Goal: Obtain resource: Download file/media

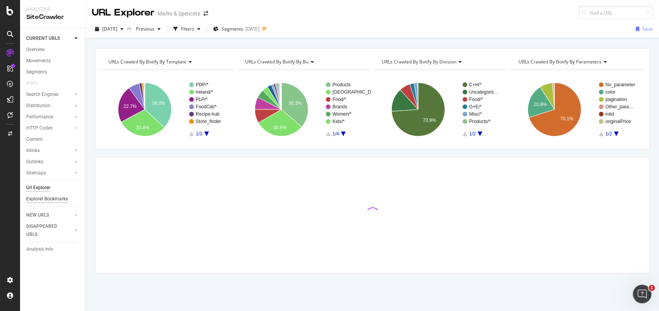
click at [48, 196] on div "Explorer Bookmarks" at bounding box center [47, 199] width 42 height 8
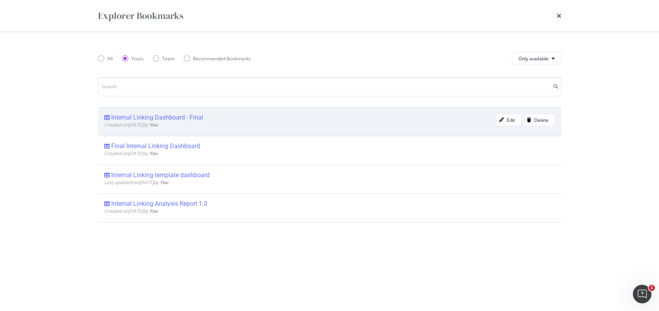
click at [165, 117] on div "Internal Linking Dashboard - Final" at bounding box center [157, 118] width 92 height 8
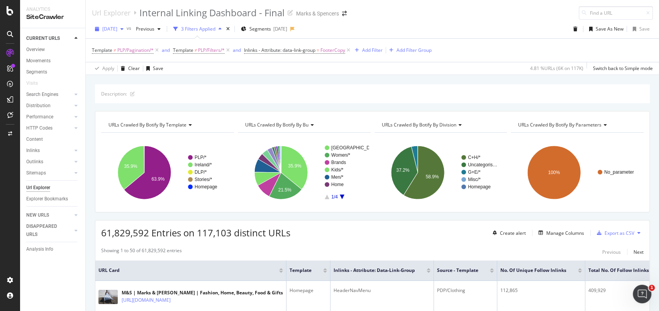
click at [99, 32] on div "2025 Aug. 2nd" at bounding box center [109, 29] width 35 height 12
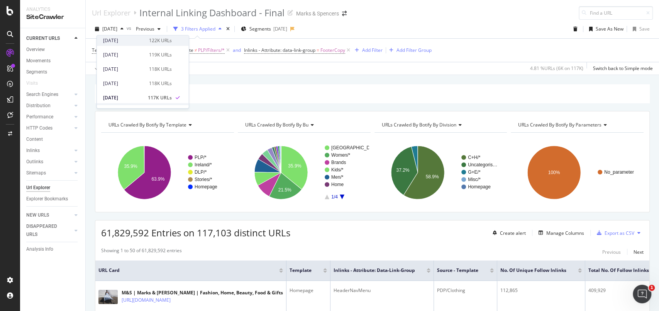
scroll to position [103, 0]
click at [140, 41] on div "[DATE]" at bounding box center [123, 39] width 41 height 7
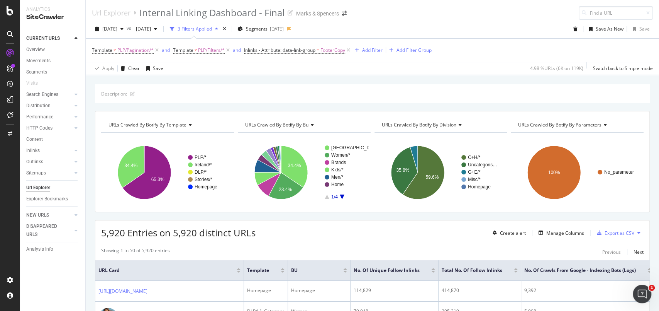
click at [486, 14] on div "Url Explorer Internal Linking Dashboard - Final Marks & Spencers" at bounding box center [373, 10] width 574 height 20
click at [610, 231] on div "Export as CSV" at bounding box center [620, 232] width 30 height 7
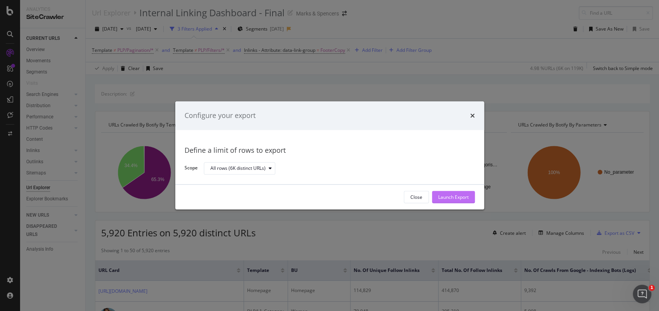
click at [456, 196] on div "Launch Export" at bounding box center [453, 197] width 31 height 7
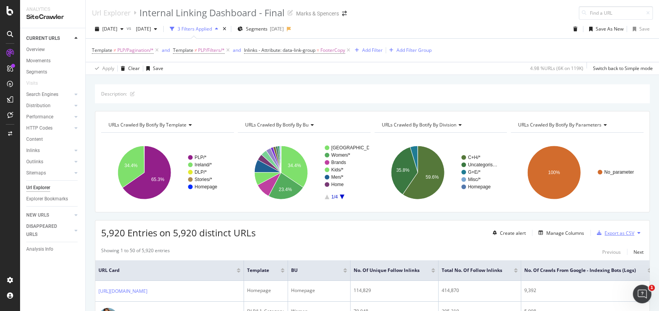
click at [615, 233] on div "Export as CSV" at bounding box center [620, 232] width 30 height 7
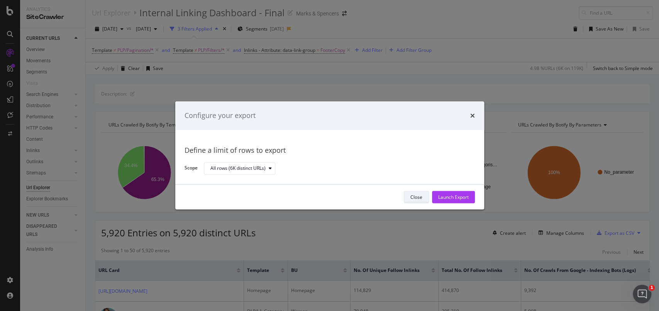
click at [416, 196] on div "Close" at bounding box center [417, 197] width 12 height 7
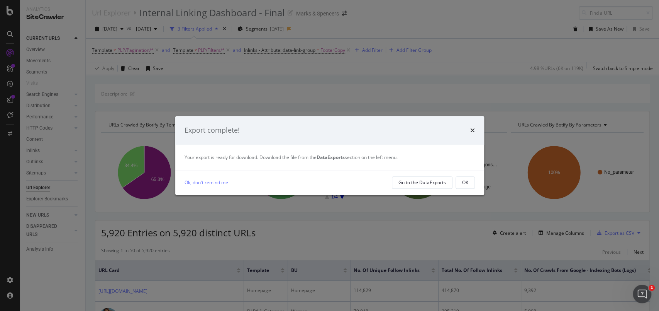
click at [473, 129] on icon "times" at bounding box center [473, 130] width 5 height 6
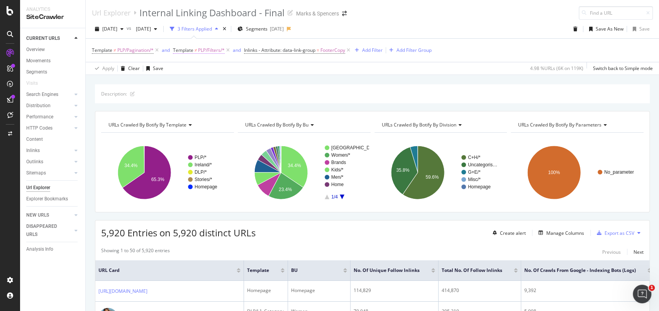
click at [213, 46] on span "PLP/Filters/*" at bounding box center [211, 50] width 27 height 11
click at [214, 111] on icon at bounding box center [212, 109] width 5 height 5
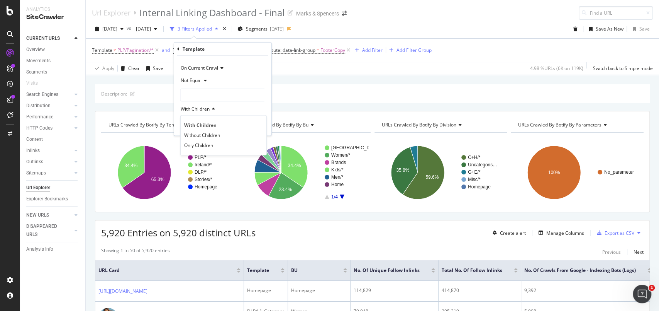
click at [214, 111] on icon at bounding box center [212, 109] width 5 height 5
click at [212, 96] on div at bounding box center [223, 94] width 84 height 12
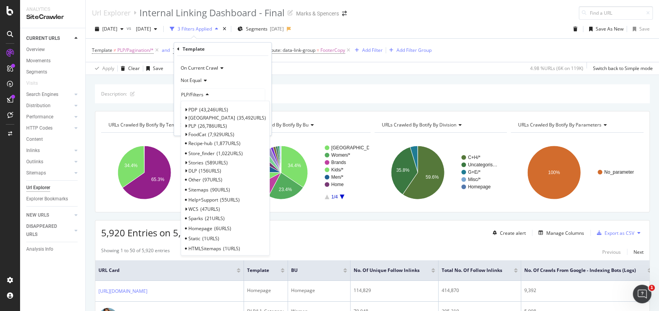
click at [479, 54] on div "Template ≠ PLP/Pagination/* and Template ≠ PLP/Filters/* and Inlinks - Attribut…" at bounding box center [372, 50] width 561 height 23
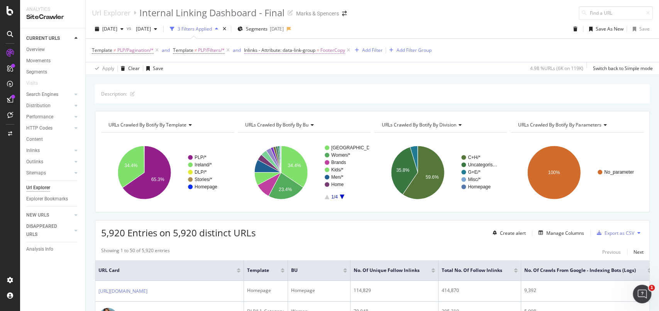
click at [337, 51] on span "FooterCopy" at bounding box center [333, 50] width 25 height 11
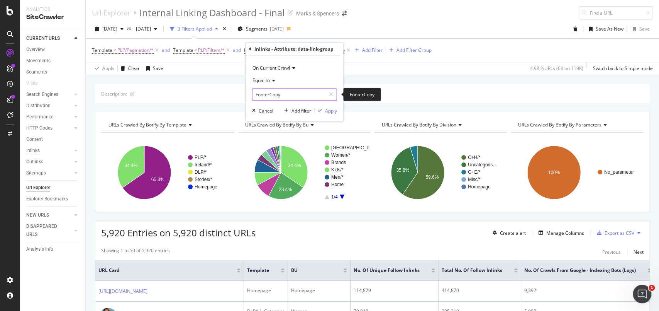
click at [306, 93] on input "FooterCopy" at bounding box center [289, 94] width 73 height 12
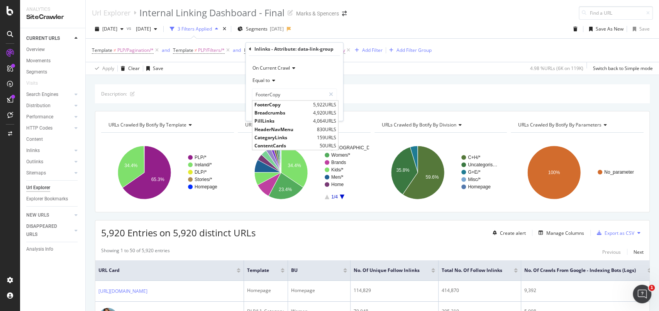
click at [477, 10] on div "Url Explorer Internal Linking Dashboard - Final Marks & Spencers" at bounding box center [373, 10] width 574 height 20
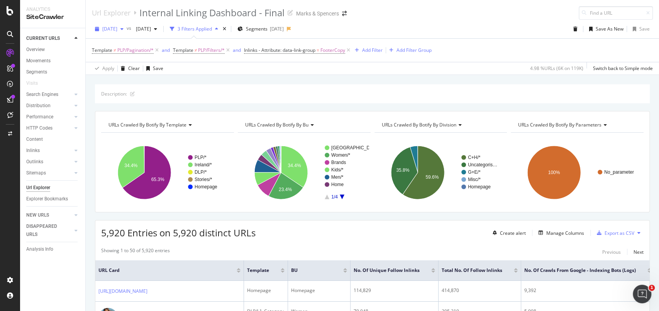
click at [119, 32] on div "[DATE]" at bounding box center [109, 29] width 35 height 12
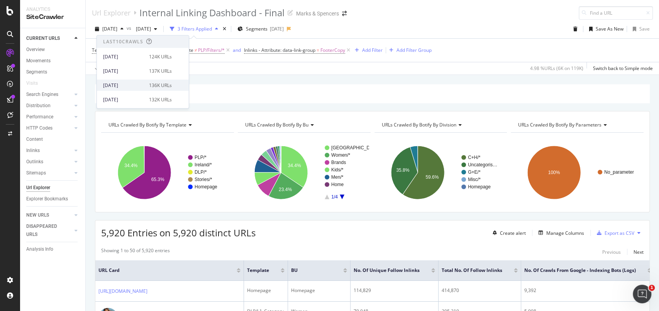
scroll to position [51, 0]
click at [139, 103] on div "[DATE]" at bounding box center [123, 105] width 41 height 7
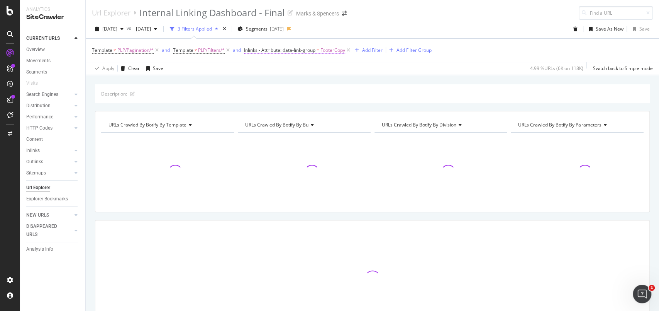
click at [337, 51] on span "FooterCopy" at bounding box center [333, 50] width 25 height 11
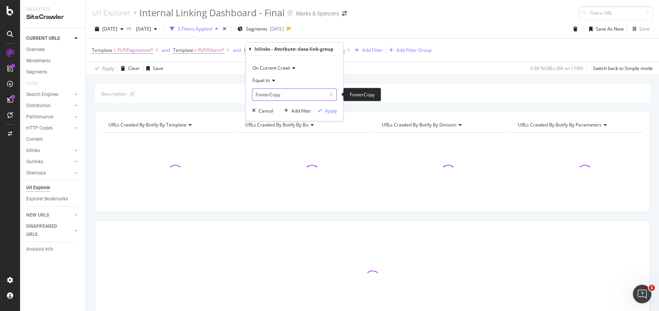
click at [316, 94] on input "FooterCopy" at bounding box center [289, 94] width 73 height 12
click at [496, 14] on div "Url Explorer Internal Linking Dashboard - Final Marks & Spencers" at bounding box center [373, 10] width 574 height 20
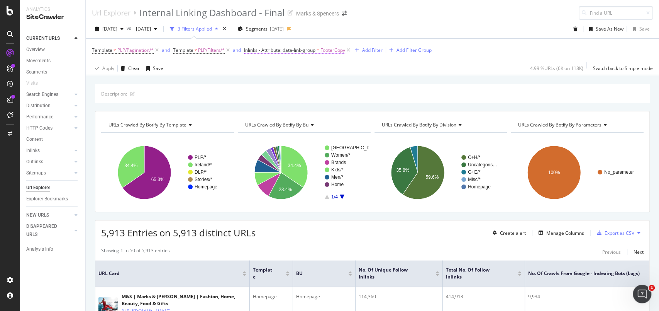
click at [328, 52] on span "FooterCopy" at bounding box center [333, 50] width 25 height 11
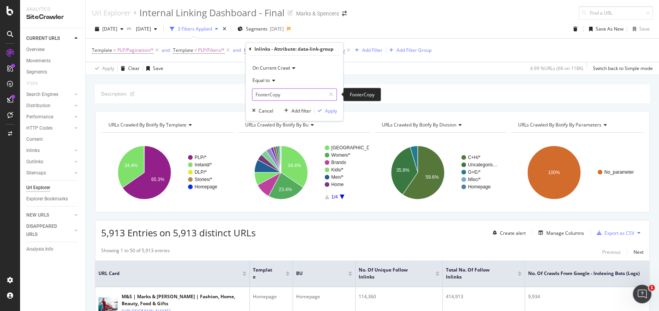
click at [304, 90] on input "FooterCopy" at bounding box center [289, 94] width 73 height 12
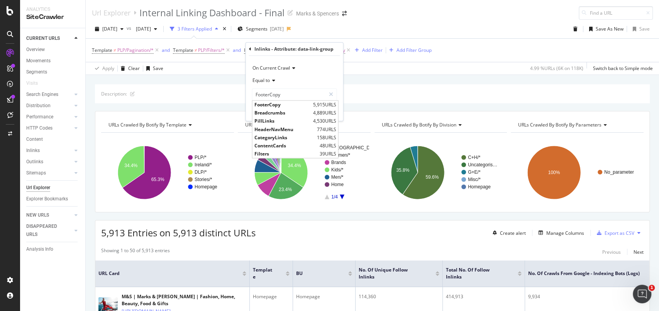
click at [417, 23] on div "2025 Aug. 9th vs 2025 Jul. 26th 3 Filters Applied Segments 2025-08-05 Save As N…" at bounding box center [373, 30] width 574 height 15
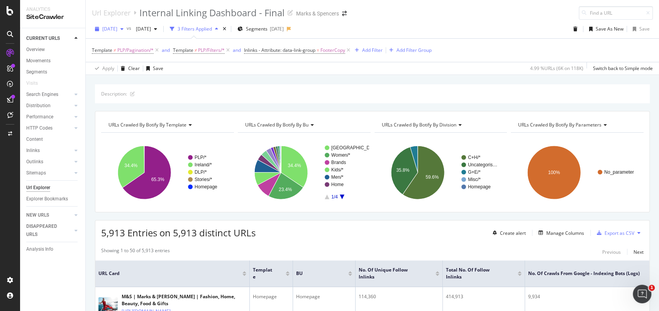
click at [107, 30] on span "[DATE]" at bounding box center [109, 28] width 15 height 7
click at [132, 77] on div "[DATE]" at bounding box center [123, 76] width 41 height 7
click at [334, 54] on span "FooterCopy" at bounding box center [333, 50] width 25 height 11
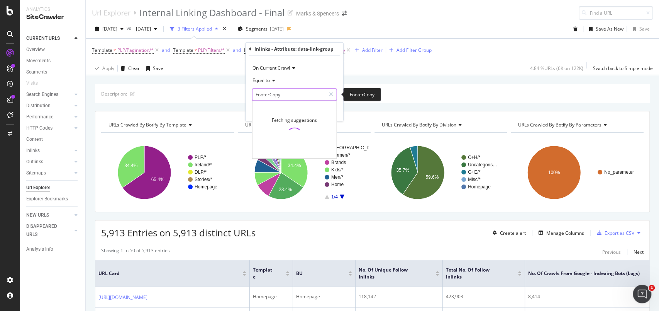
click at [311, 95] on input "FooterCopy" at bounding box center [289, 94] width 73 height 12
drag, startPoint x: 444, startPoint y: 26, endPoint x: 415, endPoint y: 14, distance: 31.9
click at [444, 26] on div "2025 Aug. 23rd vs 2025 Jul. 26th 3 Filters Applied Segments 2025-08-05 Save As …" at bounding box center [373, 30] width 574 height 15
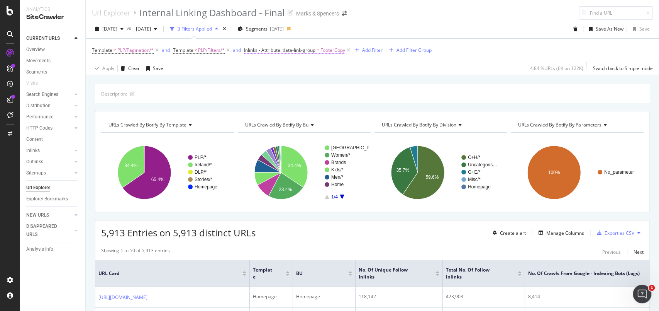
click at [333, 51] on span "FooterCopy" at bounding box center [333, 50] width 25 height 11
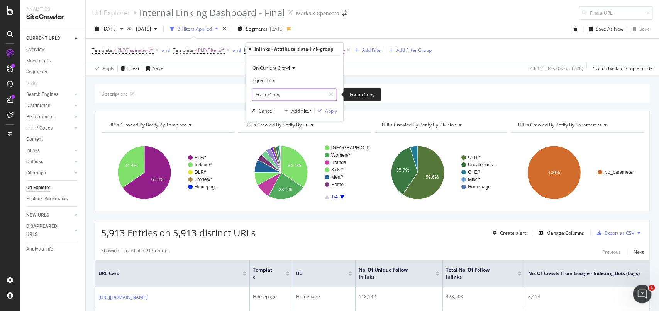
click at [295, 91] on input "FooterCopy" at bounding box center [289, 94] width 73 height 12
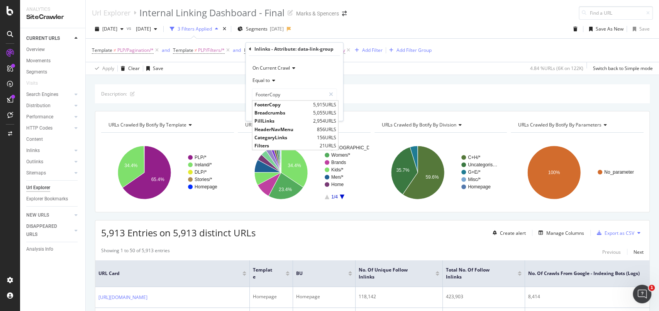
click at [453, 20] on div "2025 Aug. 23rd vs 2025 Jul. 26th 3 Filters Applied Segments 2025-08-05 Save As …" at bounding box center [373, 47] width 574 height 55
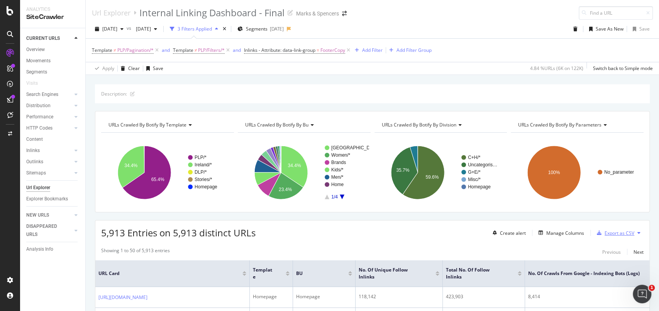
click at [606, 234] on div "Export as CSV" at bounding box center [620, 232] width 30 height 7
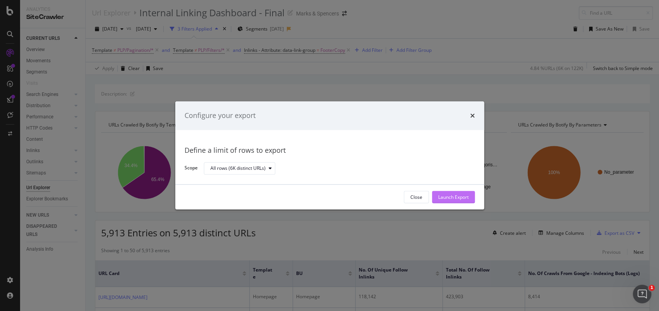
click at [442, 200] on div "Launch Export" at bounding box center [453, 197] width 31 height 7
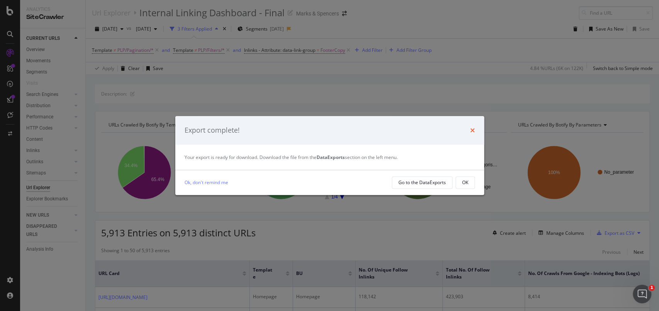
click at [476, 133] on div "Export complete!" at bounding box center [329, 130] width 309 height 29
click at [464, 189] on div "Ok, don't remind me Go to the DataExports OK" at bounding box center [329, 182] width 309 height 25
click at [468, 180] on div "OK" at bounding box center [465, 182] width 6 height 7
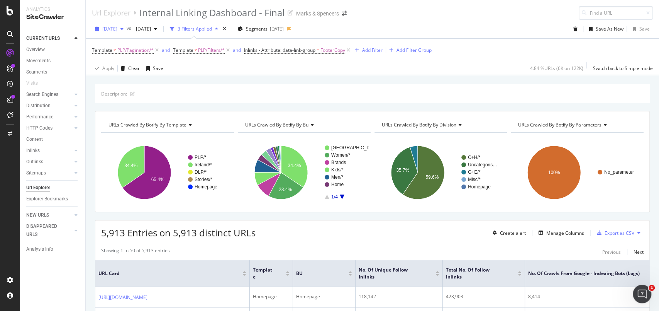
click at [110, 32] on div "2025 Aug. 23rd" at bounding box center [109, 29] width 35 height 12
click at [135, 63] on div "2025 Aug. 30th" at bounding box center [123, 62] width 41 height 7
click at [332, 53] on span "FooterCopy" at bounding box center [333, 50] width 25 height 11
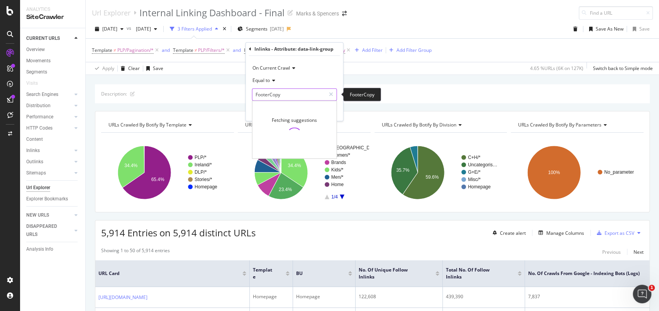
click at [312, 91] on input "FooterCopy" at bounding box center [289, 94] width 73 height 12
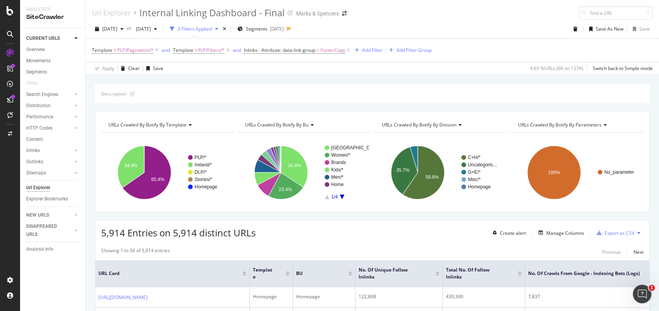
click at [459, 27] on div "2025 Aug. 30th vs 2025 Jul. 26th 3 Filters Applied Segments 2025-08-05 Save As …" at bounding box center [373, 30] width 574 height 15
click at [340, 51] on span "FooterCopy" at bounding box center [333, 50] width 25 height 11
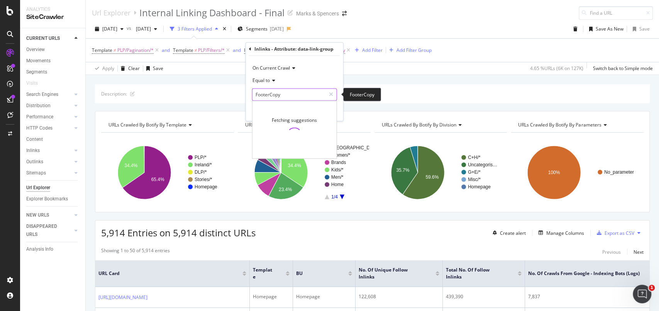
click at [267, 95] on input "FooterCopy" at bounding box center [289, 94] width 73 height 12
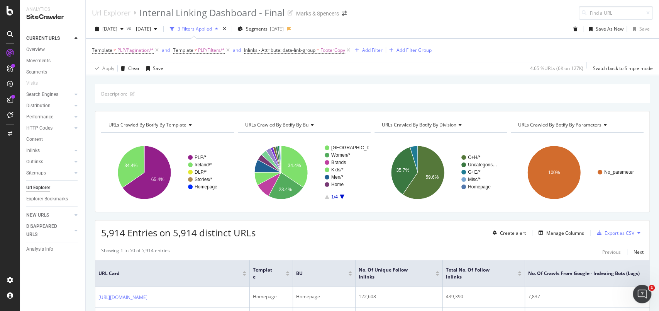
click at [468, 24] on div "2025 Aug. 30th vs 2025 Jul. 26th 3 Filters Applied Segments 2025-08-05 Save As …" at bounding box center [373, 30] width 574 height 15
click at [329, 51] on span "FooterCopy" at bounding box center [333, 50] width 25 height 11
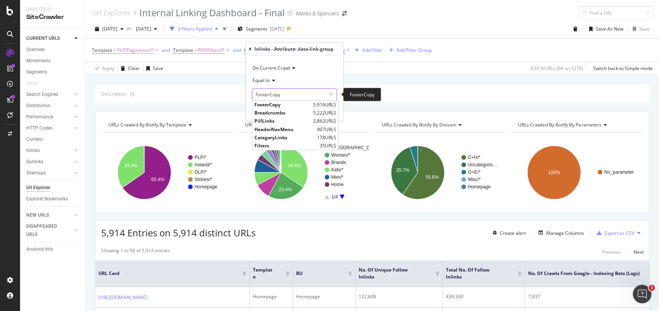
click at [284, 89] on input "FooterCopy" at bounding box center [289, 94] width 73 height 12
click at [457, 24] on div "2025 Aug. 30th vs 2025 Jul. 26th 3 Filters Applied Segments 2025-08-05 Save As …" at bounding box center [373, 30] width 574 height 15
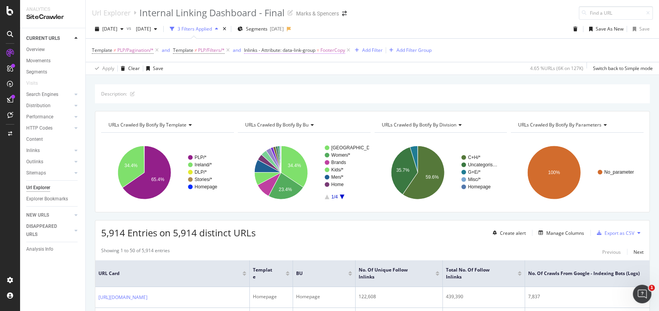
click at [338, 46] on span "FooterCopy" at bounding box center [333, 50] width 25 height 11
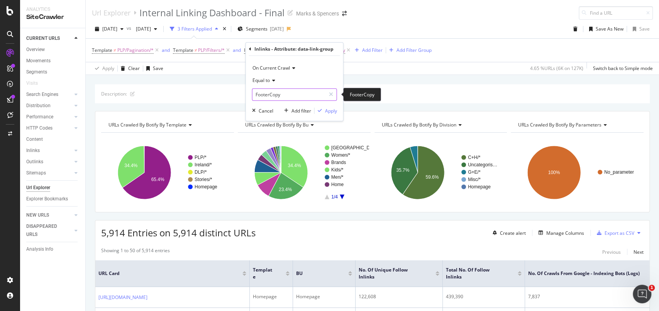
click at [295, 91] on input "FooterCopy" at bounding box center [289, 94] width 73 height 12
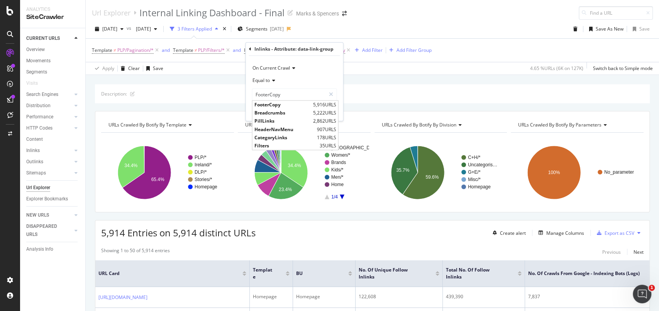
click at [460, 17] on div "Url Explorer Internal Linking Dashboard - Final Marks & Spencers" at bounding box center [373, 10] width 574 height 20
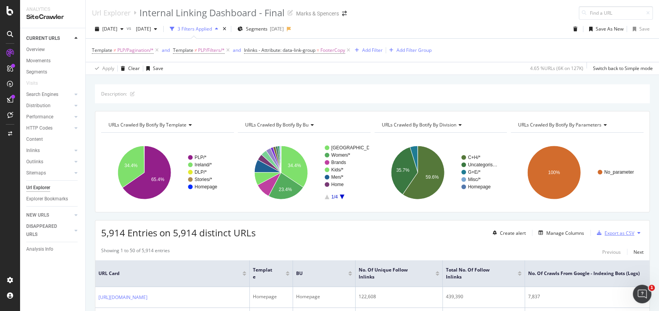
click at [613, 234] on div "Export as CSV" at bounding box center [620, 232] width 30 height 7
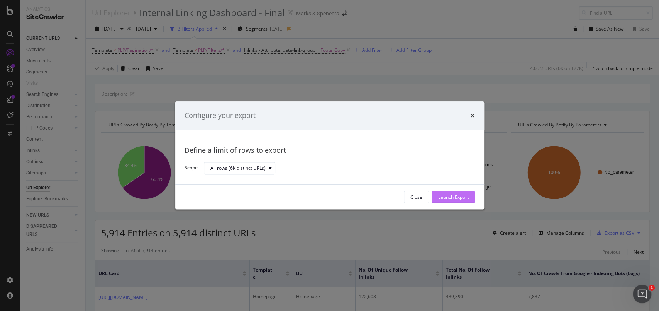
click at [459, 197] on div "Launch Export" at bounding box center [453, 197] width 31 height 7
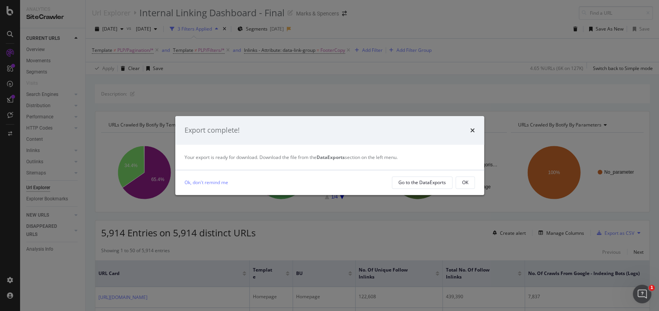
drag, startPoint x: 473, startPoint y: 128, endPoint x: 466, endPoint y: 126, distance: 7.0
click at [473, 128] on icon "times" at bounding box center [473, 130] width 5 height 6
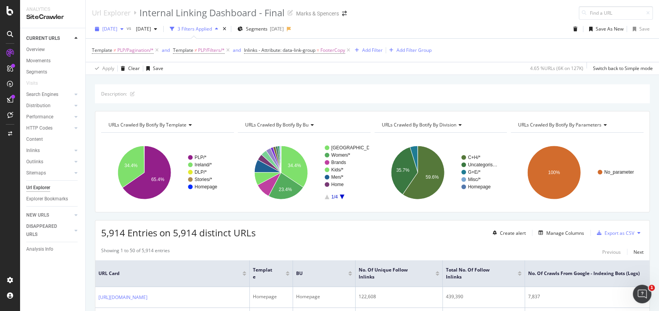
click at [117, 29] on span "2025 Aug. 30th" at bounding box center [109, 28] width 15 height 7
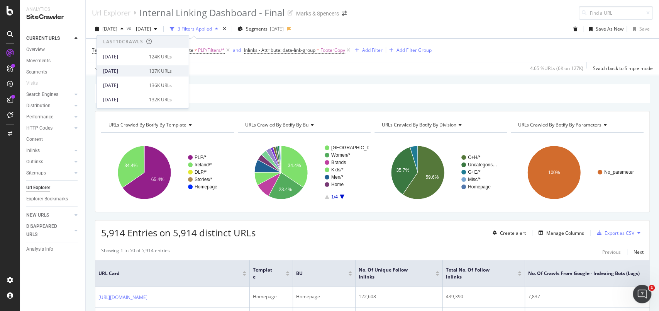
scroll to position [51, 0]
click at [126, 50] on div "2025 Sep. 6th" at bounding box center [123, 47] width 41 height 7
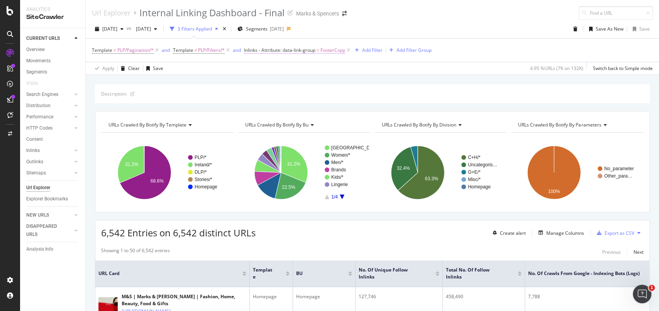
click at [334, 52] on span "FooterCopy" at bounding box center [333, 50] width 25 height 11
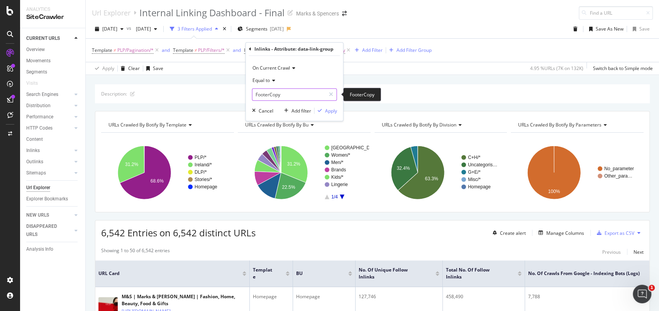
click at [287, 95] on input "FooterCopy" at bounding box center [289, 94] width 73 height 12
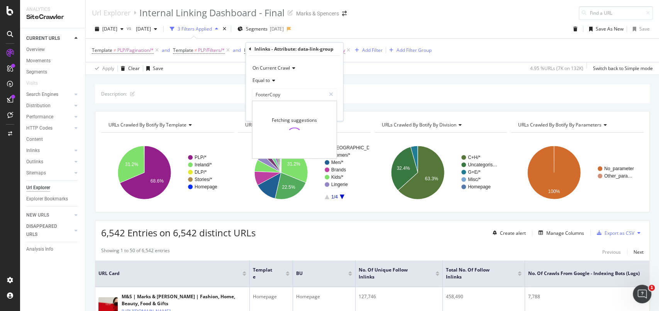
click at [462, 12] on div "Url Explorer Internal Linking Dashboard - Final Marks & Spencers" at bounding box center [373, 10] width 574 height 20
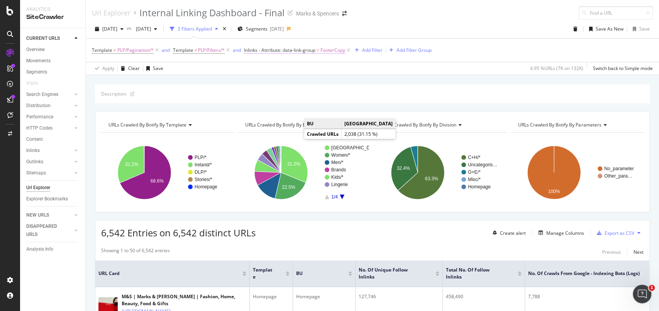
click at [331, 51] on span "FooterCopy" at bounding box center [333, 50] width 25 height 11
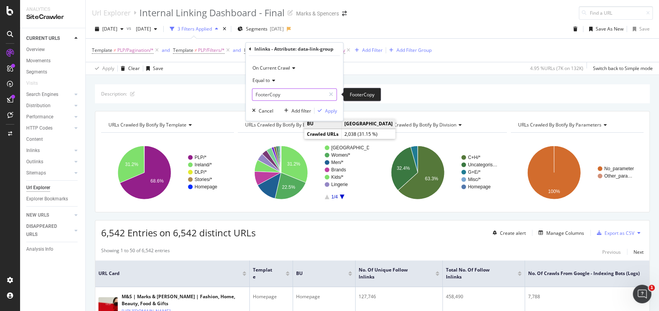
click at [262, 95] on input "FooterCopy" at bounding box center [289, 94] width 73 height 12
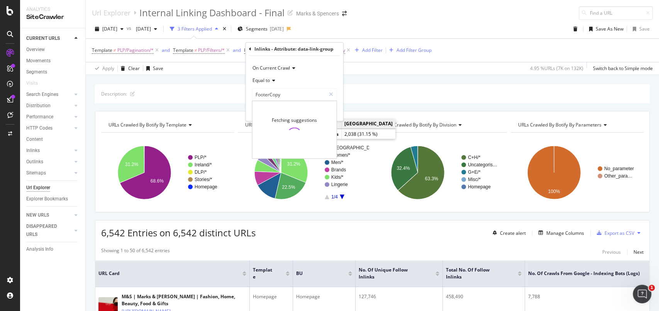
click at [464, 25] on div "2025 Sep. 6th vs 2025 Jul. 26th 3 Filters Applied Segments 2025-08-05 Save As N…" at bounding box center [373, 30] width 574 height 15
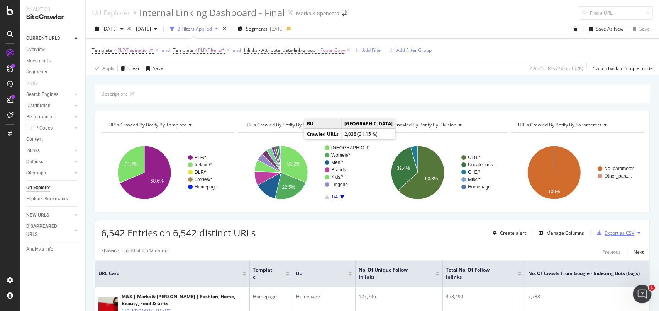
click at [611, 230] on div "Export as CSV" at bounding box center [620, 232] width 30 height 7
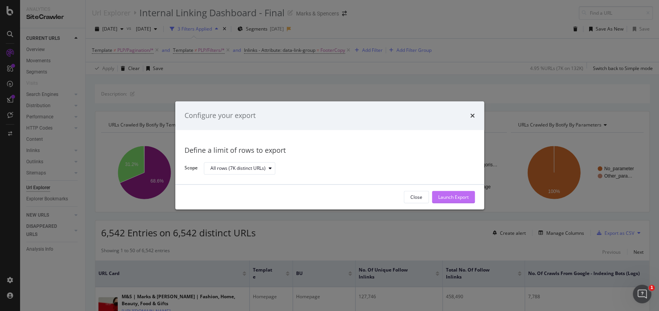
click at [447, 196] on div "Launch Export" at bounding box center [453, 197] width 31 height 7
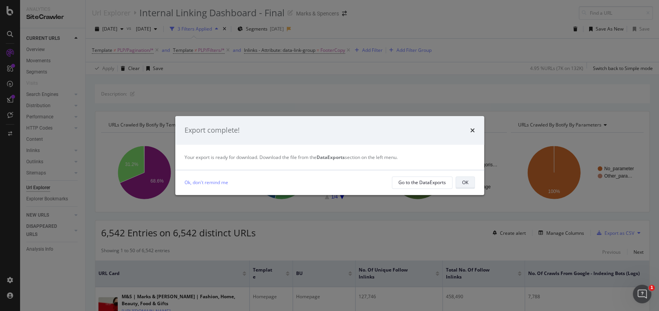
click at [469, 182] on button "OK" at bounding box center [465, 182] width 19 height 12
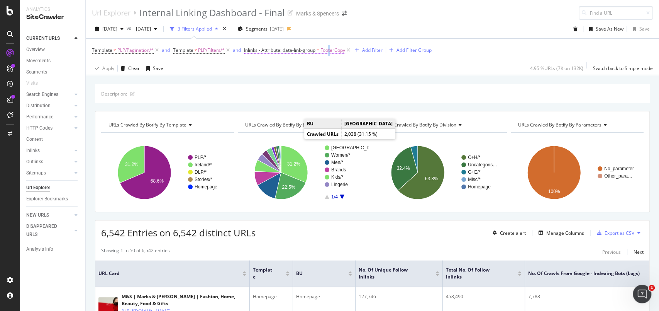
click at [332, 53] on span "FooterCopy" at bounding box center [333, 50] width 25 height 11
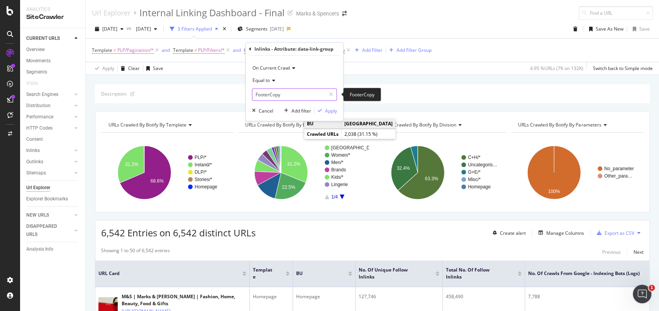
click at [296, 95] on input "FooterCopy" at bounding box center [289, 94] width 73 height 12
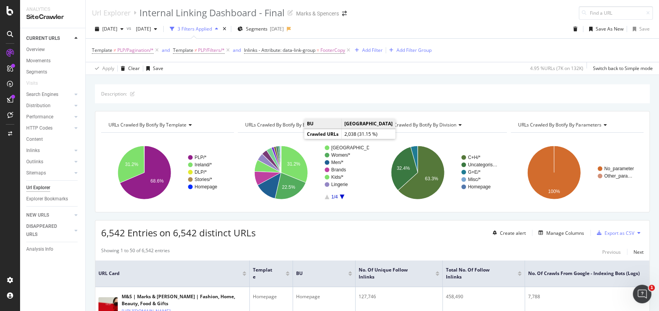
click at [473, 24] on div "2025 Sep. 6th vs 2025 Jul. 26th 3 Filters Applied Segments 2025-08-05 Save As N…" at bounding box center [373, 30] width 574 height 15
click at [117, 27] on span "2025 Sep. 6th" at bounding box center [109, 28] width 15 height 7
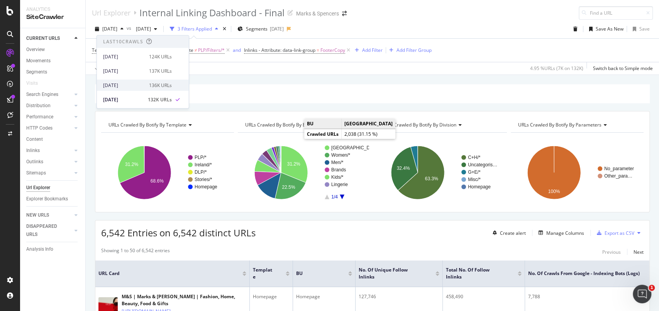
click at [132, 85] on div "2025 Sep. 13th" at bounding box center [123, 85] width 41 height 7
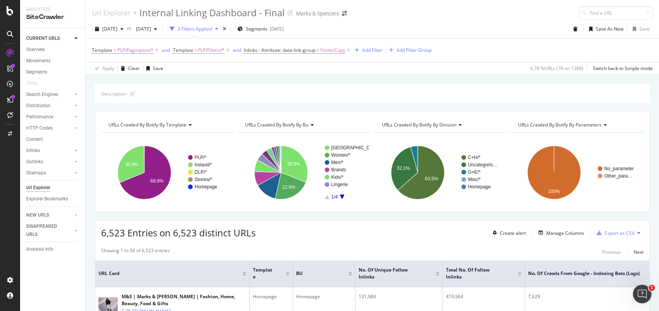
click at [505, 5] on div "Url Explorer Internal Linking Dashboard - Final Marks & Spencers" at bounding box center [373, 10] width 574 height 20
click at [328, 53] on span "FooterCopy" at bounding box center [333, 50] width 25 height 11
click at [287, 87] on div "Equal to FooterCopy FooterCopy" at bounding box center [294, 87] width 85 height 26
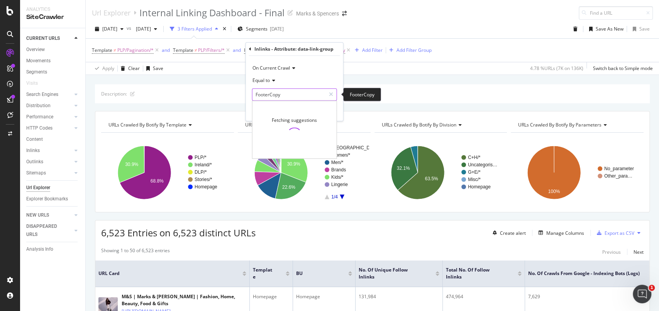
click at [285, 92] on input "FooterCopy" at bounding box center [289, 94] width 73 height 12
click at [455, 25] on div "2025 Sep. 13th vs 2025 Jul. 26th 3 Filters Applied Segments 2025-09-19 Save As …" at bounding box center [373, 30] width 574 height 15
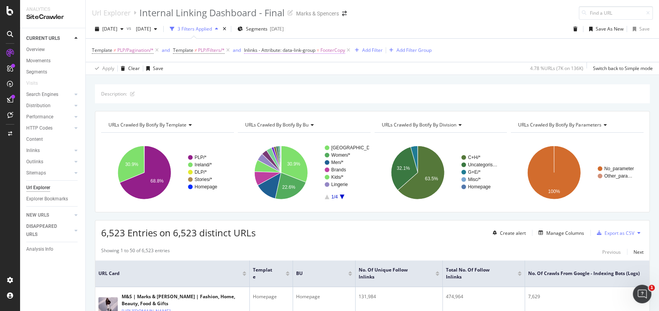
click at [331, 54] on span "FooterCopy" at bounding box center [333, 50] width 25 height 11
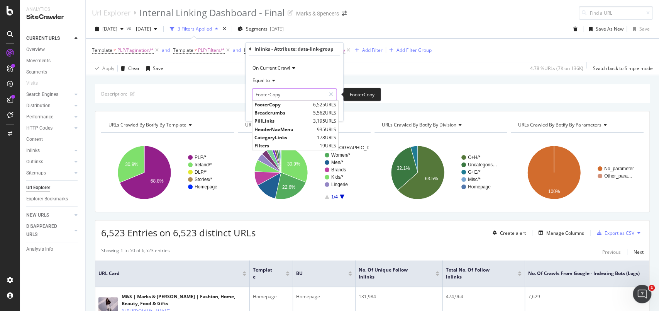
click at [277, 99] on input "FooterCopy" at bounding box center [289, 94] width 73 height 12
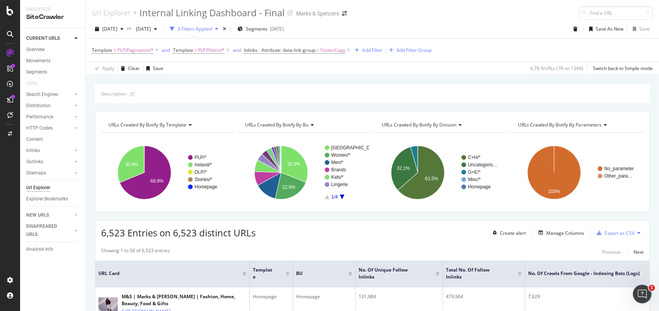
click at [439, 23] on div "2025 Sep. 13th vs 2025 Jul. 26th 3 Filters Applied Segments 2025-09-19 Save As …" at bounding box center [373, 30] width 574 height 15
click at [335, 53] on span "FooterCopy" at bounding box center [333, 50] width 25 height 11
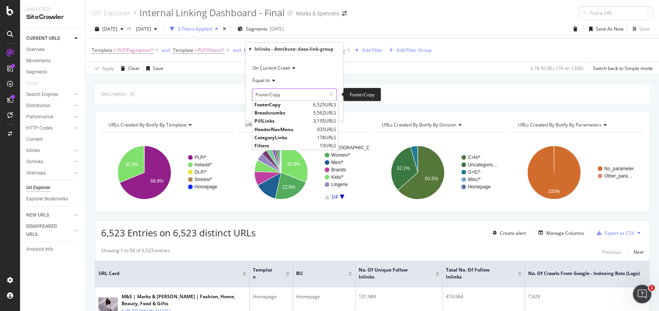
click at [300, 88] on input "FooterCopy" at bounding box center [289, 94] width 73 height 12
click at [430, 25] on div "2025 Sep. 13th vs 2025 Jul. 26th 3 Filters Applied Segments 2025-09-19 Save As …" at bounding box center [373, 30] width 574 height 15
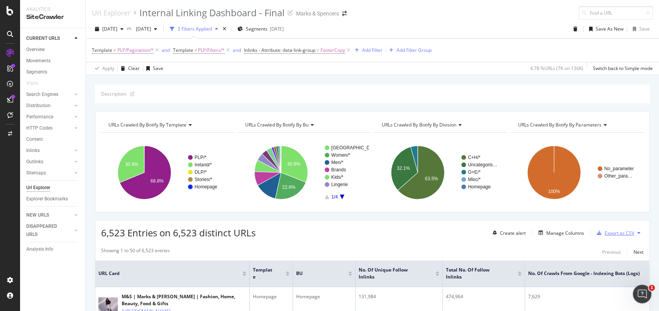
click at [612, 234] on div "Export as CSV" at bounding box center [620, 232] width 30 height 7
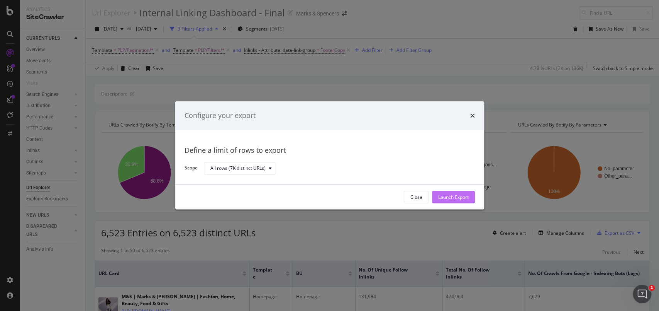
click at [466, 192] on div "Launch Export" at bounding box center [453, 197] width 31 height 12
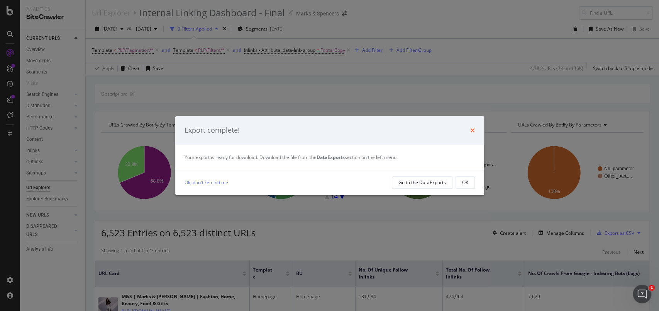
click at [474, 132] on icon "times" at bounding box center [473, 130] width 5 height 6
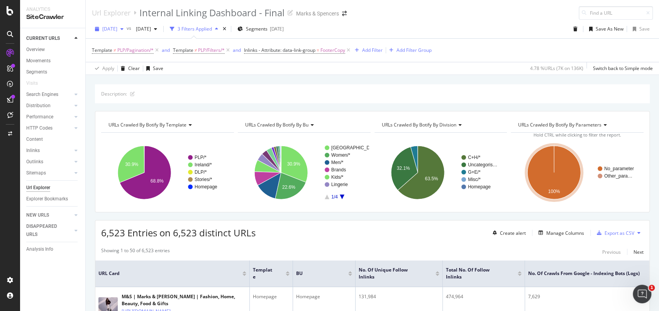
click at [126, 32] on div "2025 Sep. 13th" at bounding box center [109, 29] width 35 height 12
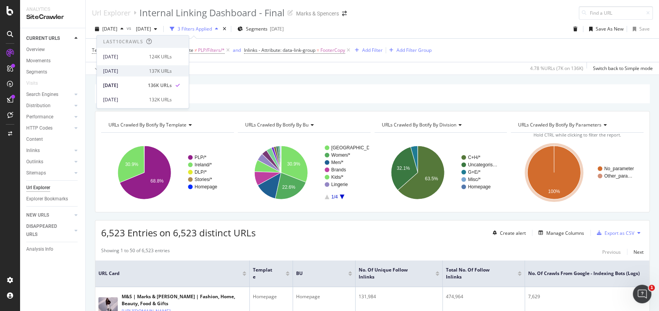
click at [130, 72] on div "[DATE]" at bounding box center [123, 70] width 41 height 7
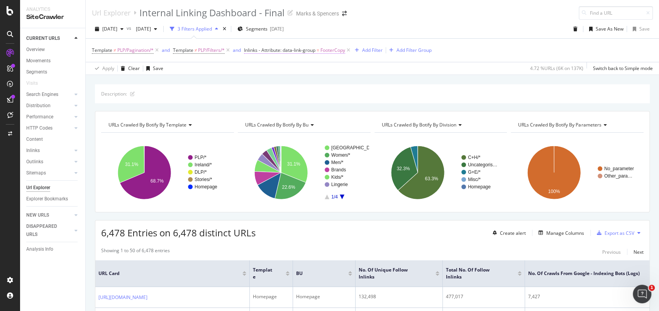
click at [333, 51] on span "FooterCopy" at bounding box center [333, 50] width 25 height 11
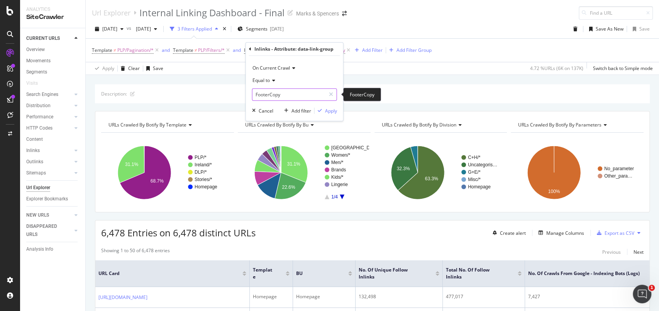
click at [289, 97] on input "FooterCopy" at bounding box center [289, 94] width 73 height 12
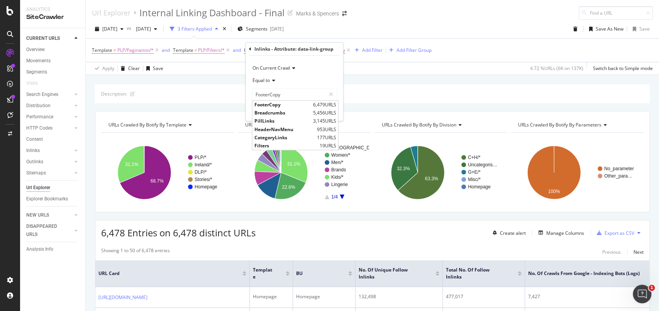
click at [451, 20] on div "2025 Sep. 20th vs 2025 Jul. 26th 3 Filters Applied Segments 2025-09-19 Save As …" at bounding box center [373, 47] width 574 height 55
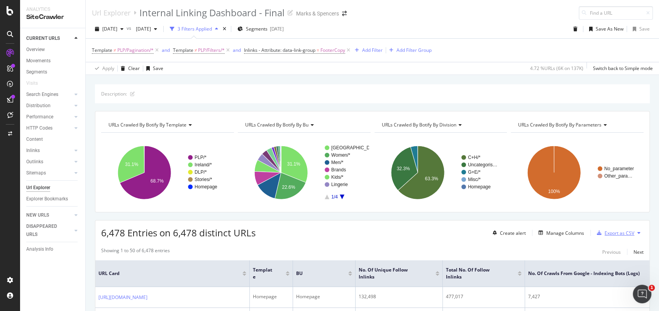
click at [616, 233] on div "Export as CSV" at bounding box center [620, 232] width 30 height 7
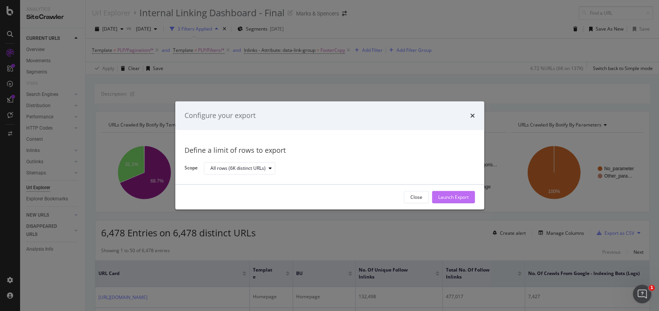
click at [461, 197] on div "Launch Export" at bounding box center [453, 197] width 31 height 7
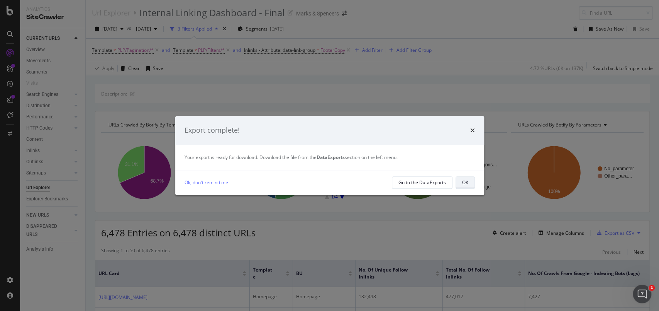
click at [469, 179] on button "OK" at bounding box center [465, 182] width 19 height 12
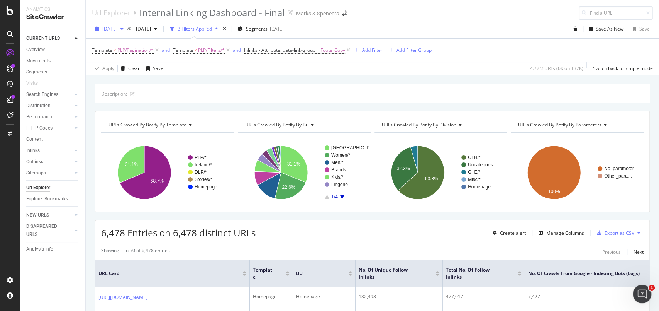
click at [117, 29] on span "[DATE]" at bounding box center [109, 28] width 15 height 7
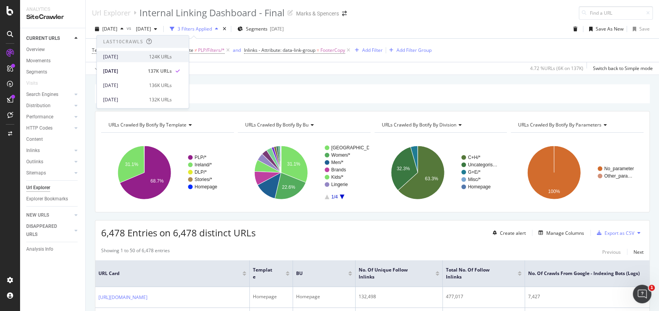
click at [122, 54] on div "[DATE]" at bounding box center [123, 56] width 41 height 7
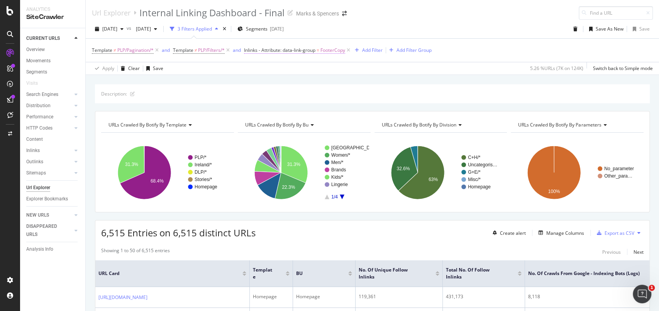
click at [329, 52] on span "FooterCopy" at bounding box center [333, 50] width 25 height 11
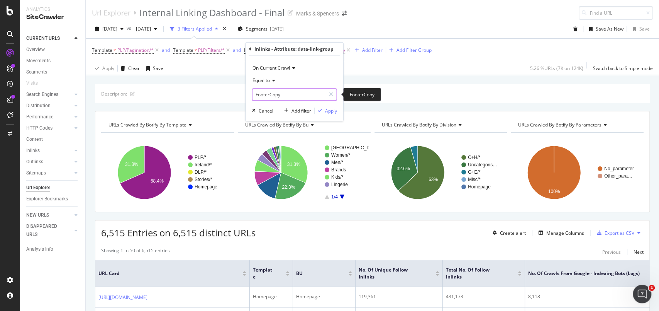
click at [296, 94] on input "FooterCopy" at bounding box center [289, 94] width 73 height 12
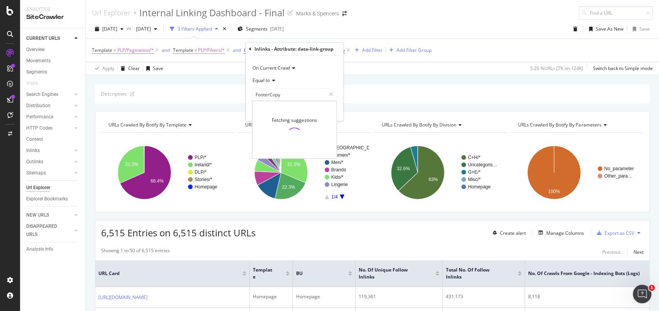
click at [480, 1] on div "Url Explorer Internal Linking Dashboard - Final Marks & Spencers" at bounding box center [373, 10] width 574 height 20
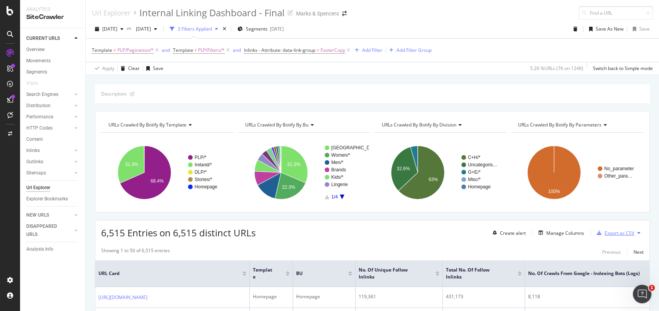
click at [614, 233] on div "Export as CSV" at bounding box center [620, 232] width 30 height 7
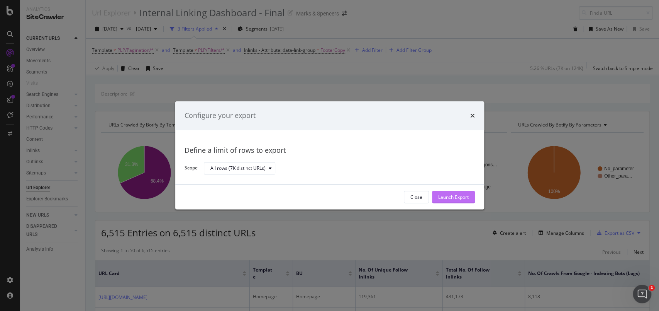
click at [451, 193] on div "Launch Export" at bounding box center [453, 197] width 31 height 12
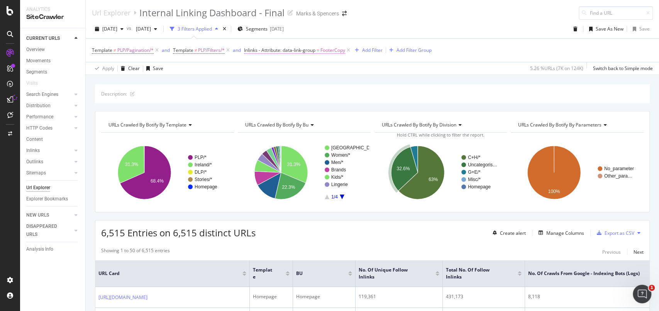
click at [340, 52] on span "FooterCopy" at bounding box center [333, 50] width 25 height 11
click at [307, 100] on input "FooterCopy" at bounding box center [289, 94] width 73 height 12
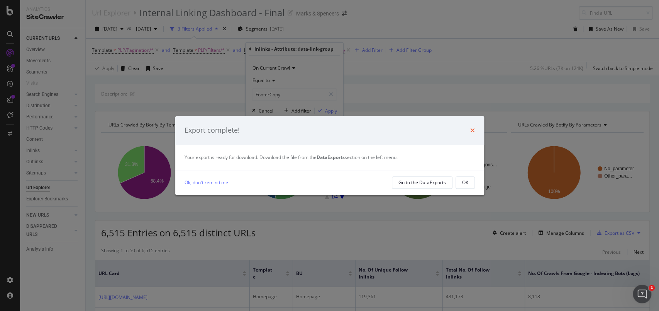
click at [474, 128] on icon "times" at bounding box center [473, 130] width 5 height 6
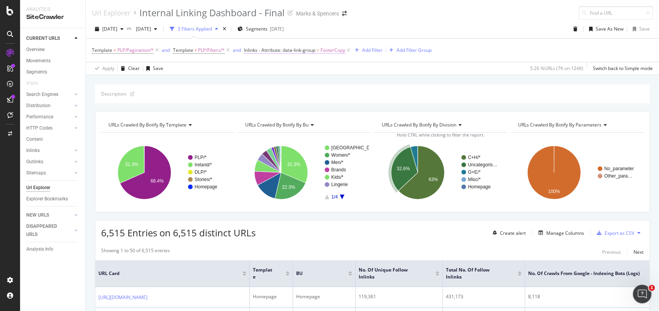
click at [335, 54] on span "FooterCopy" at bounding box center [333, 50] width 25 height 11
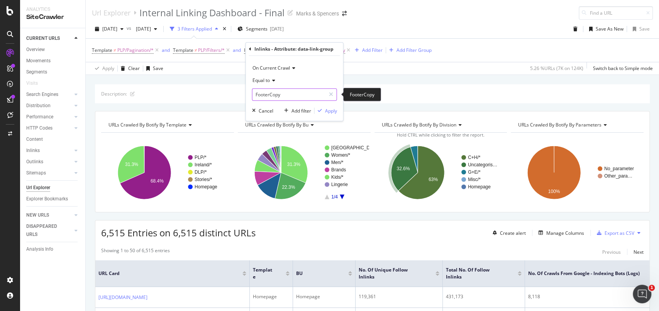
click at [302, 89] on input "FooterCopy" at bounding box center [289, 94] width 73 height 12
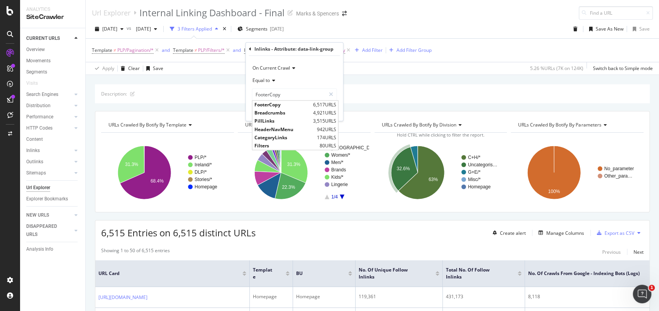
click at [457, 23] on div "2025 Sep. 27th vs 2025 Jul. 26th 3 Filters Applied Segments 2025-09-19 Save As …" at bounding box center [373, 30] width 574 height 15
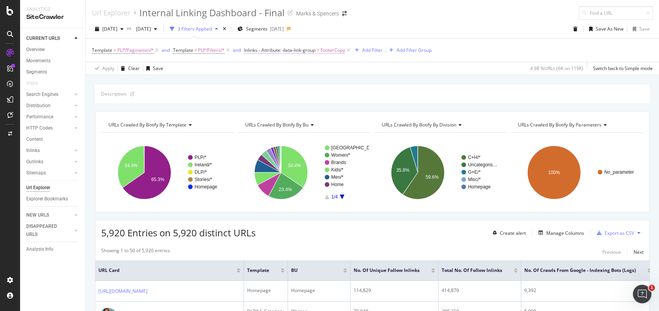
click at [331, 51] on span "FooterCopy" at bounding box center [333, 50] width 25 height 11
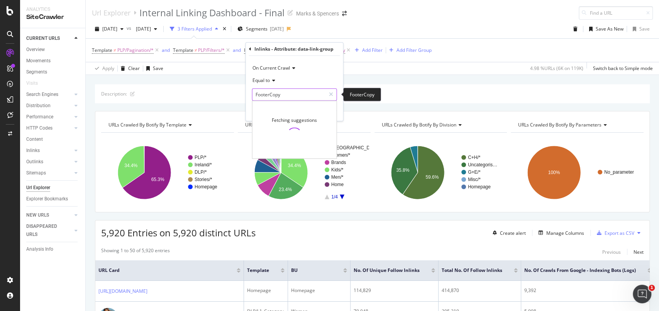
click at [297, 91] on input "FooterCopy" at bounding box center [289, 94] width 73 height 12
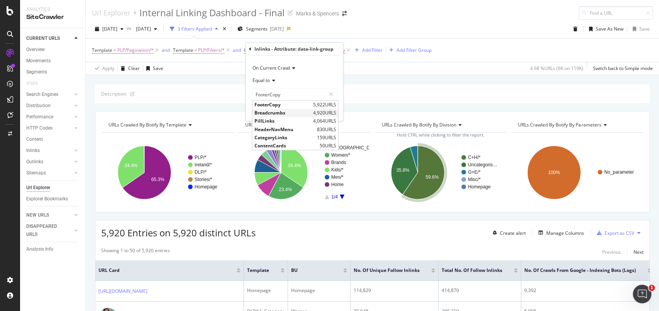
click at [299, 110] on span "Breadcrumbs" at bounding box center [283, 113] width 57 height 7
type input "Breadcrumbs"
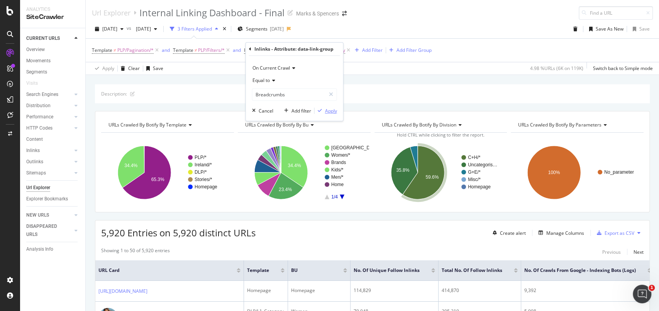
click at [330, 107] on div "Apply" at bounding box center [331, 110] width 12 height 7
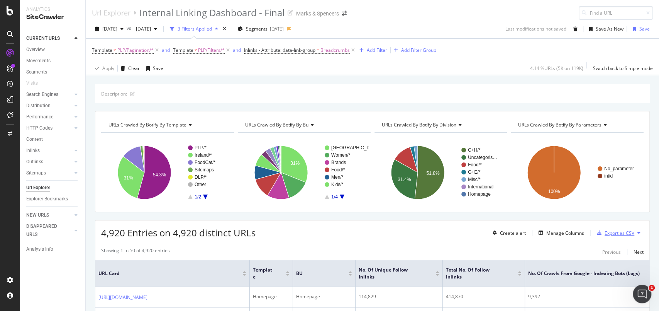
click at [614, 234] on div "Export as CSV" at bounding box center [620, 232] width 30 height 7
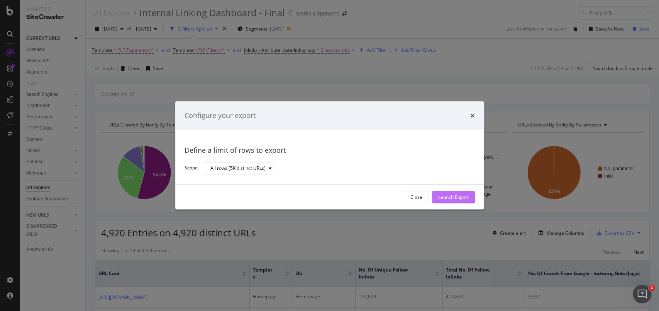
click at [452, 201] on div "Launch Export" at bounding box center [453, 197] width 31 height 12
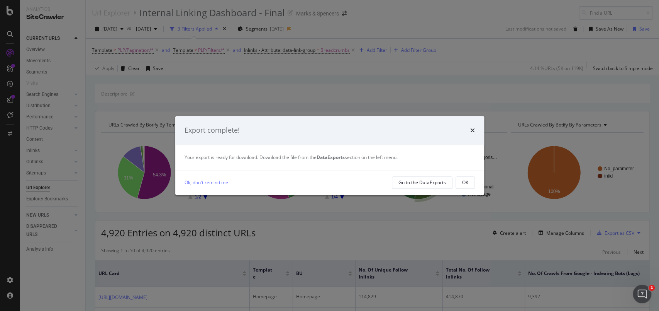
click at [473, 126] on div "times" at bounding box center [473, 130] width 5 height 10
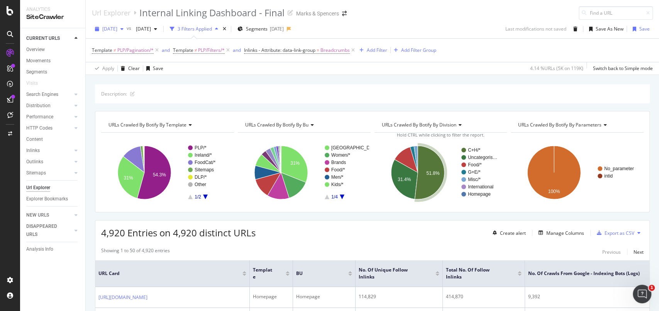
click at [117, 30] on span "[DATE]" at bounding box center [109, 28] width 15 height 7
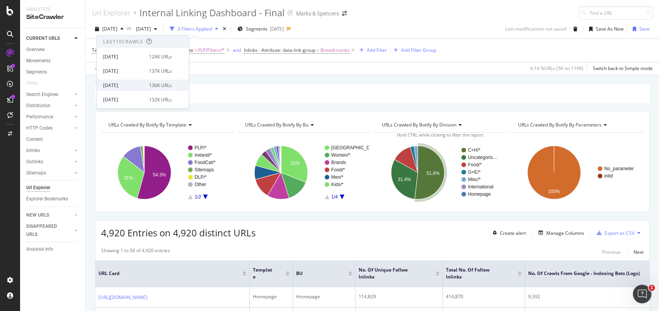
scroll to position [51, 0]
click at [129, 78] on div "2025 Aug. 23rd" at bounding box center [123, 76] width 41 height 7
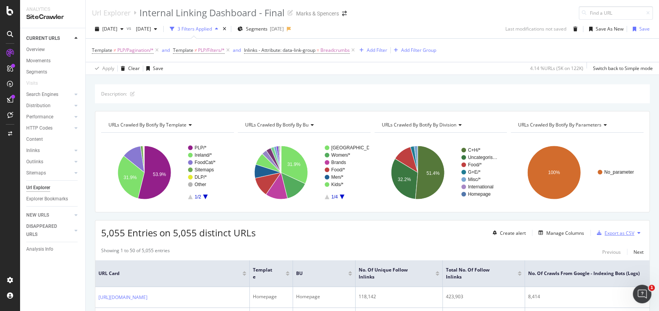
click at [613, 228] on div "Export as CSV" at bounding box center [614, 233] width 41 height 12
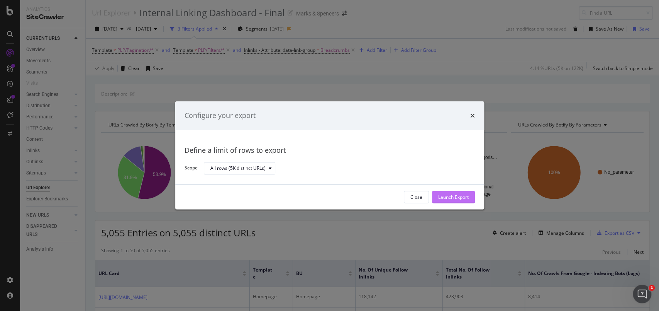
click at [449, 197] on div "Launch Export" at bounding box center [453, 197] width 31 height 7
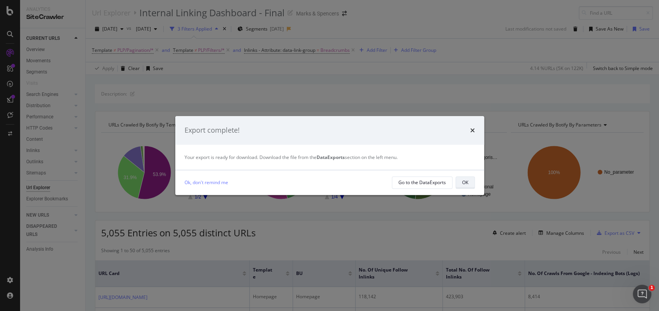
click at [464, 178] on div "OK" at bounding box center [465, 182] width 6 height 11
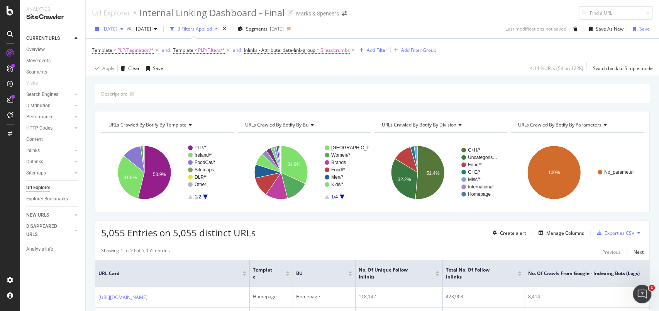
click at [114, 31] on span "2025 Aug. 23rd" at bounding box center [109, 28] width 15 height 7
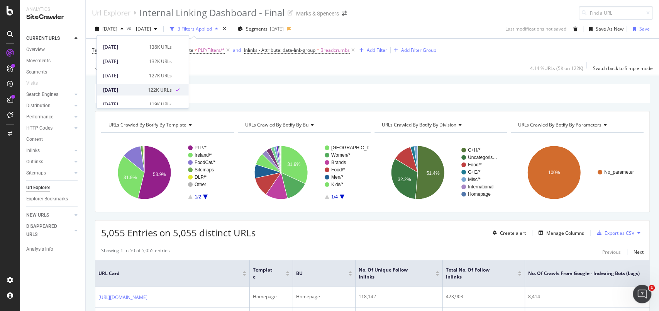
scroll to position [51, 0]
click at [128, 59] on div "2025 Aug. 30th" at bounding box center [123, 62] width 41 height 7
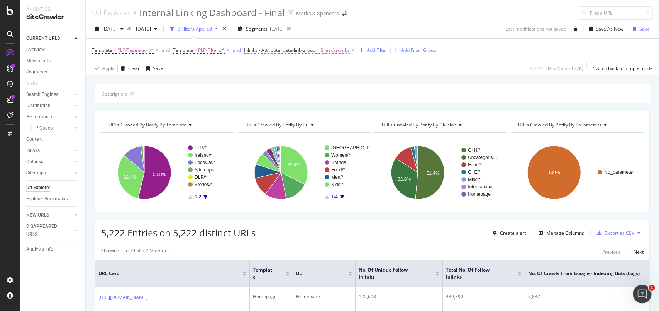
click at [338, 50] on span "Breadcrumbs" at bounding box center [335, 50] width 29 height 11
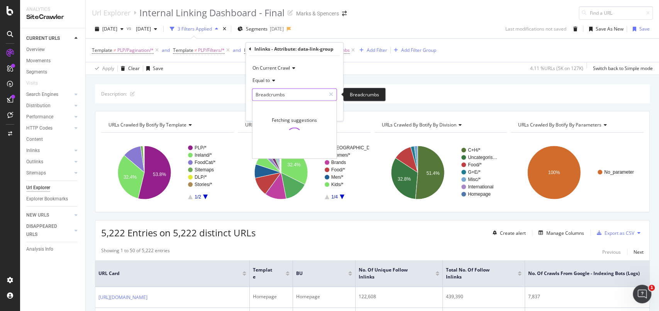
click at [291, 88] on input "Breadcrumbs" at bounding box center [289, 94] width 73 height 12
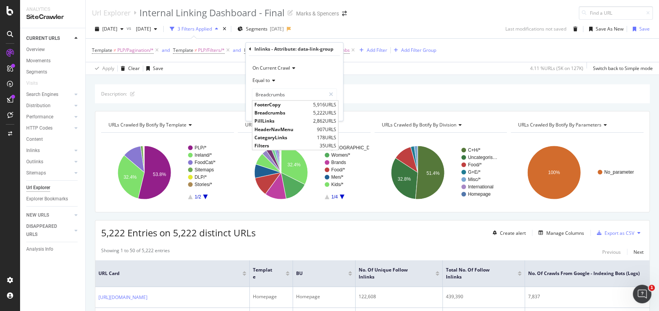
click at [473, 46] on div "Template ≠ PLP/Pagination/* and Template ≠ PLP/Filters/* and Inlinks - Attribut…" at bounding box center [372, 50] width 561 height 23
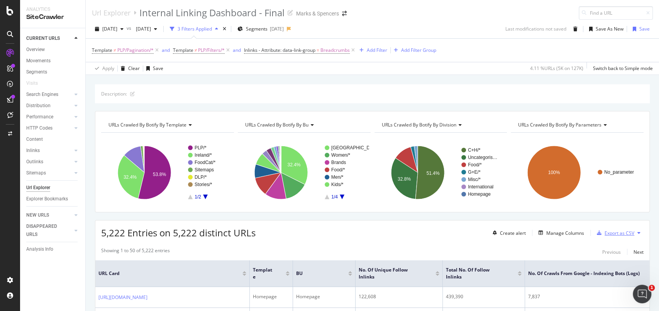
click at [611, 235] on div "Export as CSV" at bounding box center [620, 232] width 30 height 7
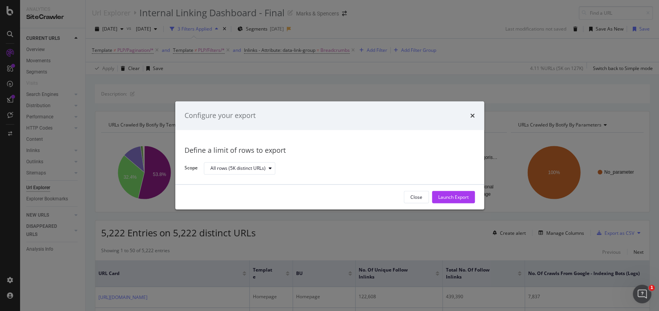
click at [463, 197] on div "Launch Export" at bounding box center [453, 197] width 31 height 7
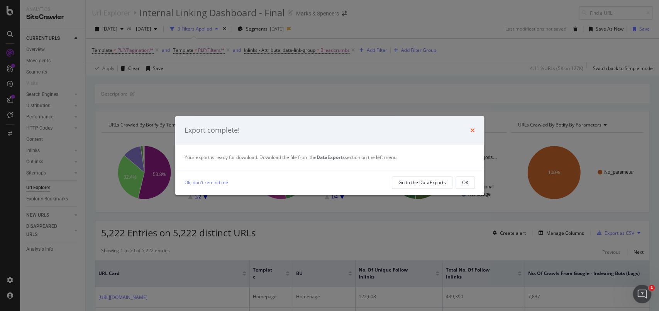
click at [472, 131] on icon "times" at bounding box center [473, 130] width 5 height 6
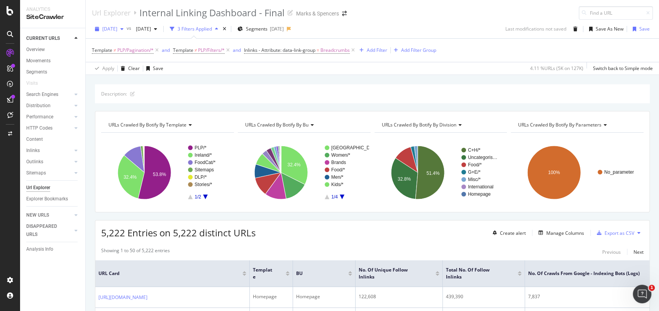
click at [126, 33] on div "2025 Aug. 30th" at bounding box center [109, 29] width 35 height 12
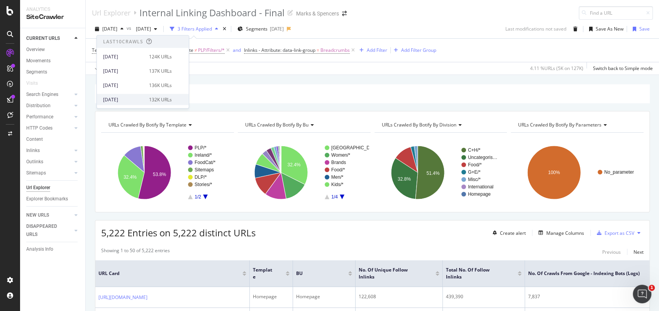
click at [129, 97] on div "2025 Sep. 6th" at bounding box center [123, 99] width 41 height 7
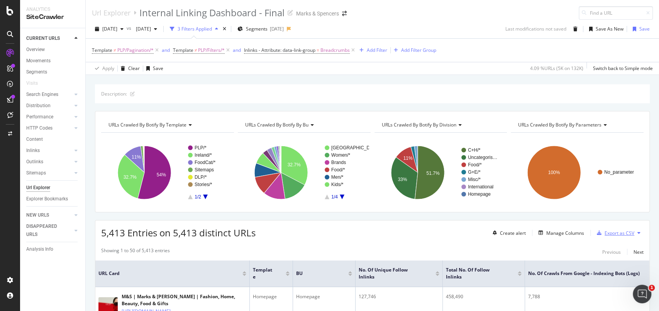
click at [614, 233] on div "Export as CSV" at bounding box center [620, 232] width 30 height 7
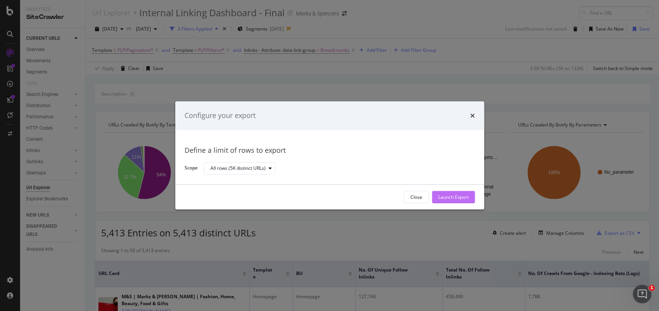
click at [458, 196] on div "Launch Export" at bounding box center [453, 197] width 31 height 7
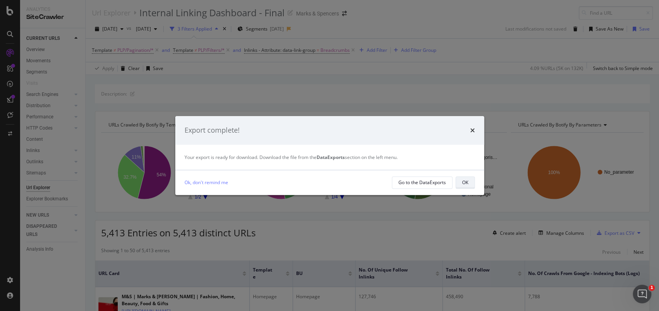
click at [471, 181] on button "OK" at bounding box center [465, 182] width 19 height 12
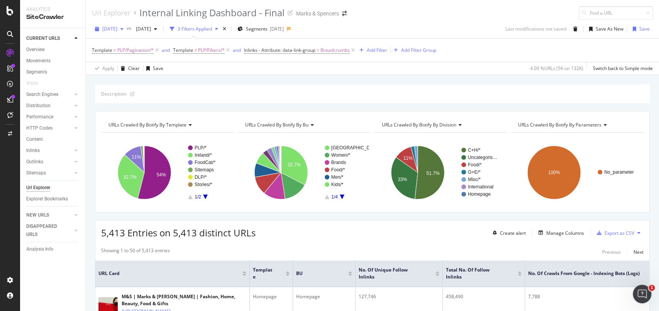
click at [122, 32] on div "[DATE]" at bounding box center [109, 29] width 35 height 12
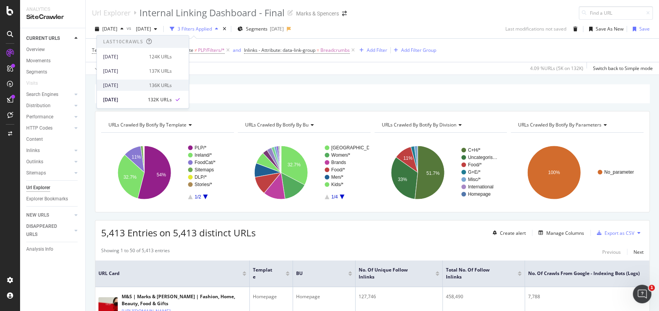
click at [130, 80] on div "2025 Sep. 13th 136K URLs" at bounding box center [143, 85] width 92 height 11
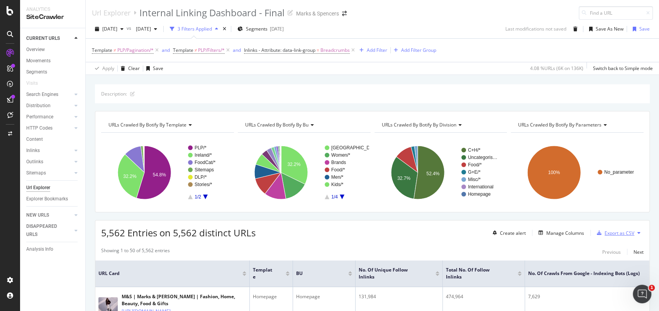
click at [612, 234] on div "Export as CSV" at bounding box center [620, 232] width 30 height 7
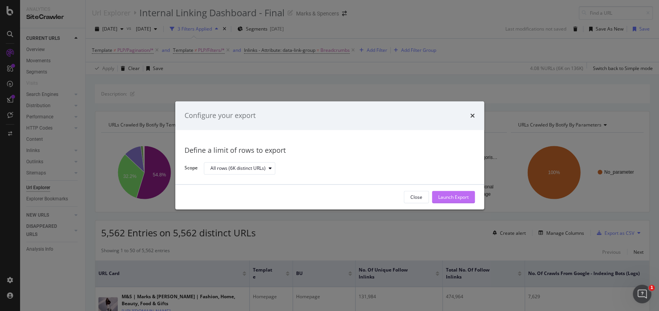
click at [449, 196] on div "Launch Export" at bounding box center [453, 197] width 31 height 7
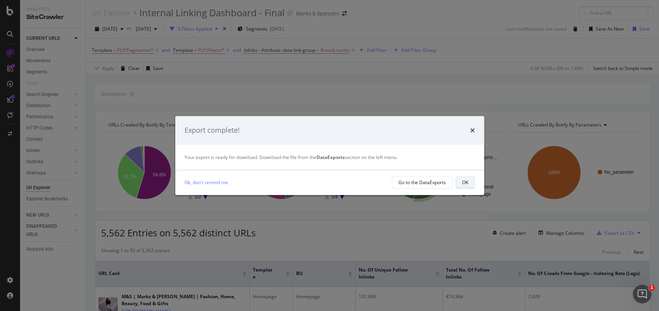
click at [458, 181] on button "OK" at bounding box center [465, 182] width 19 height 12
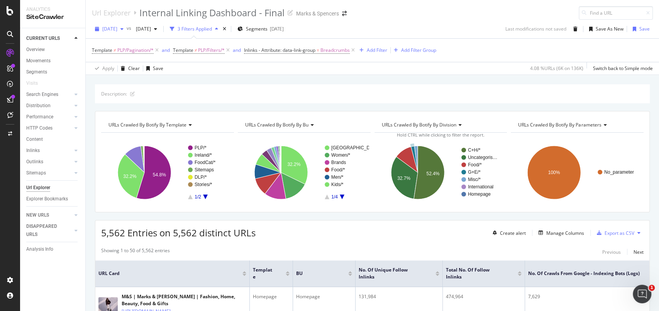
click at [117, 32] on div "[DATE]" at bounding box center [109, 29] width 35 height 12
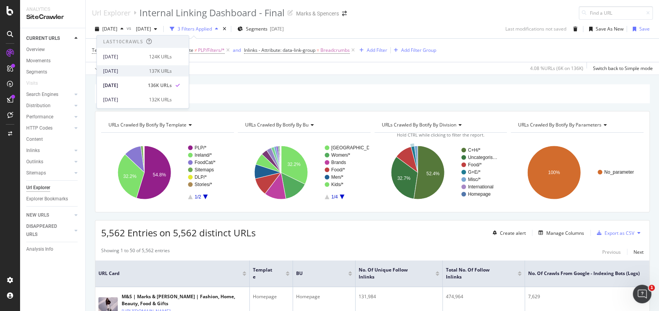
click at [131, 74] on div "2025 Sep. 20th 137K URLs" at bounding box center [143, 70] width 92 height 11
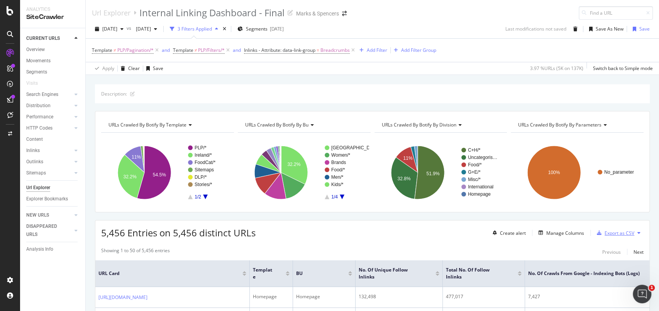
click at [609, 236] on div "Export as CSV" at bounding box center [614, 233] width 41 height 12
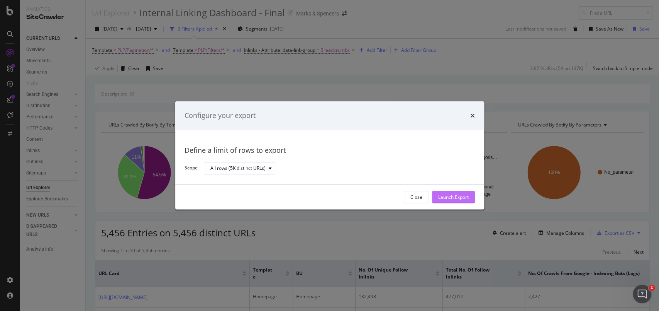
click at [453, 196] on div "Launch Export" at bounding box center [453, 197] width 31 height 7
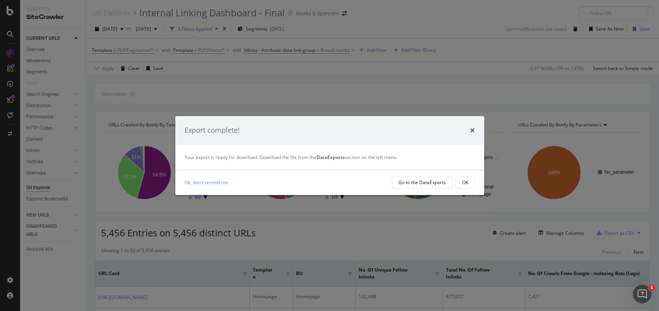
click at [473, 178] on button "OK" at bounding box center [465, 182] width 19 height 12
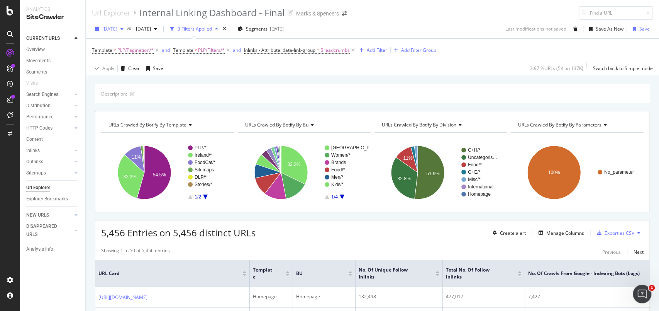
click at [111, 33] on div "[DATE]" at bounding box center [109, 29] width 35 height 12
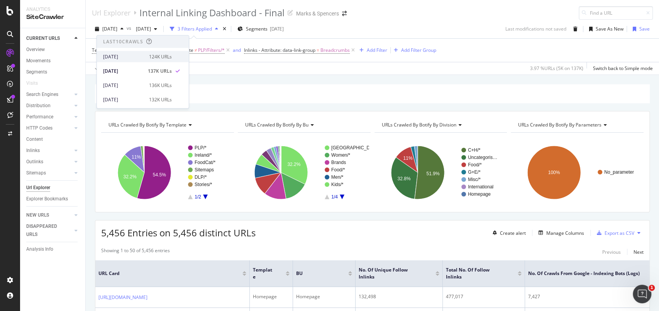
click at [127, 54] on div "[DATE]" at bounding box center [123, 56] width 41 height 7
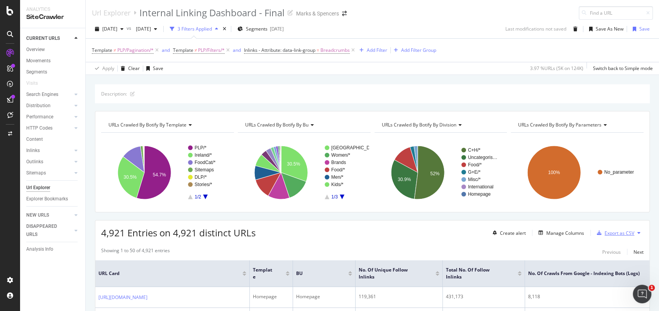
click at [613, 231] on div "Export as CSV" at bounding box center [620, 232] width 30 height 7
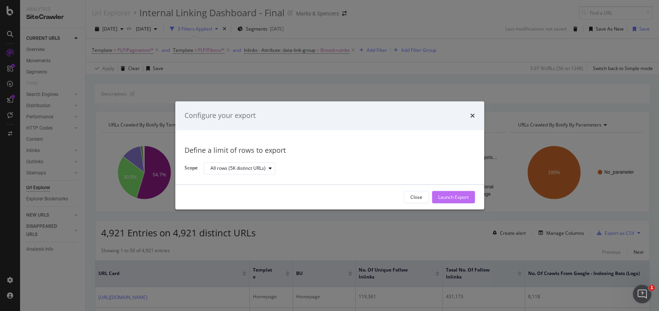
click at [458, 197] on div "Launch Export" at bounding box center [453, 197] width 31 height 7
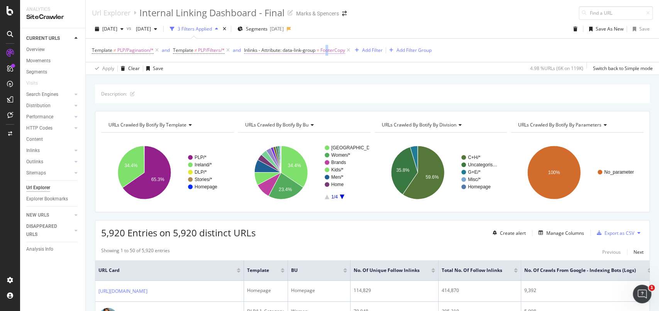
click at [330, 51] on span "FooterCopy" at bounding box center [333, 50] width 25 height 11
click at [283, 90] on input "FooterCopy" at bounding box center [289, 94] width 73 height 12
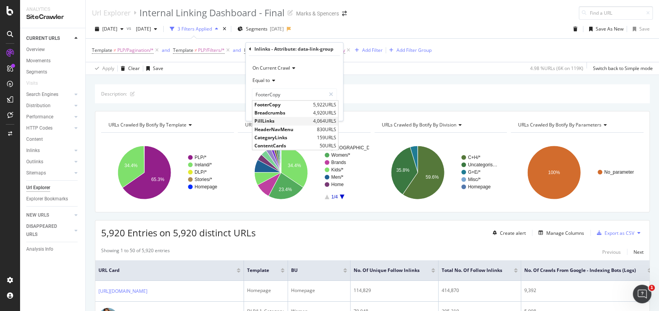
click at [275, 119] on span "PillLinks" at bounding box center [283, 121] width 57 height 7
type input "PillLinks"
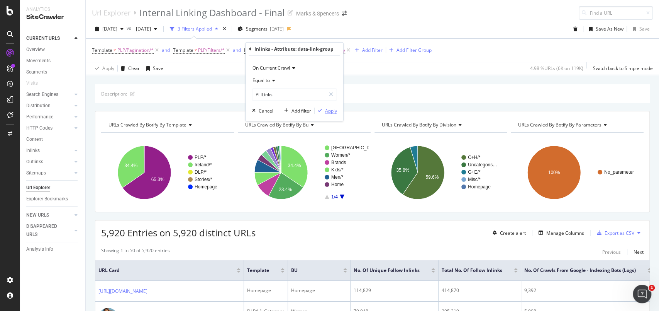
click at [330, 113] on button "Apply" at bounding box center [326, 111] width 22 height 8
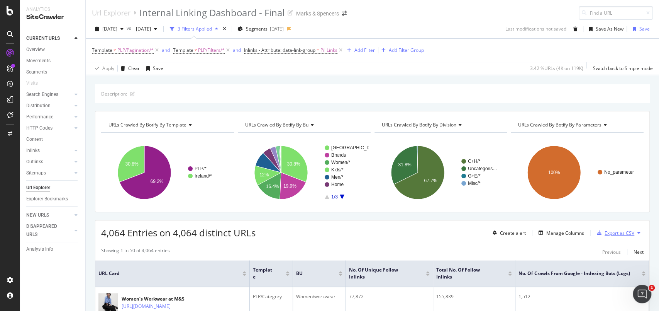
click at [605, 233] on div "Export as CSV" at bounding box center [620, 232] width 30 height 7
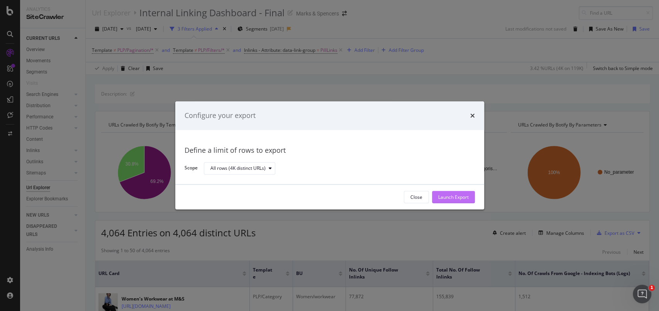
click at [445, 198] on div "Launch Export" at bounding box center [453, 197] width 31 height 7
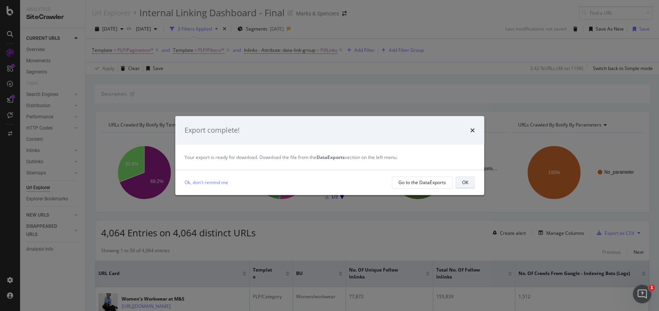
click at [466, 181] on div "OK" at bounding box center [465, 182] width 6 height 7
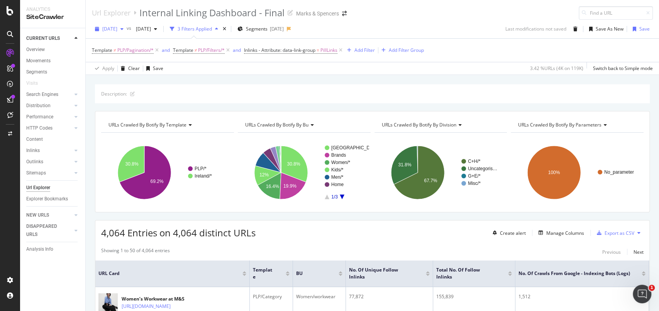
click at [107, 30] on span "[DATE]" at bounding box center [109, 28] width 15 height 7
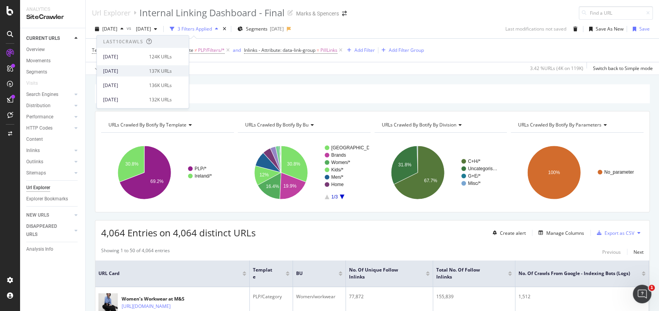
scroll to position [51, 0]
click at [132, 75] on div "2025 Aug. 23rd" at bounding box center [123, 76] width 41 height 7
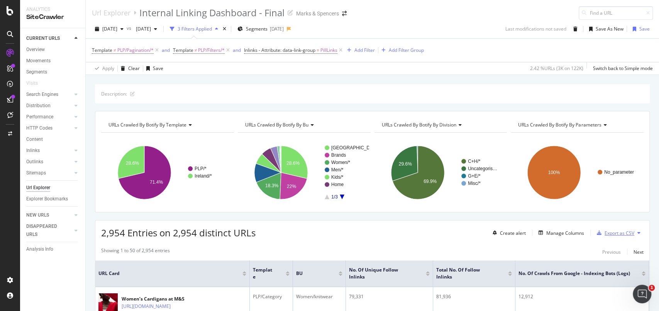
click at [612, 231] on div "Export as CSV" at bounding box center [620, 232] width 30 height 7
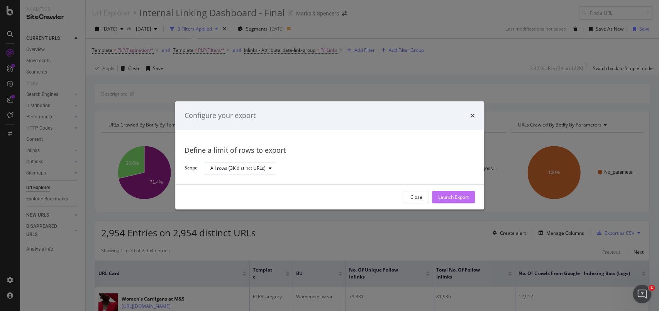
click at [450, 194] on div "Launch Export" at bounding box center [453, 197] width 31 height 7
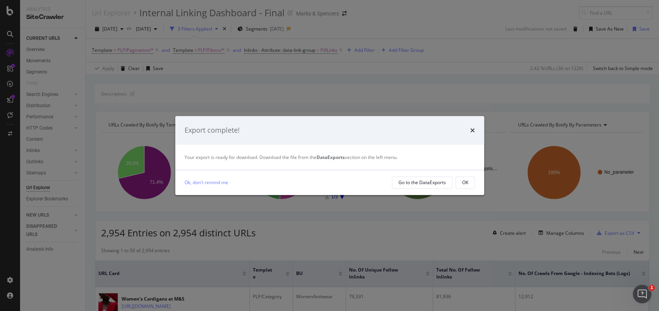
drag, startPoint x: 465, startPoint y: 181, endPoint x: 455, endPoint y: 177, distance: 10.4
click at [465, 180] on div "OK" at bounding box center [465, 182] width 6 height 7
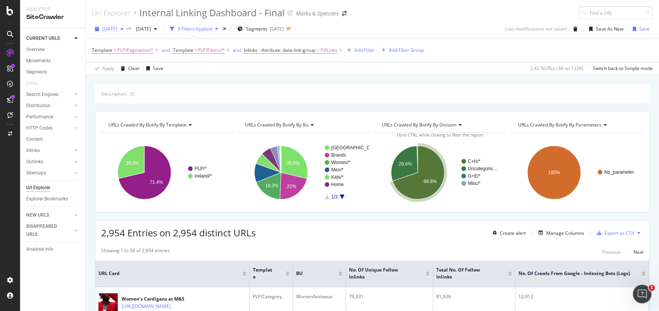
click at [111, 30] on span "2025 Aug. 23rd" at bounding box center [109, 28] width 15 height 7
click at [131, 61] on div "2025 Aug. 30th" at bounding box center [123, 62] width 41 height 7
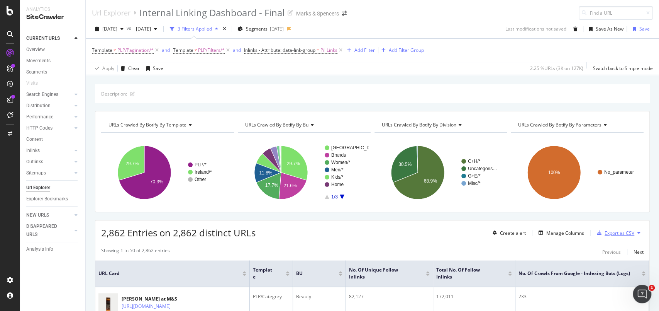
click at [613, 232] on div "Export as CSV" at bounding box center [620, 232] width 30 height 7
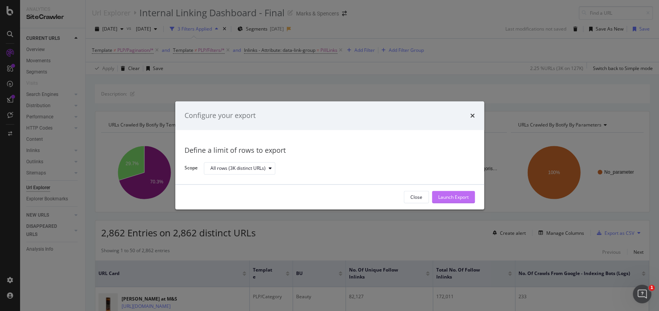
click at [445, 198] on div "Launch Export" at bounding box center [453, 197] width 31 height 7
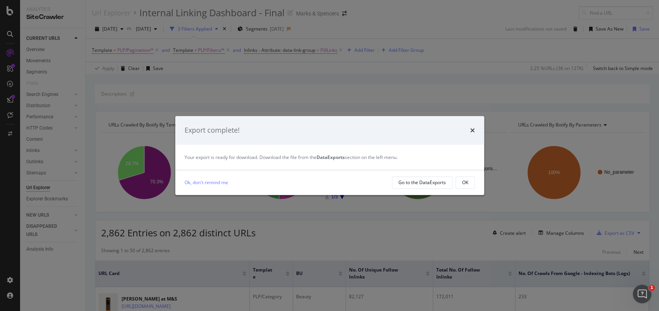
drag, startPoint x: 470, startPoint y: 183, endPoint x: 464, endPoint y: 177, distance: 8.2
click at [470, 182] on button "OK" at bounding box center [465, 182] width 19 height 12
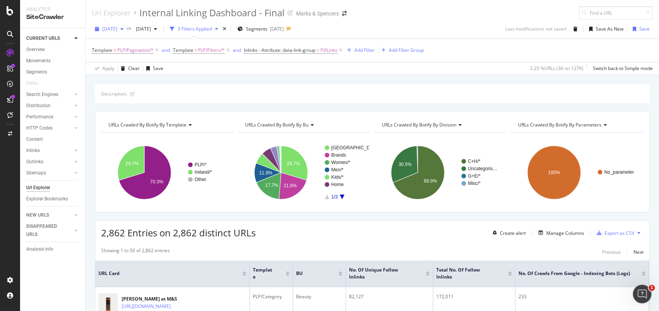
click at [117, 29] on span "2025 Aug. 30th" at bounding box center [109, 28] width 15 height 7
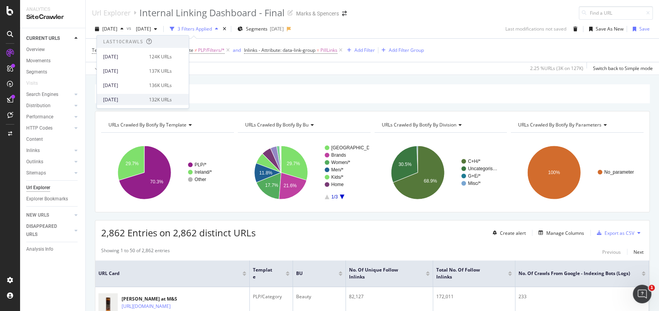
click at [134, 99] on div "2025 Sep. 6th" at bounding box center [123, 99] width 41 height 7
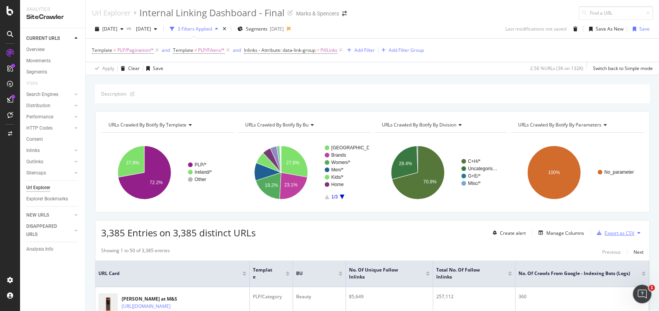
click at [605, 231] on div "Export as CSV" at bounding box center [620, 232] width 30 height 7
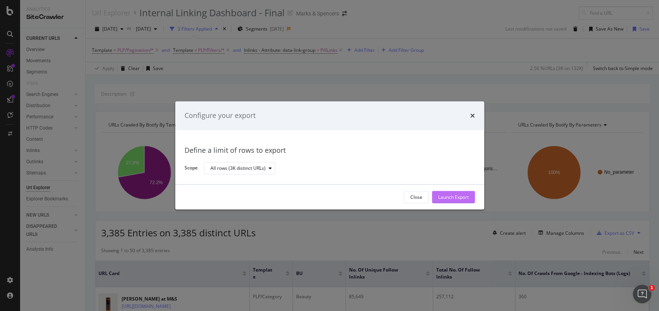
click at [461, 199] on div "Launch Export" at bounding box center [453, 197] width 31 height 7
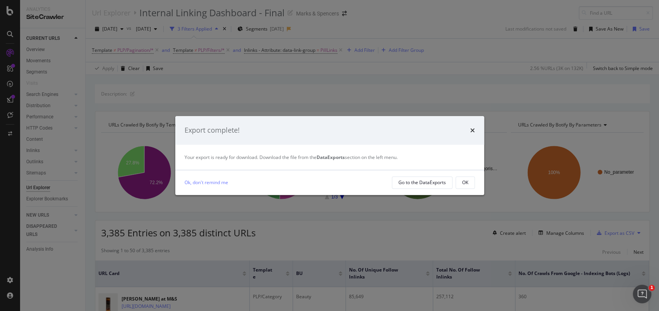
click at [467, 183] on div "OK" at bounding box center [465, 182] width 6 height 7
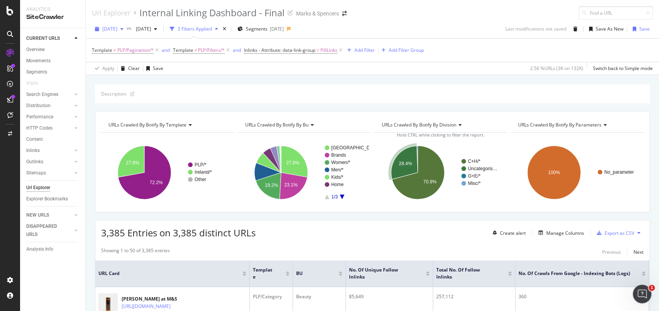
click at [117, 29] on span "2025 Sep. 6th" at bounding box center [109, 28] width 15 height 7
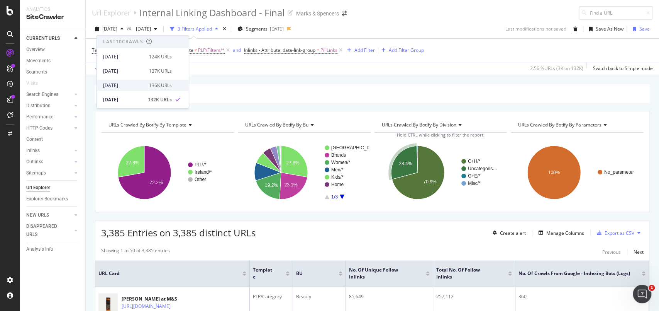
click at [135, 84] on div "2025 Sep. 13th" at bounding box center [123, 85] width 41 height 7
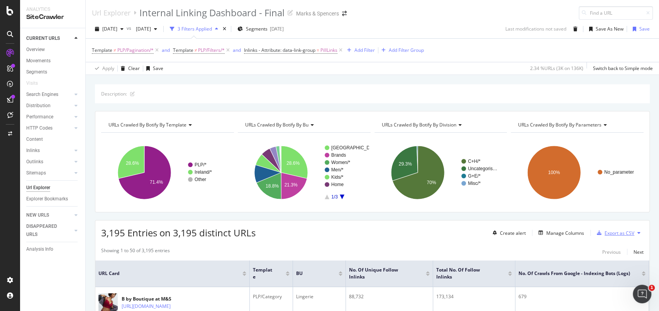
click at [622, 229] on div "Export as CSV" at bounding box center [620, 232] width 30 height 7
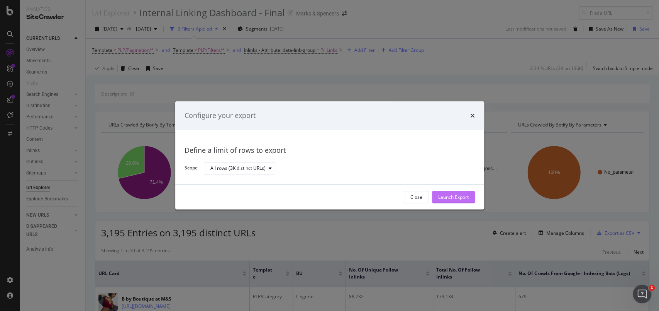
click at [457, 199] on div "Launch Export" at bounding box center [453, 197] width 31 height 7
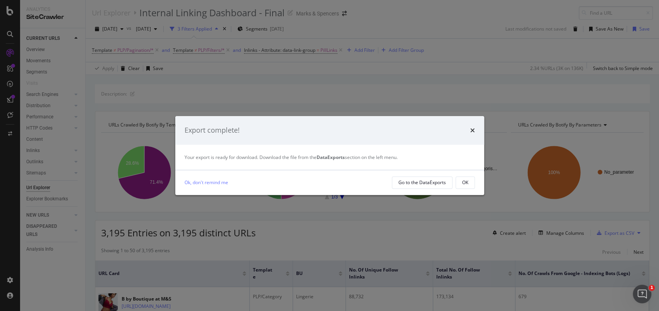
drag, startPoint x: 466, startPoint y: 178, endPoint x: 207, endPoint y: 93, distance: 272.5
click at [466, 178] on div "OK" at bounding box center [465, 182] width 6 height 11
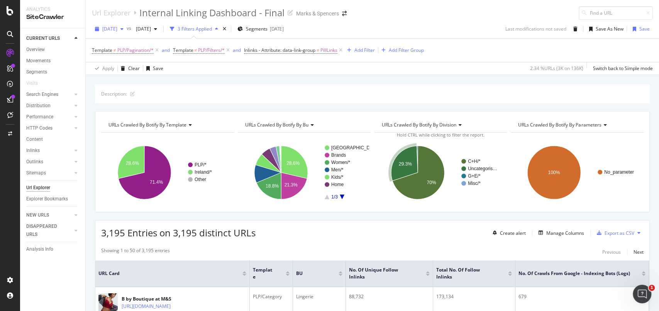
click at [117, 25] on span "2025 Sep. 13th" at bounding box center [109, 28] width 15 height 7
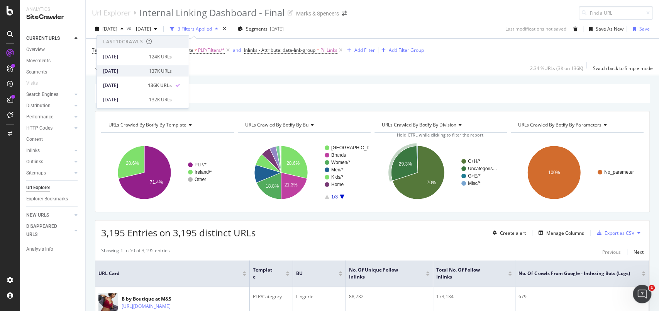
click at [134, 67] on div "2025 Sep. 20th" at bounding box center [123, 70] width 41 height 7
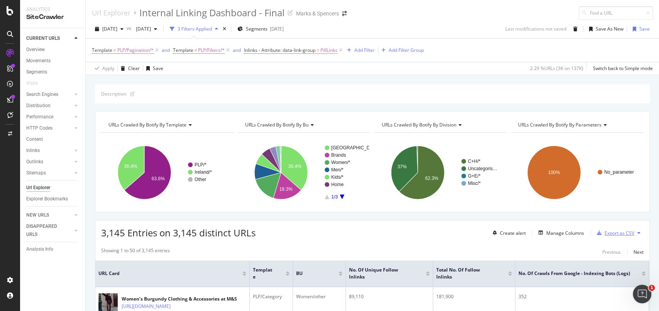
click at [608, 233] on div "Export as CSV" at bounding box center [620, 232] width 30 height 7
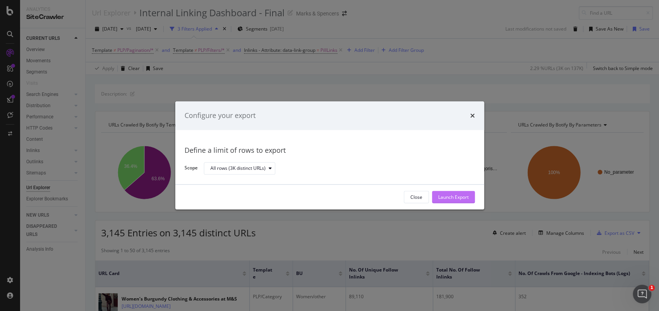
click at [454, 193] on div "Launch Export" at bounding box center [453, 197] width 31 height 12
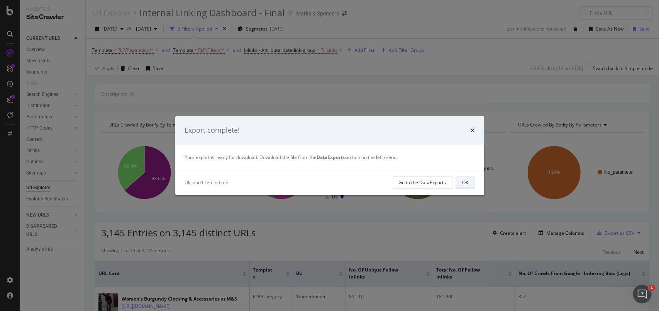
click at [469, 177] on button "OK" at bounding box center [465, 182] width 19 height 12
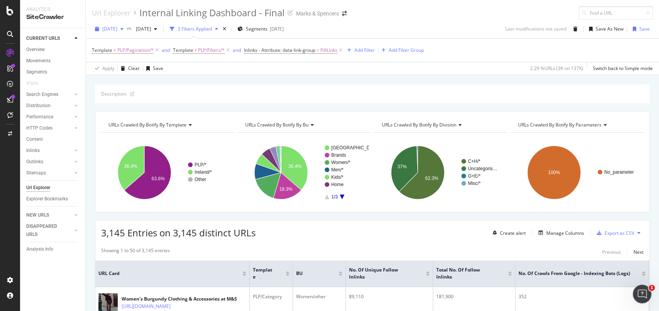
click at [117, 25] on span "2025 Sep. 20th" at bounding box center [109, 28] width 15 height 7
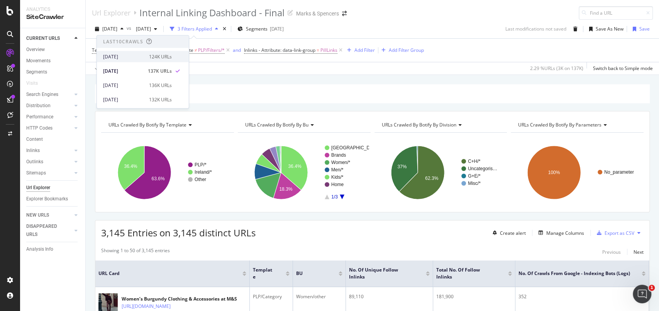
click at [136, 56] on div "2025 Sep. 27th" at bounding box center [123, 56] width 41 height 7
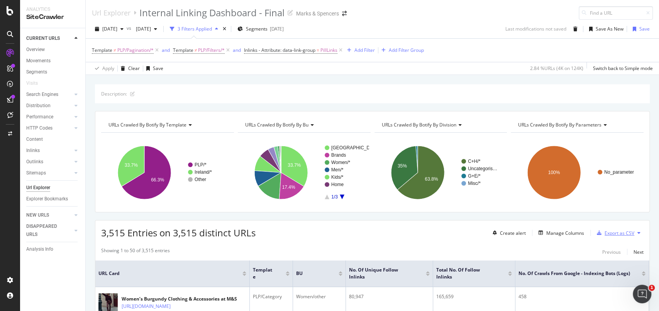
click at [605, 233] on div "Export as CSV" at bounding box center [620, 232] width 30 height 7
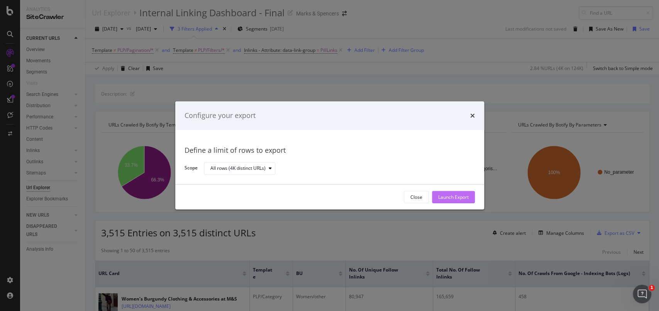
click at [467, 192] on div "Launch Export" at bounding box center [453, 197] width 31 height 12
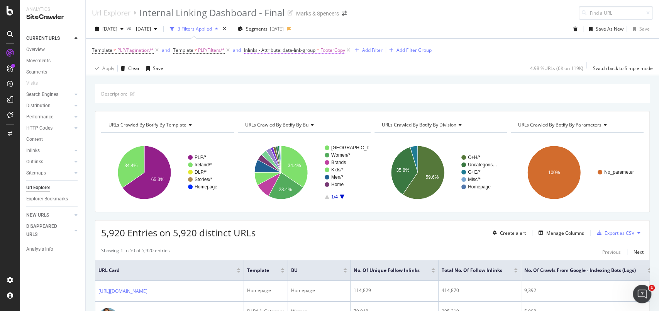
click at [330, 49] on span "FooterCopy" at bounding box center [333, 50] width 25 height 11
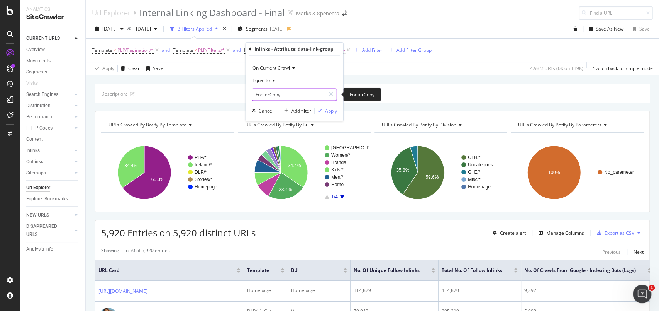
click at [287, 95] on input "FooterCopy" at bounding box center [289, 94] width 73 height 12
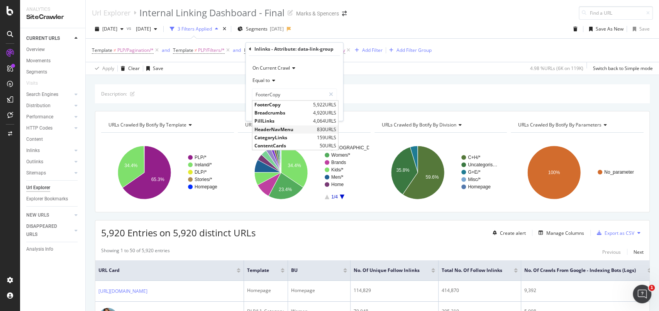
click at [279, 126] on span "HeaderNavMenu" at bounding box center [285, 129] width 61 height 7
type input "HeaderNavMenu"
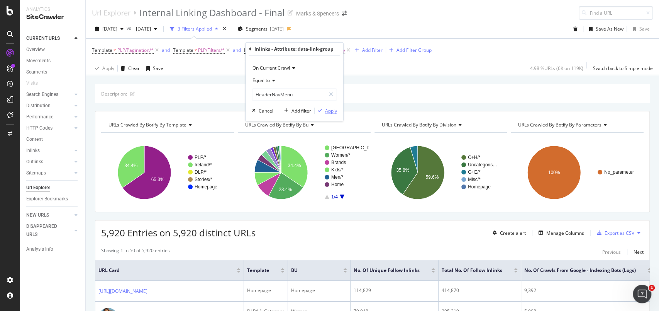
click at [333, 108] on div "Apply" at bounding box center [331, 110] width 12 height 7
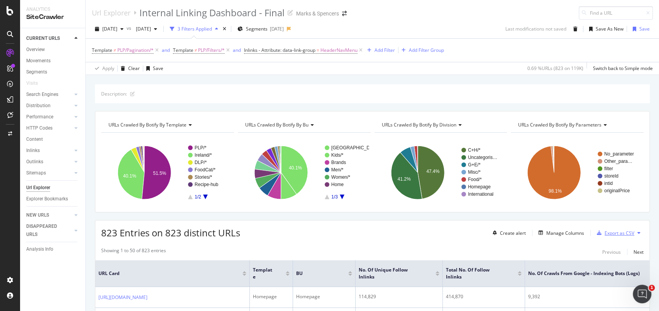
click at [605, 234] on div "Export as CSV" at bounding box center [620, 232] width 30 height 7
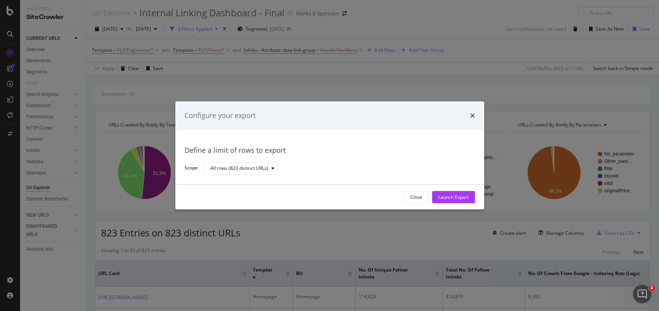
click at [442, 196] on div "Launch Export" at bounding box center [453, 197] width 31 height 7
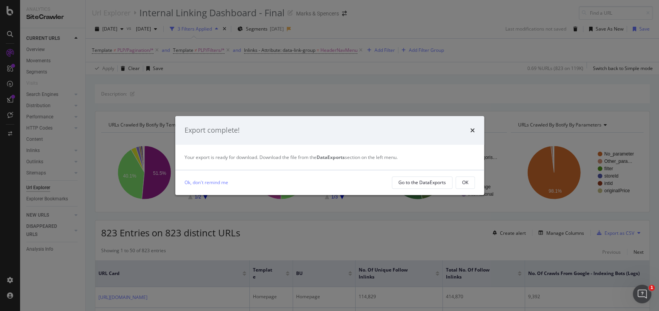
click at [475, 131] on div "Export complete!" at bounding box center [329, 130] width 309 height 29
click at [472, 129] on icon "times" at bounding box center [473, 130] width 5 height 6
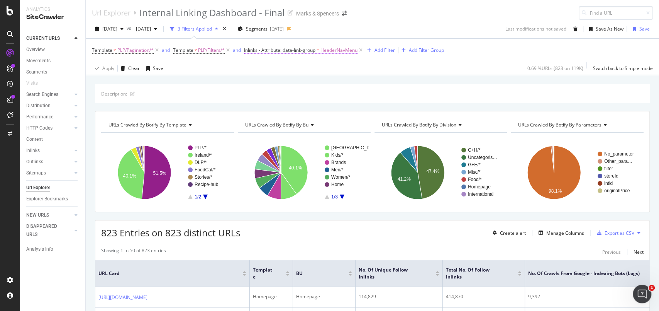
click at [348, 51] on span "HeaderNavMenu" at bounding box center [339, 50] width 37 height 11
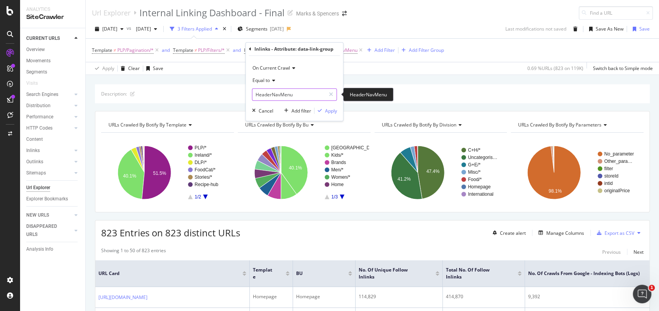
click at [323, 90] on input "HeaderNavMenu" at bounding box center [289, 94] width 73 height 12
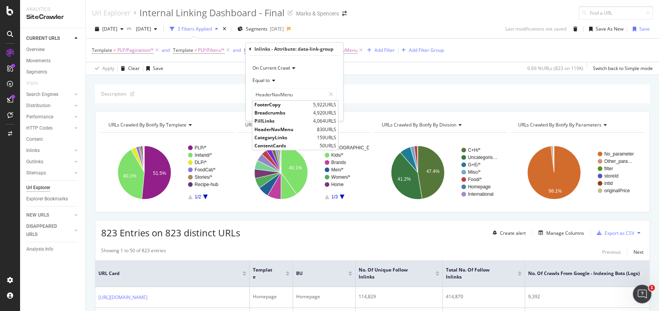
click at [443, 8] on div "Url Explorer Internal Linking Dashboard - Final Marks & Spencers" at bounding box center [373, 10] width 574 height 20
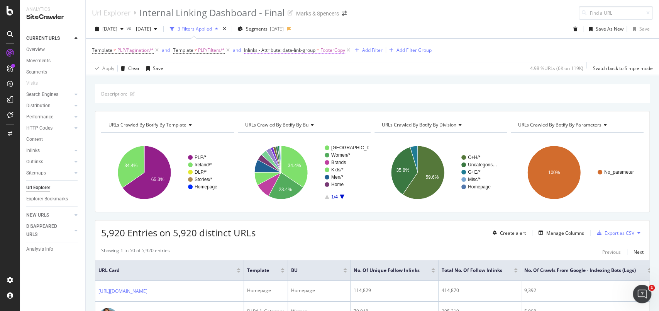
click at [329, 53] on span "FooterCopy" at bounding box center [333, 50] width 25 height 11
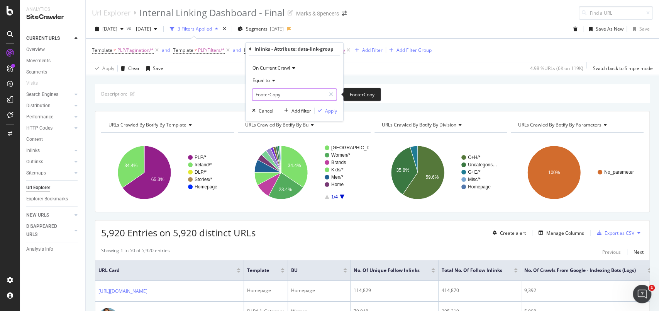
click at [287, 94] on input "FooterCopy" at bounding box center [289, 94] width 73 height 12
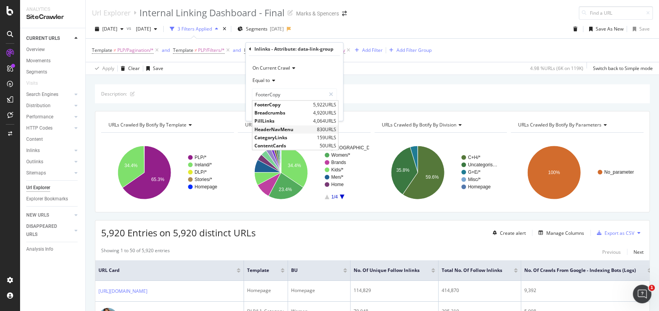
click at [276, 132] on span "HeaderNavMenu" at bounding box center [285, 129] width 61 height 7
type input "HeaderNavMenu"
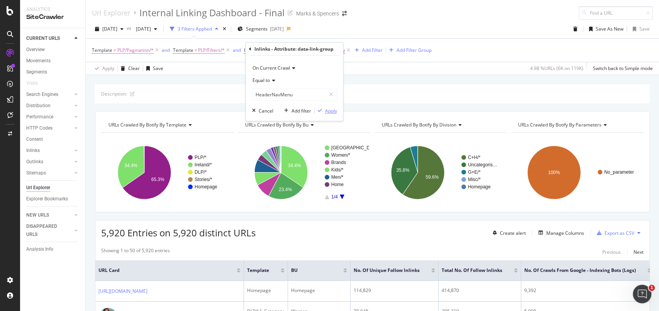
click at [331, 111] on div "Apply" at bounding box center [331, 110] width 12 height 7
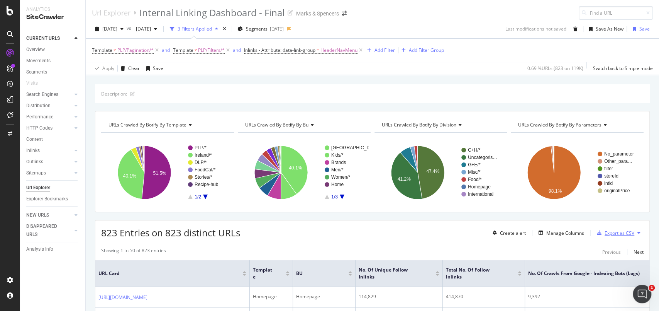
click at [605, 231] on div "Export as CSV" at bounding box center [620, 232] width 30 height 7
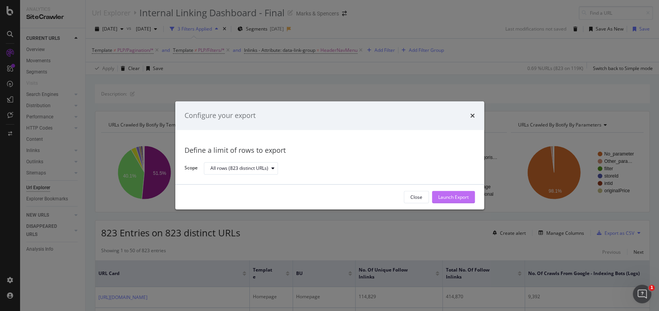
click at [458, 195] on div "Launch Export" at bounding box center [453, 197] width 31 height 7
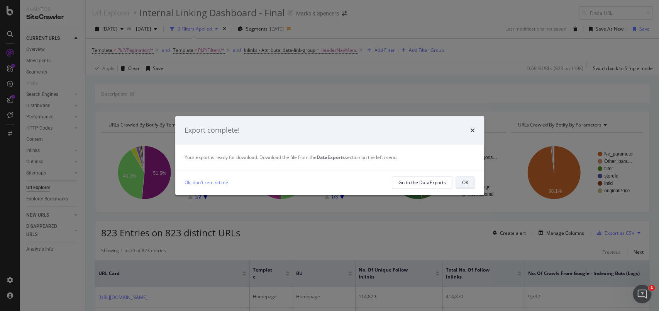
click at [465, 178] on div "OK" at bounding box center [465, 182] width 6 height 11
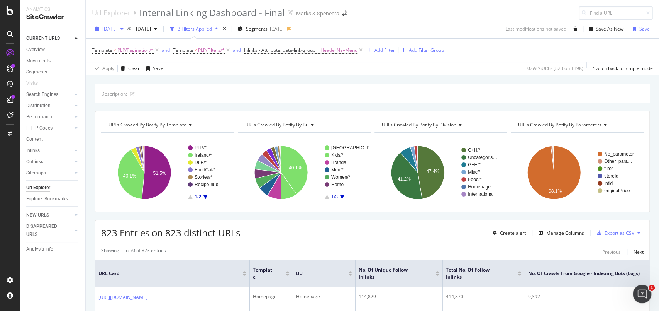
click at [121, 32] on div "[DATE]" at bounding box center [109, 29] width 35 height 12
click at [131, 73] on div "[DATE]" at bounding box center [123, 76] width 41 height 7
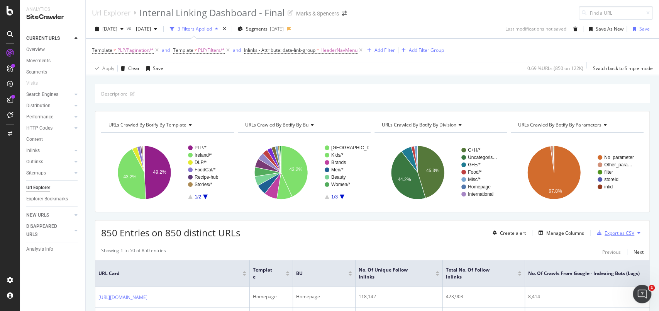
click at [612, 232] on div "Export as CSV" at bounding box center [620, 232] width 30 height 7
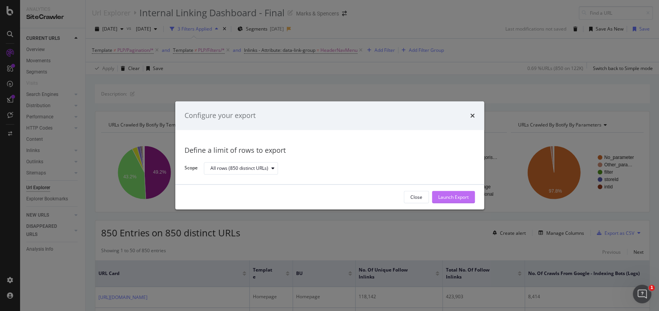
click at [459, 199] on div "Launch Export" at bounding box center [453, 197] width 31 height 7
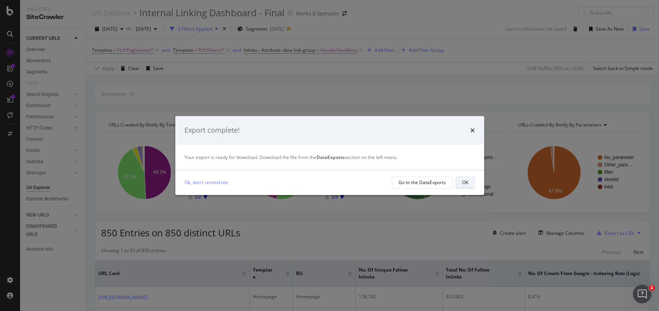
click at [465, 183] on div "OK" at bounding box center [465, 182] width 6 height 7
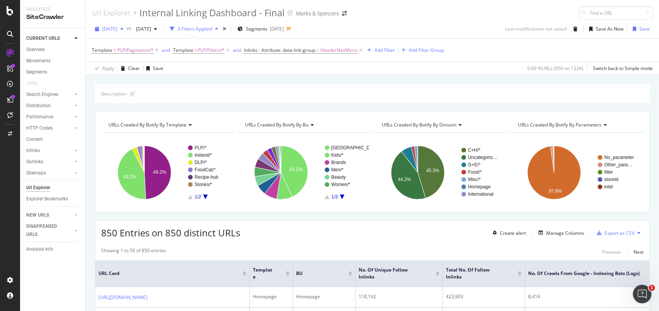
click at [117, 29] on span "[DATE]" at bounding box center [109, 28] width 15 height 7
click at [117, 59] on div "[DATE]" at bounding box center [123, 62] width 41 height 7
click at [607, 232] on div "Export as CSV" at bounding box center [620, 232] width 30 height 7
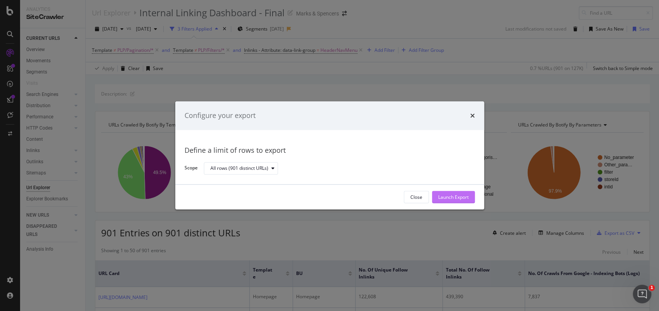
click at [450, 195] on div "Launch Export" at bounding box center [453, 197] width 31 height 7
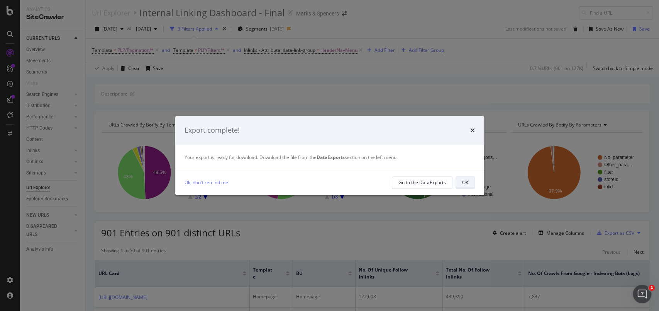
click at [467, 181] on div "OK" at bounding box center [465, 182] width 6 height 7
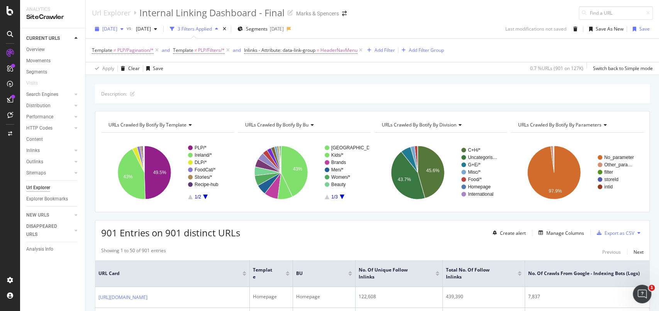
click at [117, 27] on span "[DATE]" at bounding box center [109, 28] width 15 height 7
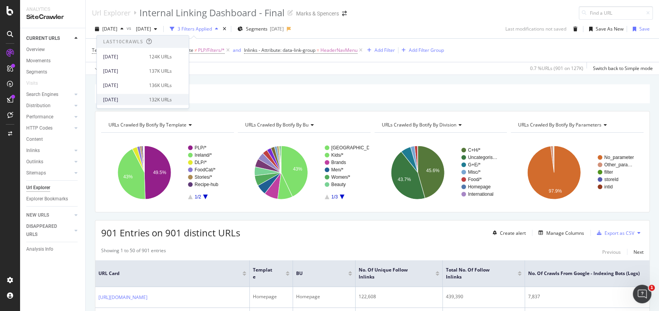
click at [141, 94] on div "2025 Sep. 6th 132K URLs" at bounding box center [143, 99] width 92 height 11
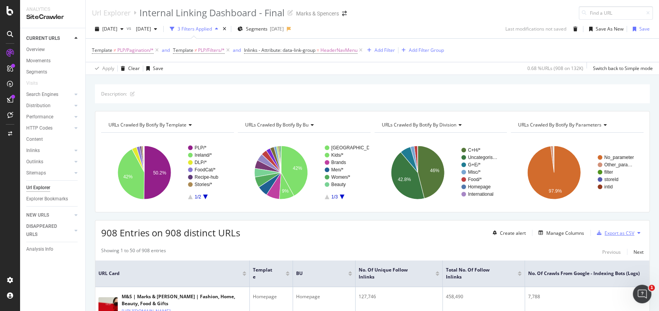
click at [617, 230] on div "Export as CSV" at bounding box center [620, 232] width 30 height 7
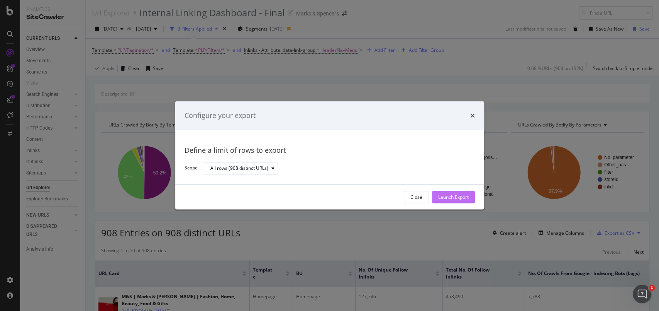
click at [454, 200] on div "Launch Export" at bounding box center [453, 197] width 31 height 7
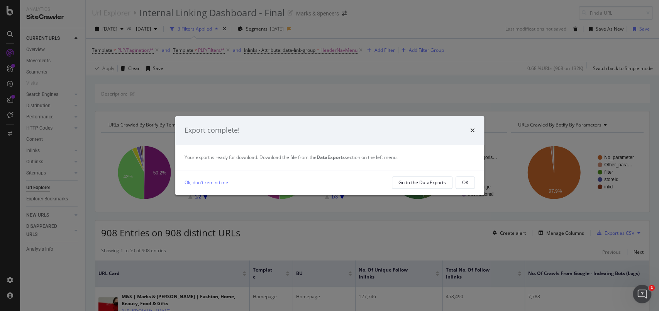
click at [471, 129] on icon "times" at bounding box center [473, 130] width 5 height 6
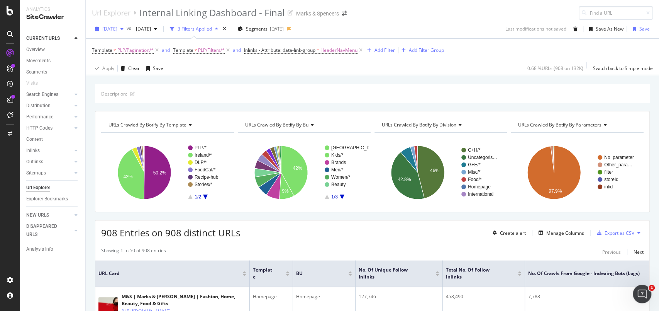
click at [117, 31] on span "[DATE]" at bounding box center [109, 28] width 15 height 7
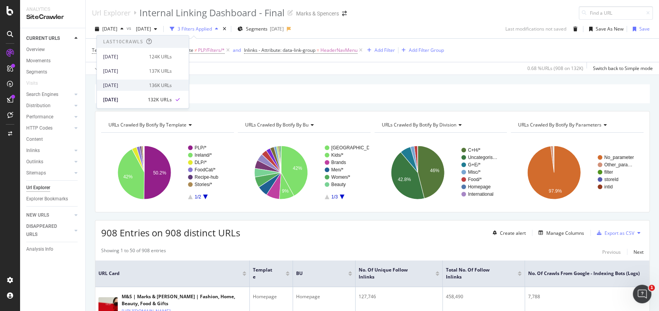
click at [128, 82] on div "[DATE]" at bounding box center [123, 85] width 41 height 7
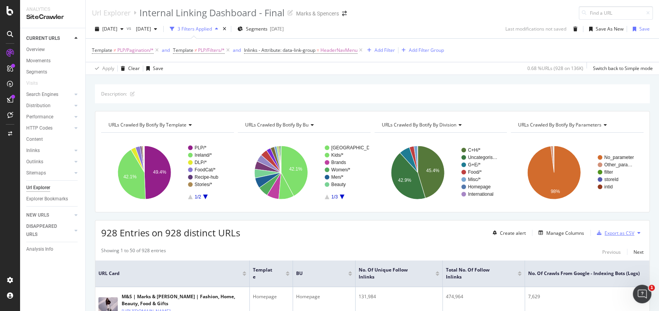
click at [605, 234] on div "Export as CSV" at bounding box center [620, 232] width 30 height 7
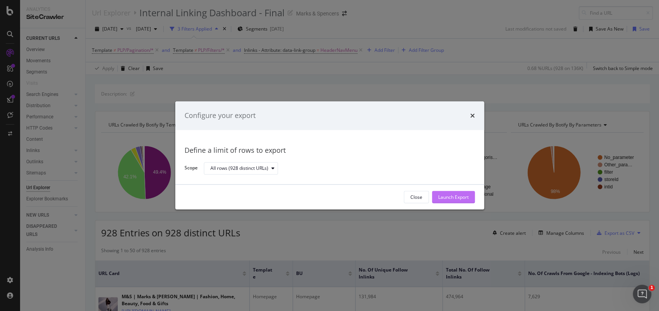
click at [463, 198] on div "Launch Export" at bounding box center [453, 197] width 31 height 7
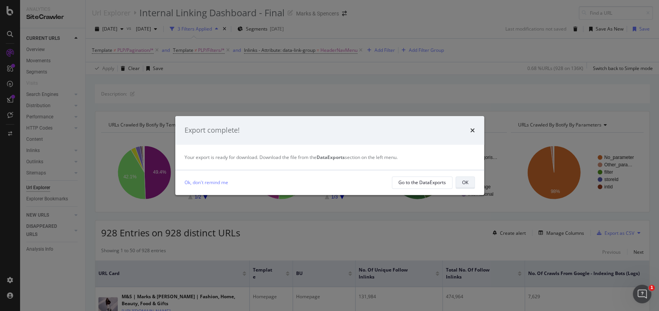
click at [462, 182] on div "OK" at bounding box center [465, 182] width 6 height 7
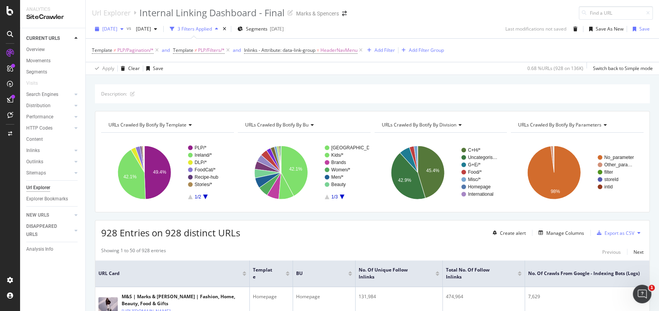
click at [124, 32] on div "[DATE]" at bounding box center [109, 29] width 35 height 12
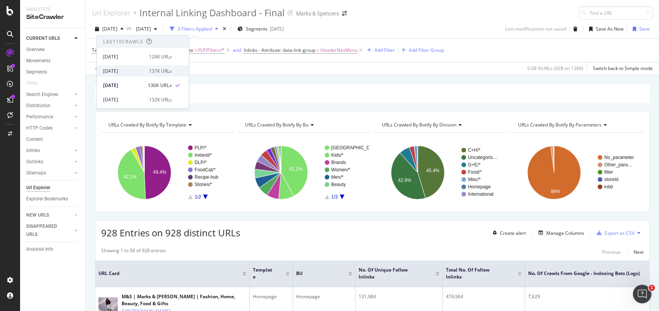
click at [139, 69] on div "[DATE]" at bounding box center [123, 70] width 41 height 7
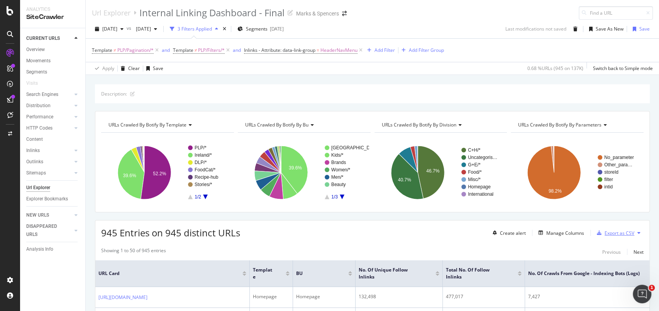
click at [612, 228] on div "Export as CSV" at bounding box center [614, 233] width 41 height 12
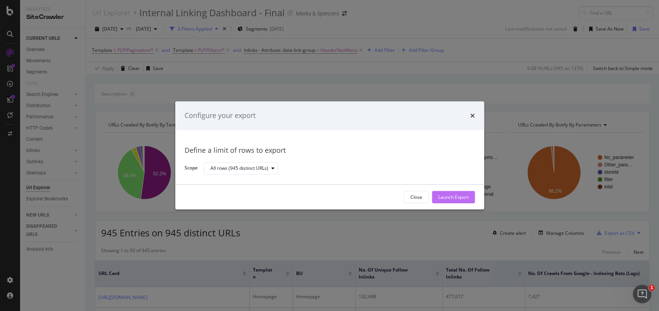
click at [457, 195] on div "Launch Export" at bounding box center [453, 197] width 31 height 7
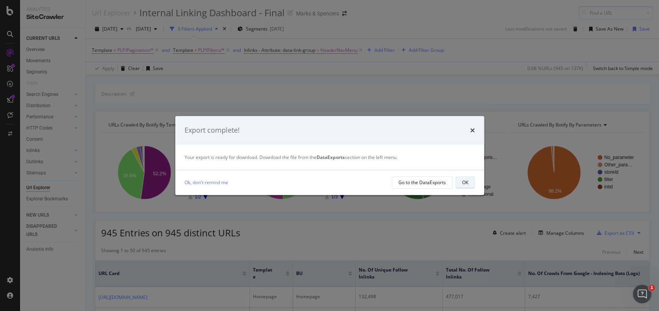
click at [466, 181] on div "OK" at bounding box center [465, 182] width 6 height 7
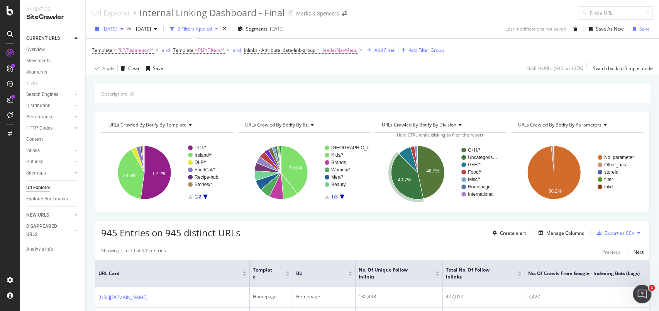
click at [122, 32] on div "[DATE]" at bounding box center [109, 29] width 35 height 12
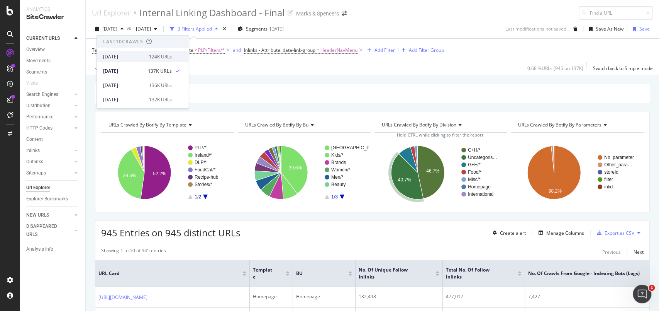
click at [130, 54] on div "[DATE]" at bounding box center [123, 56] width 41 height 7
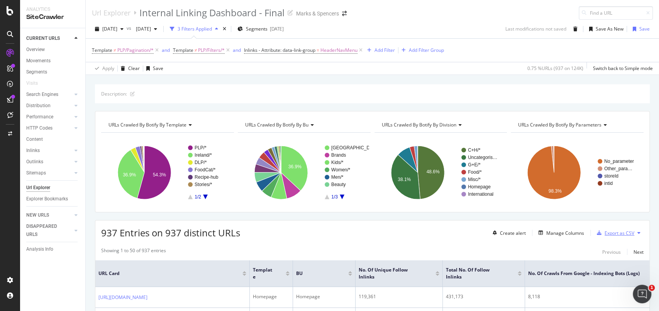
click at [613, 234] on div "Export as CSV" at bounding box center [620, 232] width 30 height 7
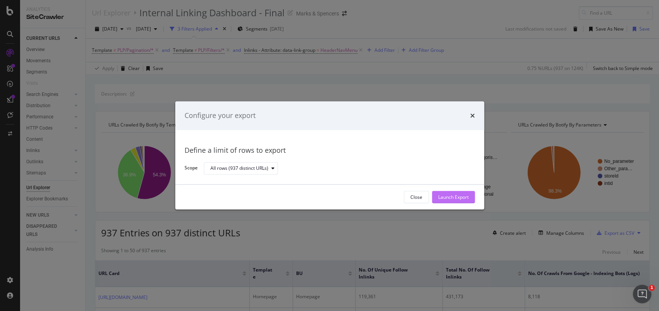
click at [461, 193] on div "Launch Export" at bounding box center [453, 197] width 31 height 12
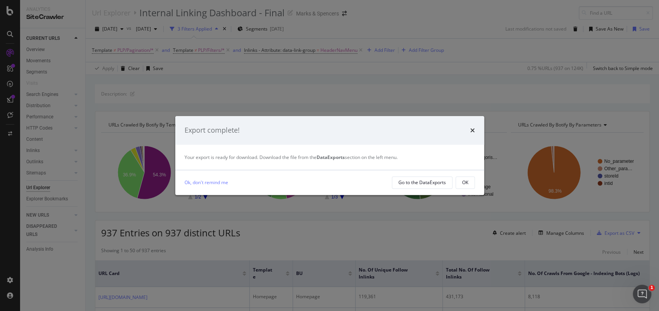
drag, startPoint x: 460, startPoint y: 180, endPoint x: 439, endPoint y: 171, distance: 23.2
click at [460, 180] on button "OK" at bounding box center [465, 182] width 19 height 12
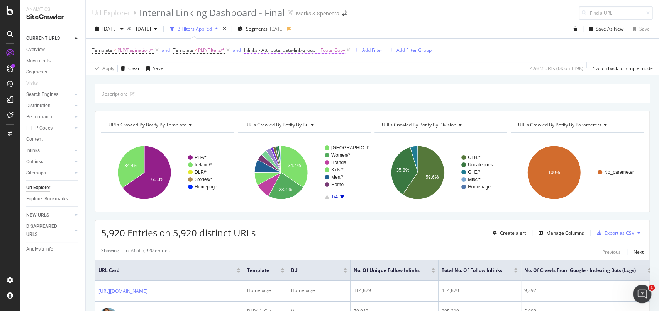
click at [335, 49] on span "FooterCopy" at bounding box center [333, 50] width 25 height 11
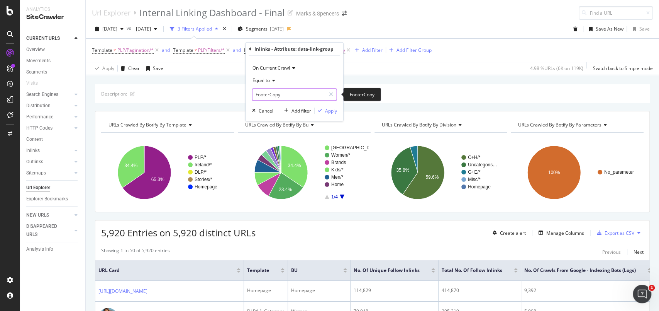
click at [310, 91] on input "FooterCopy" at bounding box center [289, 94] width 73 height 12
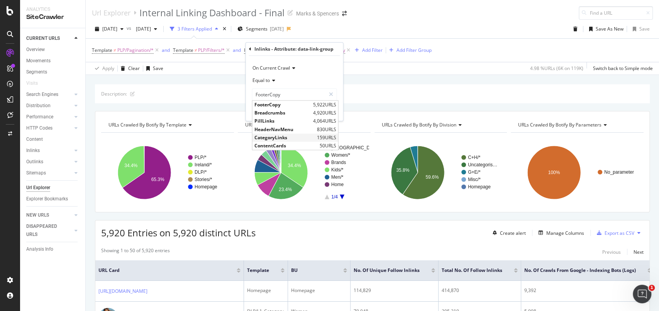
click at [295, 139] on span "CategoryLinks" at bounding box center [285, 137] width 61 height 7
type input "CategoryLinks"
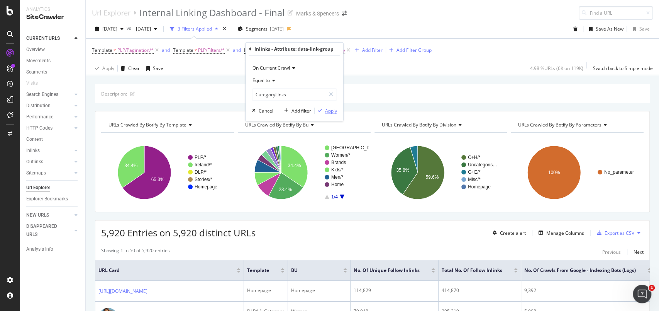
click at [329, 110] on div "Apply" at bounding box center [331, 110] width 12 height 7
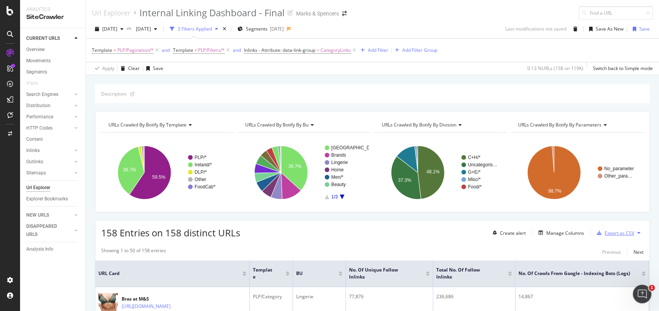
click at [608, 234] on div "Export as CSV" at bounding box center [620, 232] width 30 height 7
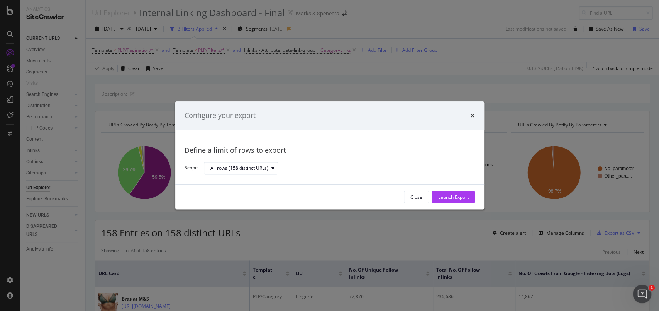
click at [449, 195] on div "Launch Export" at bounding box center [453, 197] width 31 height 7
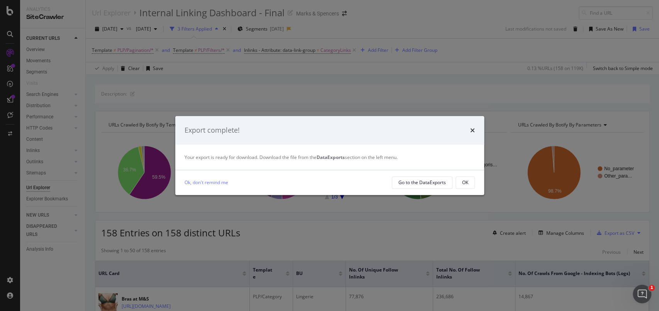
click at [471, 182] on button "OK" at bounding box center [465, 182] width 19 height 12
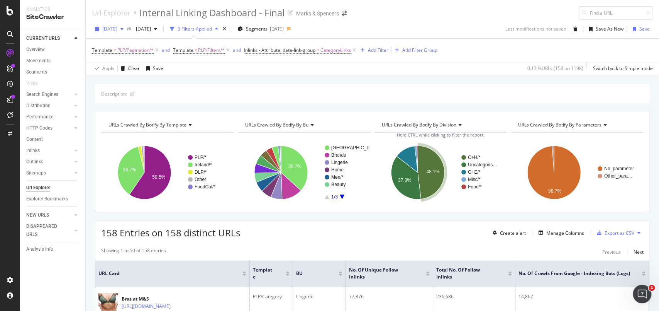
click at [118, 25] on div "[DATE]" at bounding box center [109, 29] width 35 height 12
click at [131, 77] on div "[DATE]" at bounding box center [123, 76] width 41 height 7
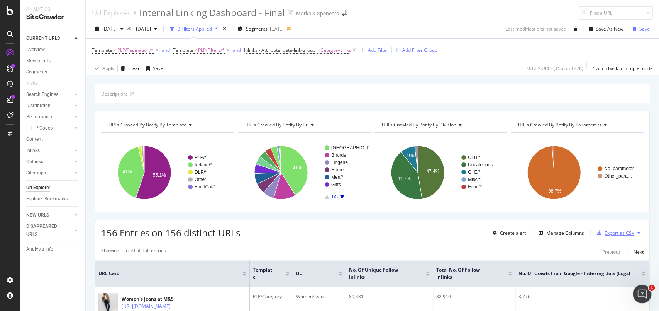
click at [612, 233] on div "Export as CSV" at bounding box center [620, 232] width 30 height 7
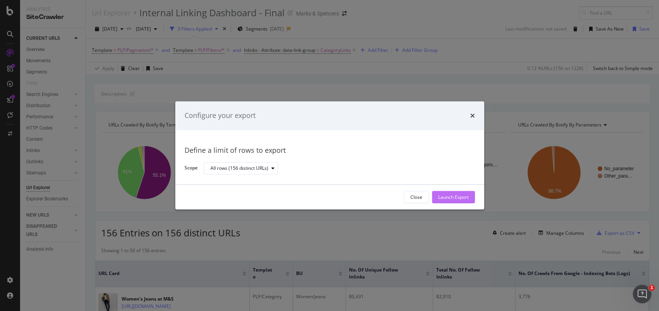
click at [459, 194] on div "Launch Export" at bounding box center [453, 197] width 31 height 7
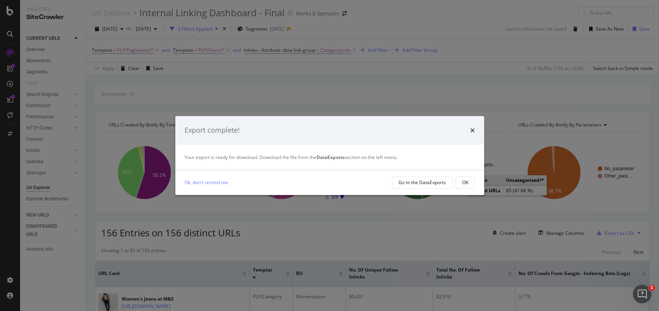
drag, startPoint x: 467, startPoint y: 181, endPoint x: 460, endPoint y: 177, distance: 7.4
click at [467, 180] on div "OK" at bounding box center [465, 182] width 6 height 7
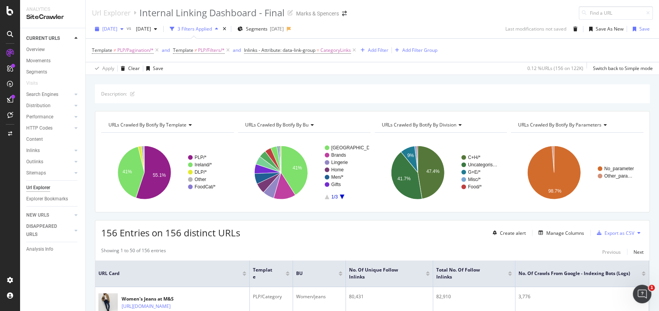
click at [115, 29] on span "[DATE]" at bounding box center [109, 28] width 15 height 7
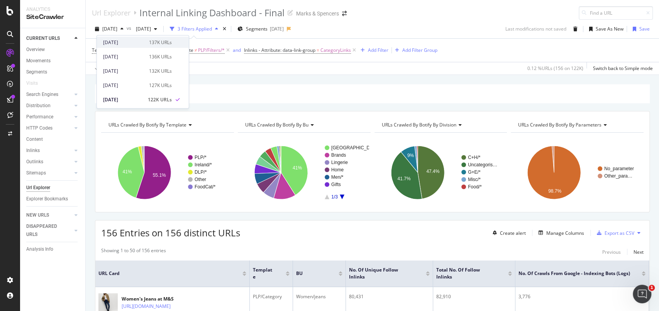
scroll to position [51, 0]
click at [141, 66] on div "[DATE] 127K URLs" at bounding box center [143, 62] width 92 height 11
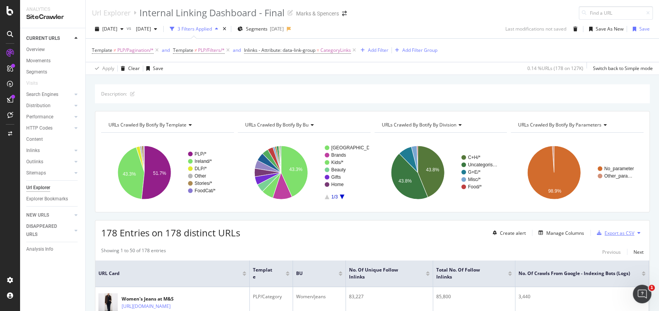
click at [613, 229] on div "Export as CSV" at bounding box center [620, 232] width 30 height 7
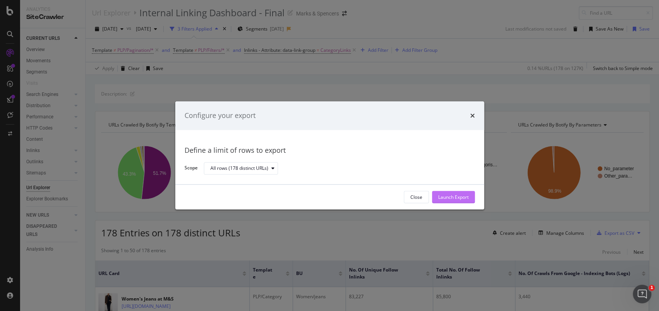
click at [453, 199] on div "Launch Export" at bounding box center [453, 197] width 31 height 7
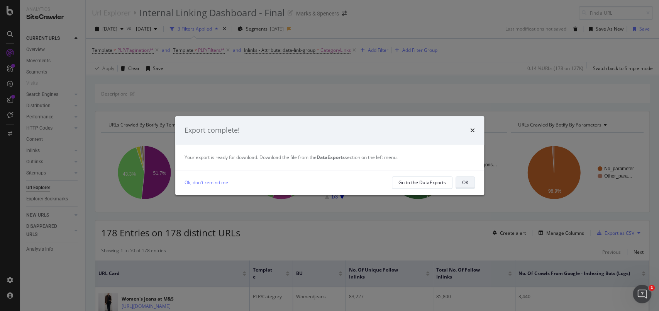
click at [471, 185] on button "OK" at bounding box center [465, 182] width 19 height 12
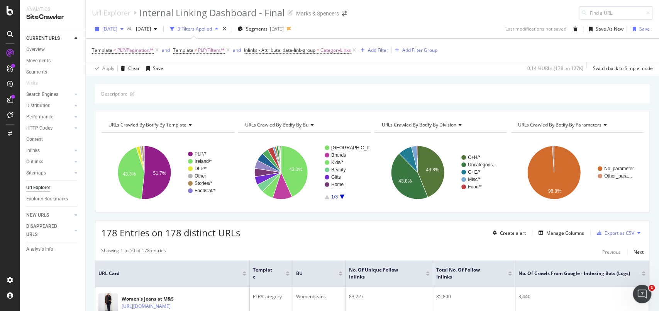
click at [117, 26] on span "[DATE]" at bounding box center [109, 28] width 15 height 7
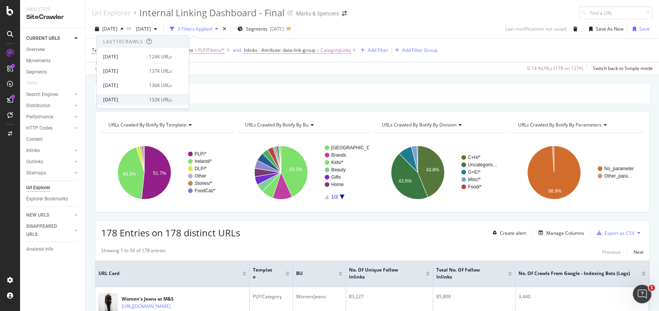
click at [123, 97] on div "[DATE]" at bounding box center [123, 99] width 41 height 7
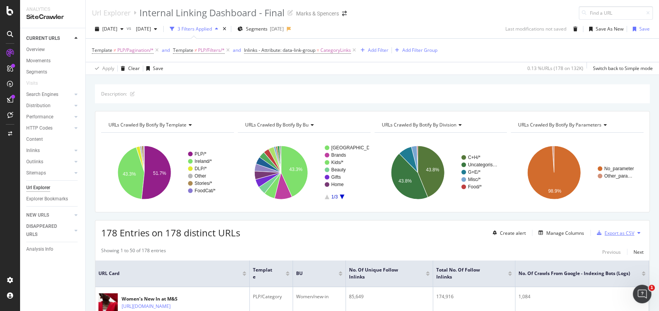
click at [607, 231] on div "Export as CSV" at bounding box center [620, 232] width 30 height 7
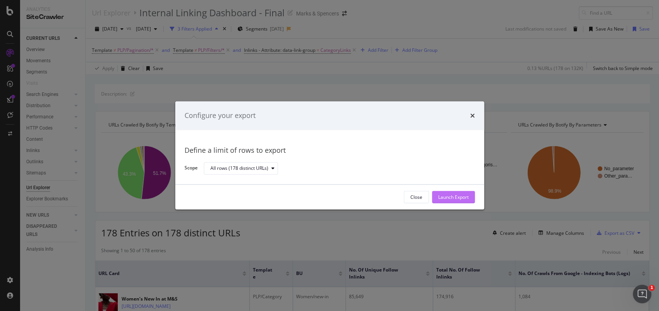
click at [460, 198] on div "Launch Export" at bounding box center [453, 197] width 31 height 7
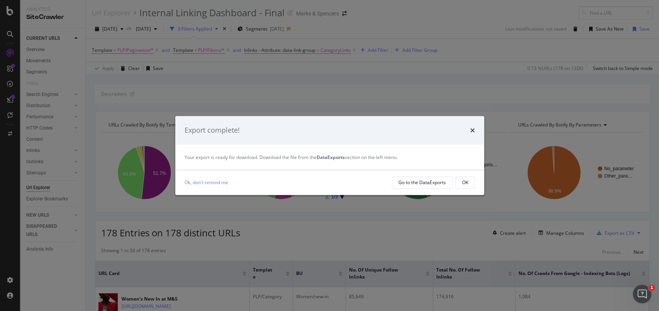
drag, startPoint x: 472, startPoint y: 128, endPoint x: 463, endPoint y: 107, distance: 23.7
click at [472, 128] on icon "times" at bounding box center [473, 130] width 5 height 6
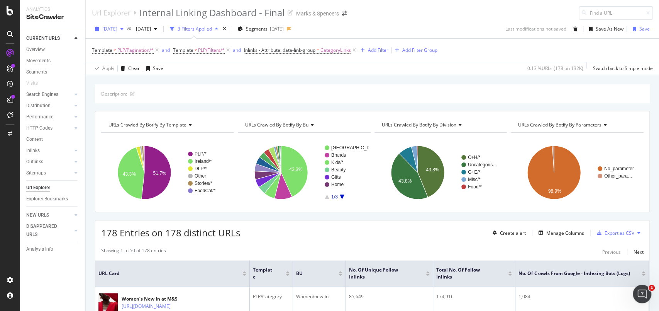
click at [117, 26] on span "[DATE]" at bounding box center [109, 28] width 15 height 7
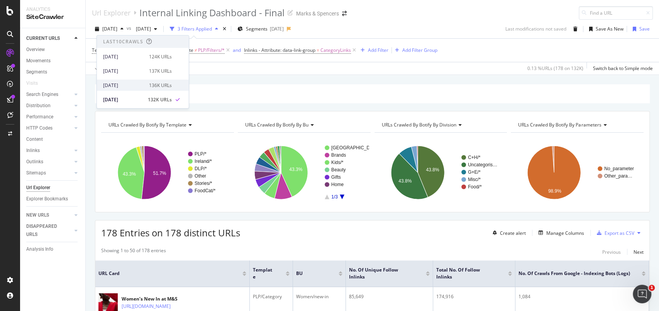
click at [124, 83] on div "[DATE]" at bounding box center [123, 85] width 41 height 7
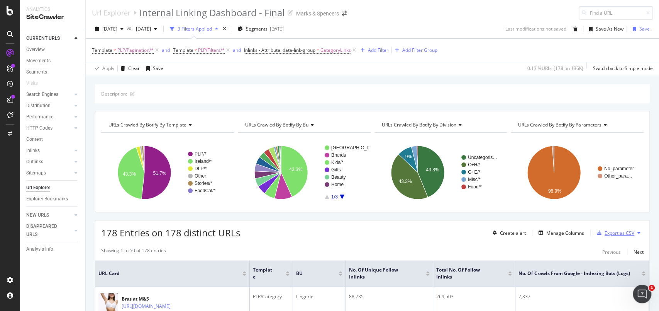
click at [605, 231] on div "Export as CSV" at bounding box center [620, 232] width 30 height 7
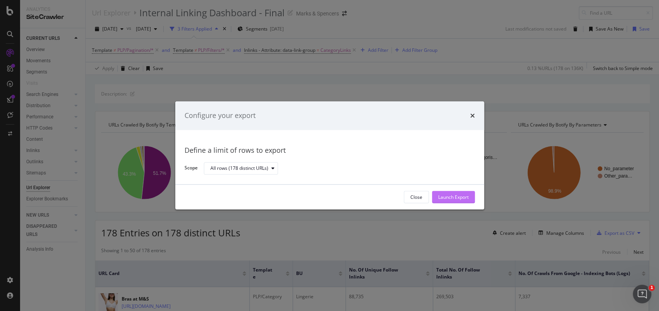
click at [456, 193] on div "Launch Export" at bounding box center [453, 197] width 31 height 12
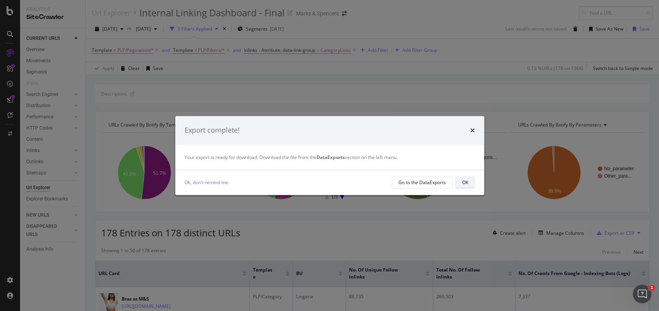
click at [468, 182] on div "OK" at bounding box center [465, 182] width 6 height 7
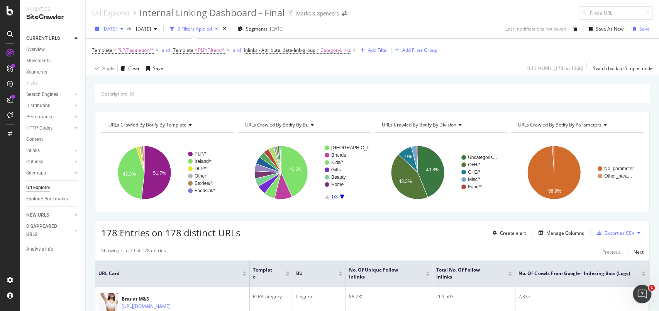
click at [117, 31] on span "[DATE]" at bounding box center [109, 28] width 15 height 7
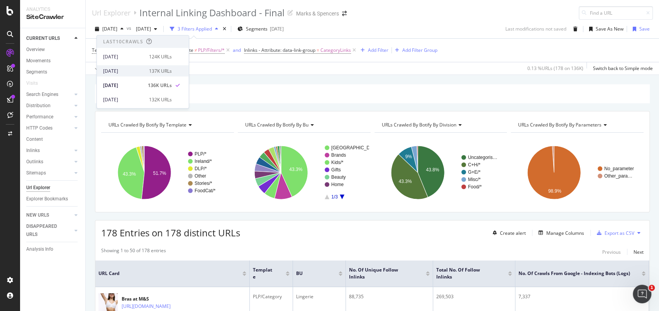
click at [126, 66] on div "2025 Sep. 20th 137K URLs" at bounding box center [143, 70] width 92 height 11
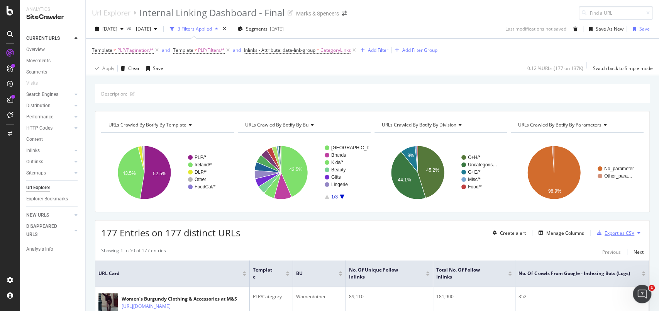
click at [606, 234] on div "Export as CSV" at bounding box center [620, 232] width 30 height 7
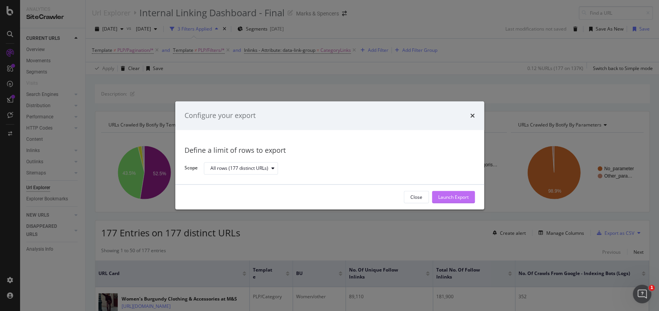
click at [456, 197] on div "Launch Export" at bounding box center [453, 197] width 31 height 7
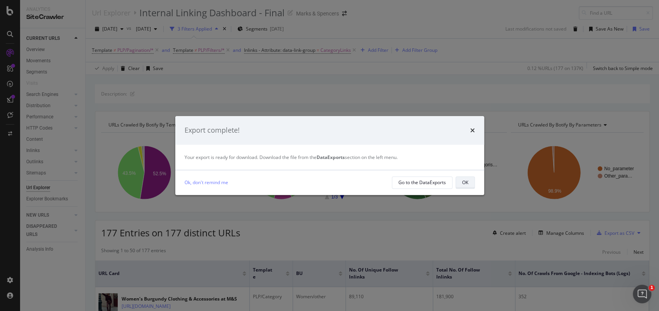
drag, startPoint x: 464, startPoint y: 180, endPoint x: 418, endPoint y: 167, distance: 48.1
click at [464, 180] on div "OK" at bounding box center [465, 182] width 6 height 7
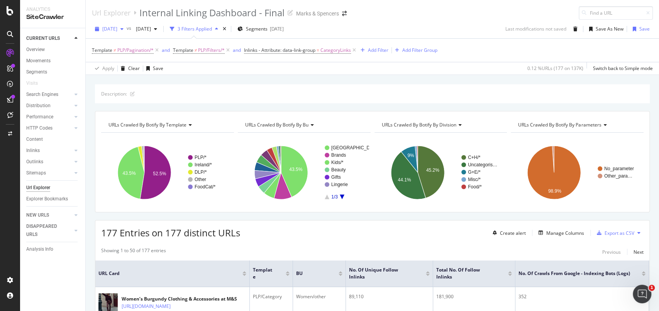
click at [119, 23] on div "[DATE]" at bounding box center [109, 29] width 35 height 12
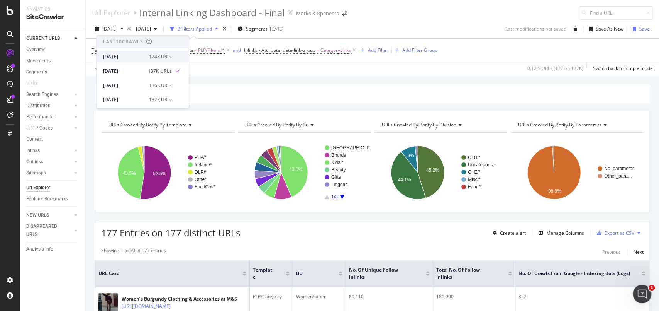
click at [120, 54] on div "[DATE]" at bounding box center [123, 56] width 41 height 7
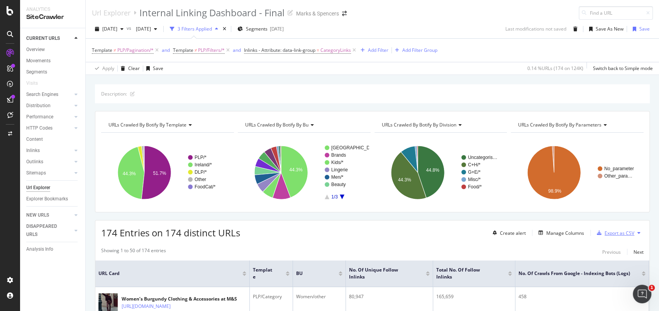
click at [620, 236] on div "Export as CSV" at bounding box center [614, 233] width 41 height 12
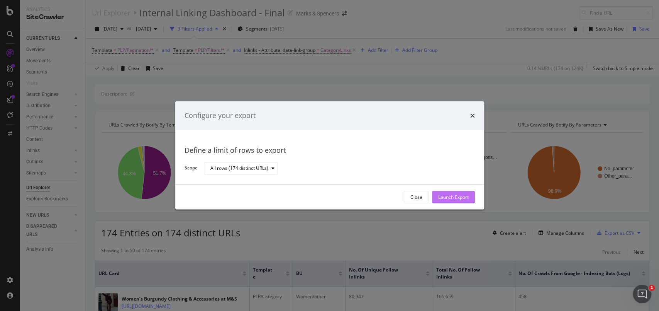
click at [459, 196] on div "Launch Export" at bounding box center [453, 197] width 31 height 7
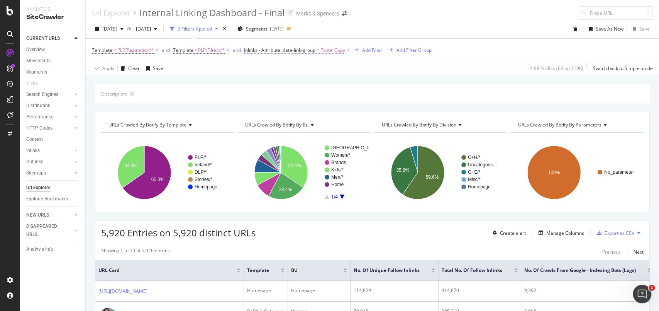
click at [329, 51] on span "FooterCopy" at bounding box center [333, 50] width 25 height 11
click at [309, 97] on input "FooterCopy" at bounding box center [289, 94] width 73 height 12
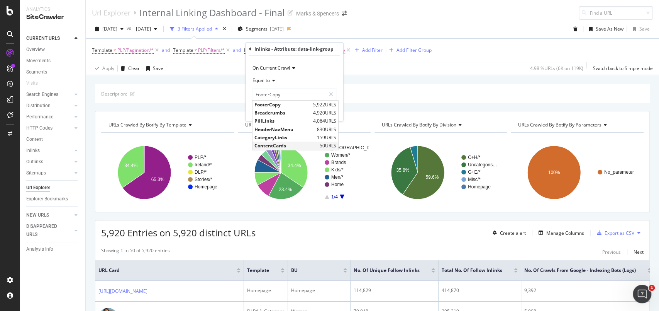
click at [284, 143] on span "ContentCards" at bounding box center [286, 145] width 63 height 7
type input "ContentCards"
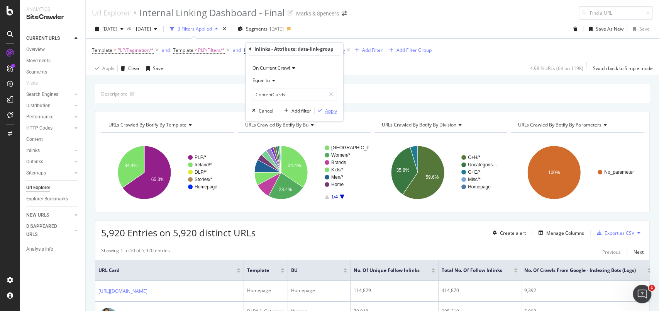
click at [335, 111] on div "Apply" at bounding box center [331, 110] width 12 height 7
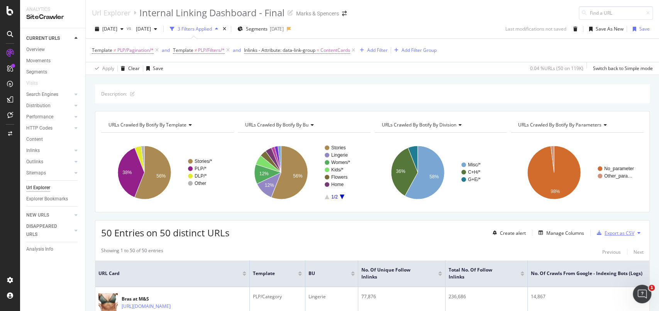
click at [608, 227] on div "Export as CSV" at bounding box center [614, 233] width 41 height 12
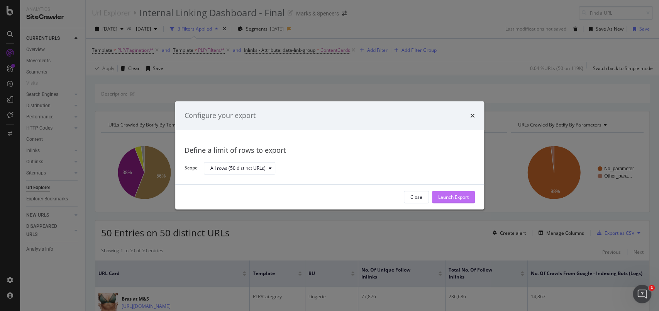
click at [438, 202] on div "Launch Export" at bounding box center [453, 197] width 31 height 12
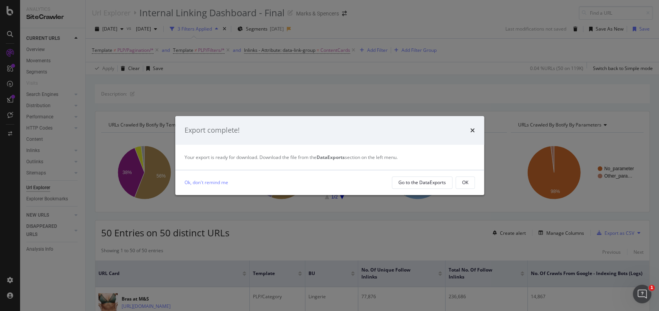
click at [473, 183] on button "OK" at bounding box center [465, 182] width 19 height 12
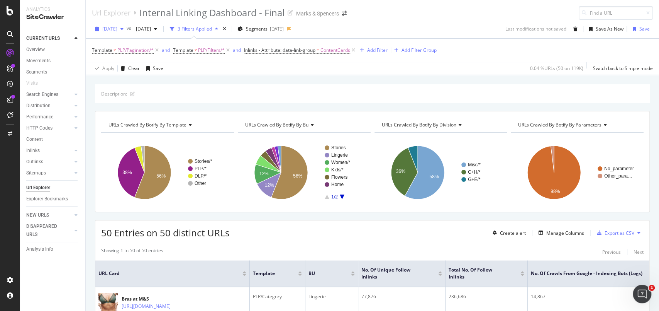
click at [117, 27] on span "[DATE]" at bounding box center [109, 28] width 15 height 7
click at [136, 79] on div "[DATE]" at bounding box center [123, 76] width 41 height 7
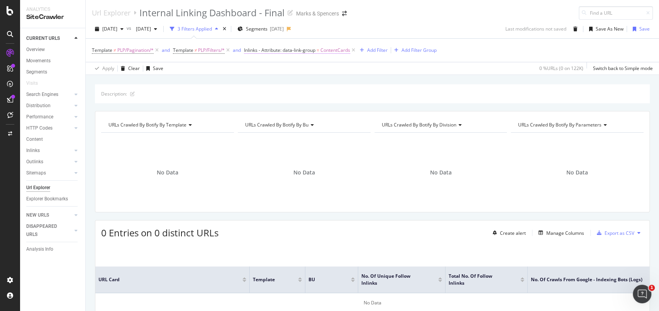
click at [345, 48] on span "ContentCards" at bounding box center [336, 50] width 30 height 11
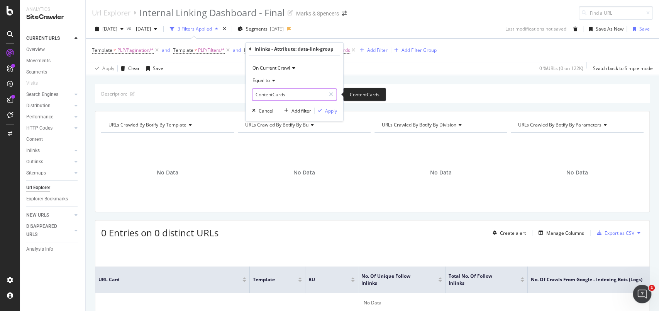
click at [297, 95] on input "ContentCards" at bounding box center [289, 94] width 73 height 12
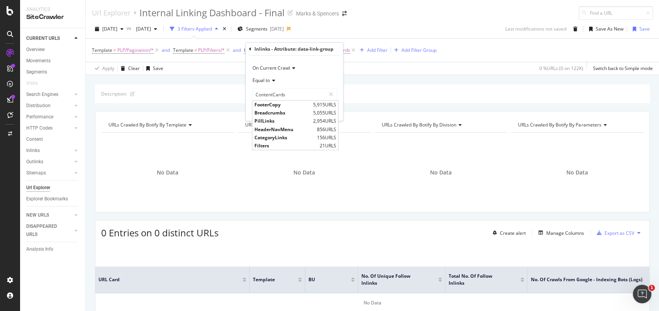
click at [388, 23] on div "[DATE] vs [DATE] 3 Filters Applied Segments [DATE] Last modifications not saved…" at bounding box center [373, 30] width 574 height 15
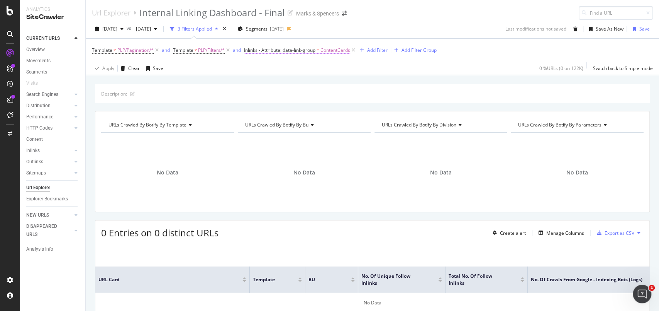
click at [340, 54] on span "ContentCards" at bounding box center [336, 50] width 30 height 11
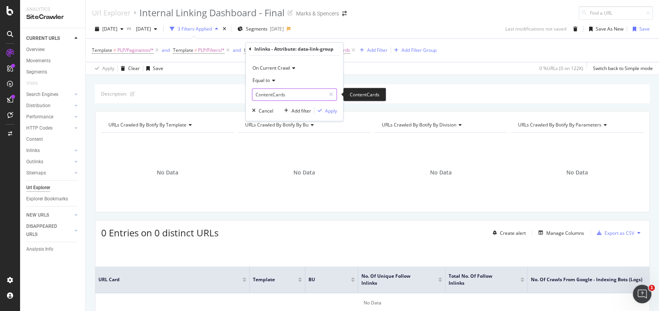
click at [295, 92] on input "ContentCards" at bounding box center [289, 94] width 73 height 12
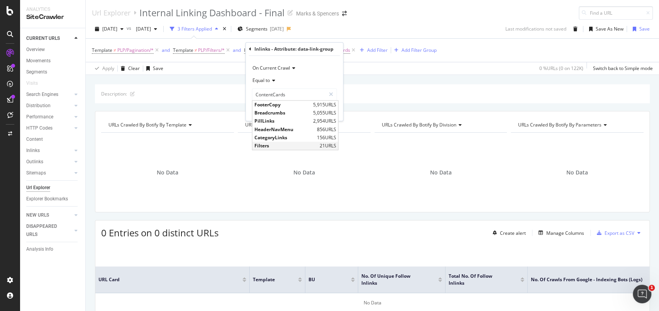
click at [269, 146] on span "Filters" at bounding box center [286, 145] width 63 height 7
type input "Filters"
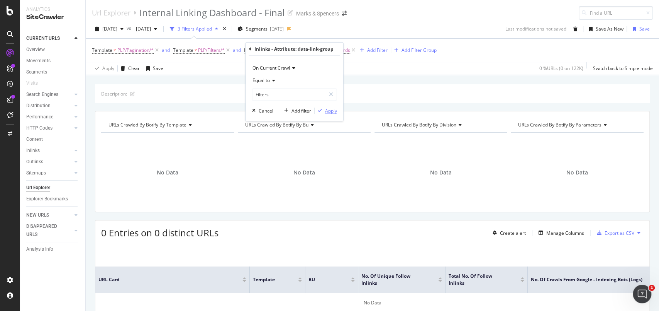
click at [334, 109] on div "Apply" at bounding box center [331, 110] width 12 height 7
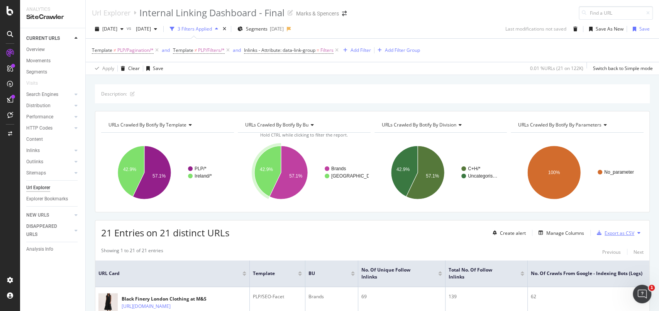
click at [606, 233] on div "Export as CSV" at bounding box center [620, 232] width 30 height 7
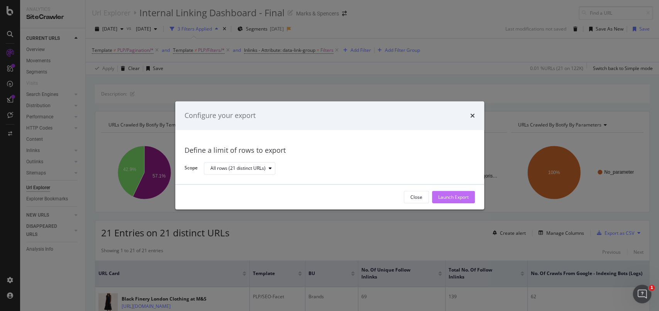
click at [450, 195] on div "Launch Export" at bounding box center [453, 197] width 31 height 7
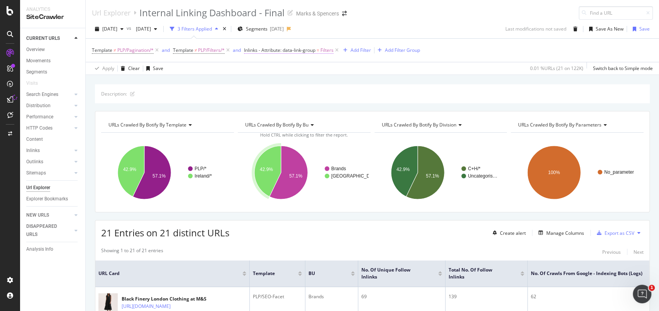
click at [328, 50] on span "Filters" at bounding box center [327, 50] width 13 height 11
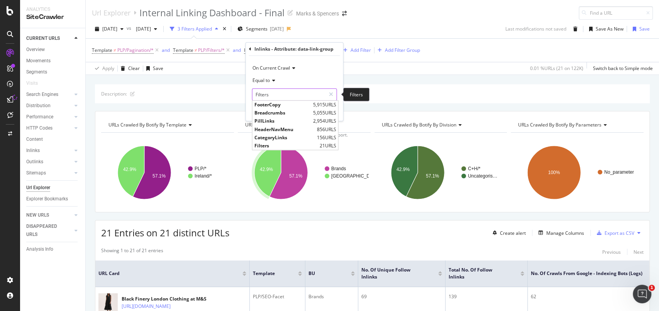
click at [313, 98] on input "Filters" at bounding box center [289, 94] width 73 height 12
click at [438, 82] on div "Description: URLs Crawled By Botify By template Chart (by Value) Table Expand E…" at bounding box center [373, 84] width 574 height 19
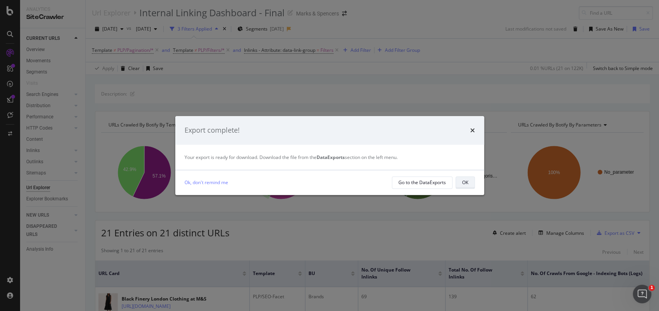
click at [462, 179] on div "OK" at bounding box center [465, 182] width 6 height 7
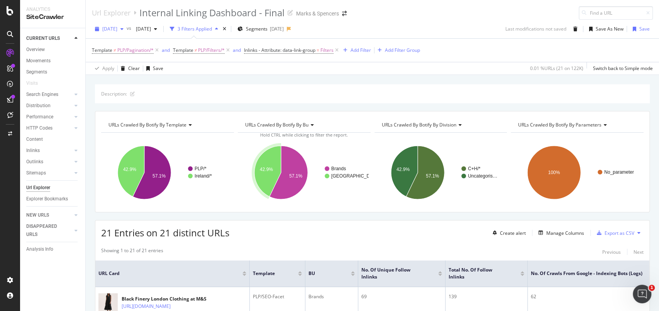
click at [120, 32] on div "[DATE]" at bounding box center [109, 29] width 35 height 12
click at [139, 61] on div "[DATE]" at bounding box center [123, 62] width 41 height 7
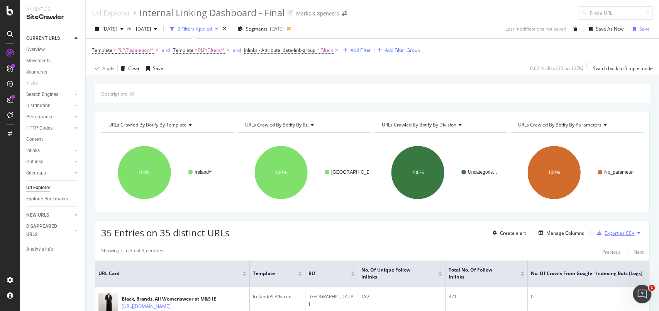
click at [614, 234] on div "Export as CSV" at bounding box center [620, 232] width 30 height 7
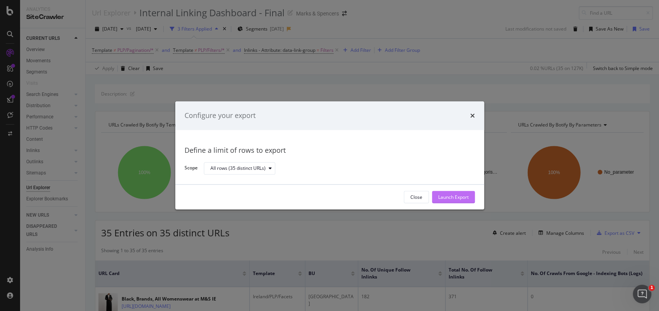
click at [451, 202] on div "Launch Export" at bounding box center [453, 197] width 31 height 12
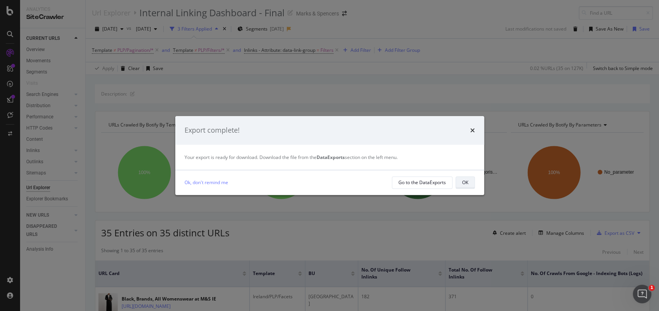
click at [469, 178] on button "OK" at bounding box center [465, 182] width 19 height 12
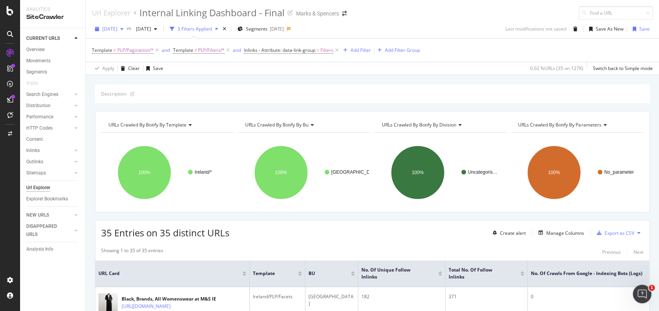
click at [112, 29] on span "[DATE]" at bounding box center [109, 28] width 15 height 7
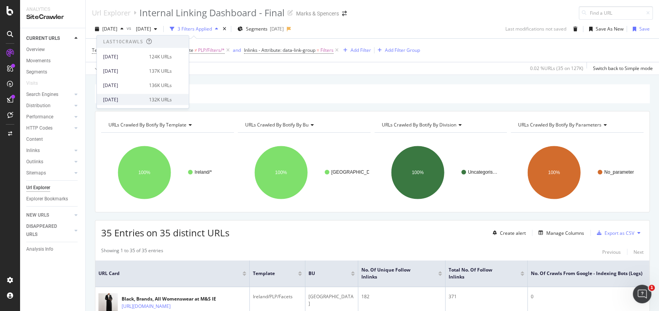
click at [139, 94] on div "[DATE] 132K URLs" at bounding box center [143, 99] width 92 height 11
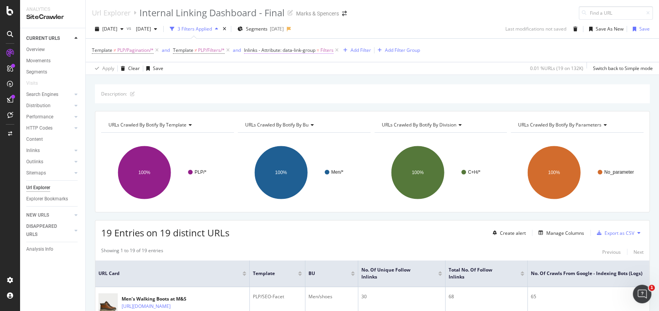
click at [333, 48] on span "Filters" at bounding box center [327, 50] width 13 height 11
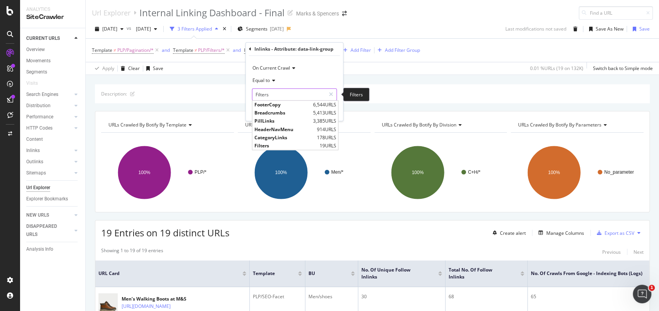
click at [309, 89] on input "Filters" at bounding box center [289, 94] width 73 height 12
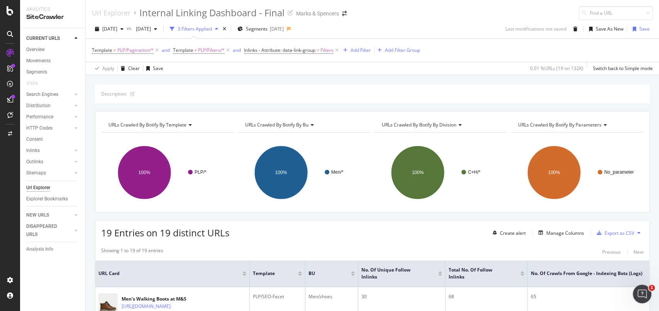
click at [438, 25] on div "[DATE] vs [DATE] 3 Filters Applied Segments [DATE] Last modifications not saved…" at bounding box center [373, 30] width 574 height 15
click at [607, 230] on div "Export as CSV" at bounding box center [620, 232] width 30 height 7
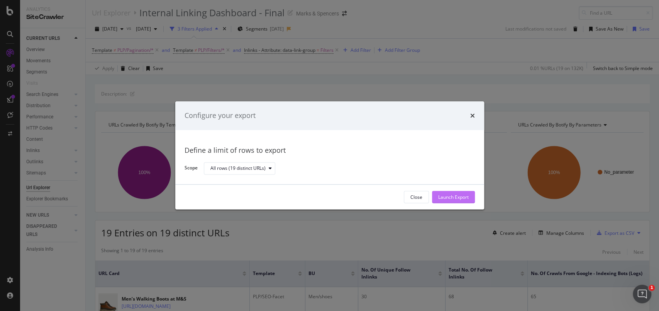
click at [458, 194] on div "Launch Export" at bounding box center [453, 197] width 31 height 7
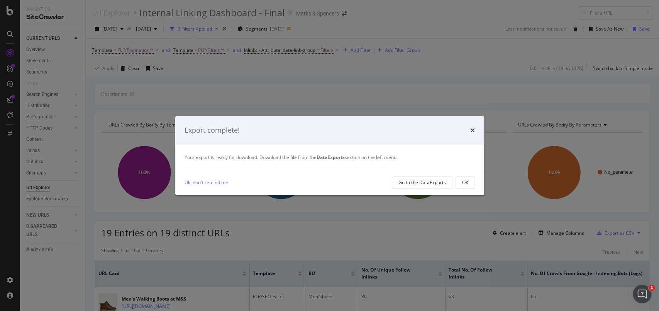
click at [462, 175] on div "Ok, don't remind me Go to the DataExports OK" at bounding box center [329, 182] width 309 height 25
click at [460, 180] on button "OK" at bounding box center [465, 182] width 19 height 12
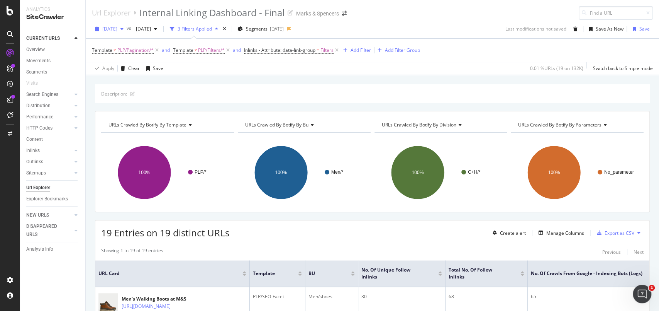
click at [117, 27] on span "[DATE]" at bounding box center [109, 28] width 15 height 7
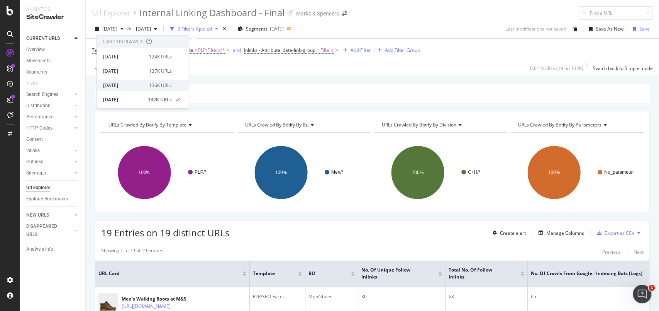
click at [132, 85] on div "[DATE]" at bounding box center [123, 85] width 41 height 7
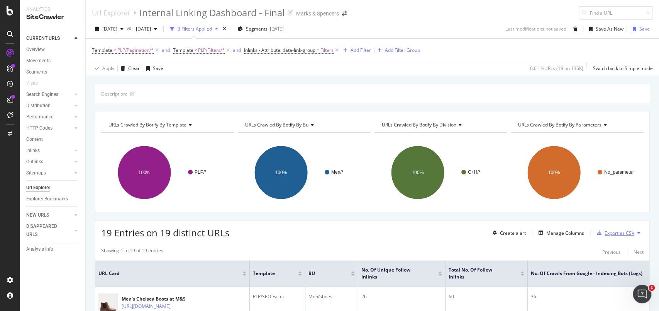
click at [613, 230] on div "Export as CSV" at bounding box center [620, 232] width 30 height 7
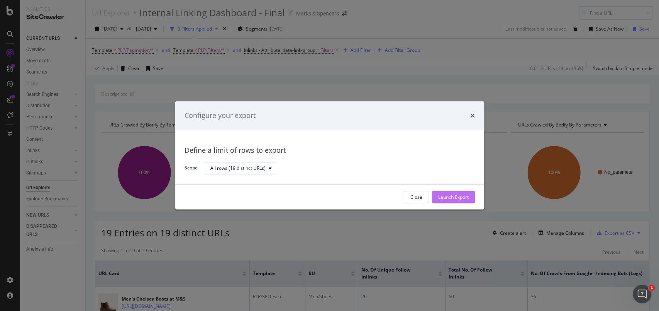
click at [448, 196] on div "Launch Export" at bounding box center [453, 197] width 31 height 7
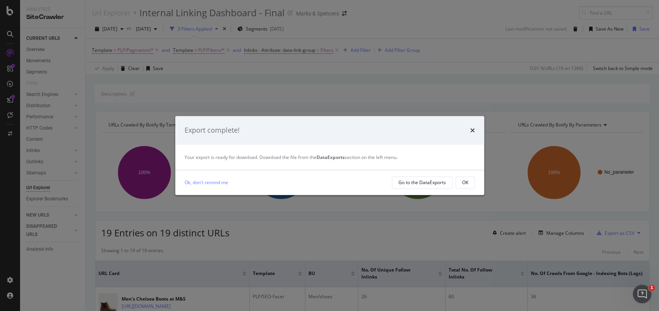
click at [473, 183] on button "OK" at bounding box center [465, 182] width 19 height 12
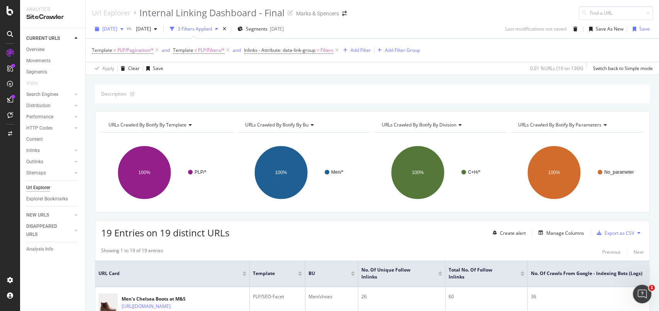
click at [117, 29] on span "2025 Sep. 13th" at bounding box center [109, 28] width 15 height 7
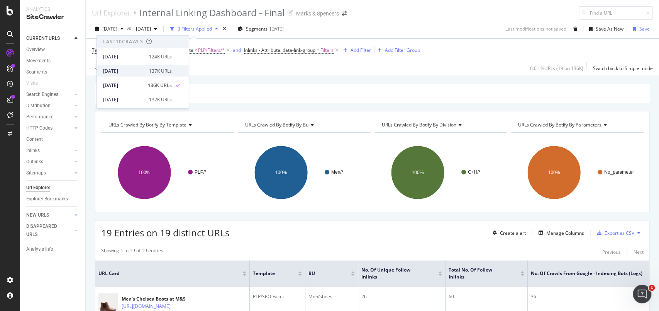
click at [128, 70] on div "2025 Sep. 20th" at bounding box center [123, 70] width 41 height 7
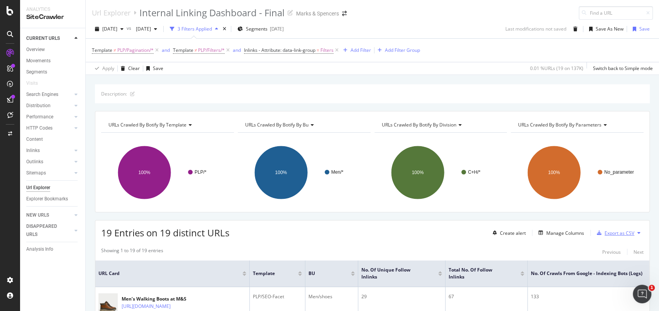
click at [606, 232] on div "Export as CSV" at bounding box center [620, 232] width 30 height 7
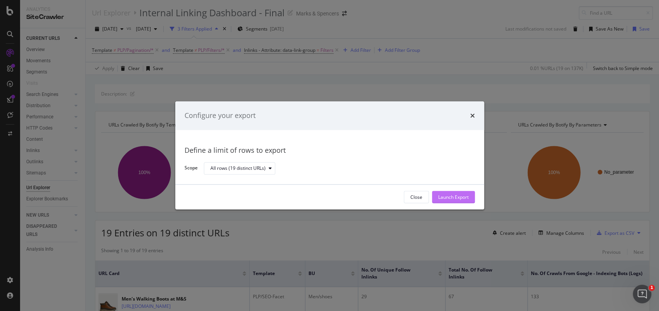
click at [456, 195] on div "Launch Export" at bounding box center [453, 197] width 31 height 7
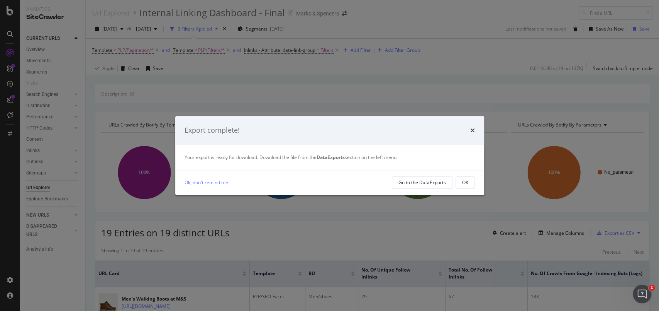
click at [459, 185] on button "OK" at bounding box center [465, 182] width 19 height 12
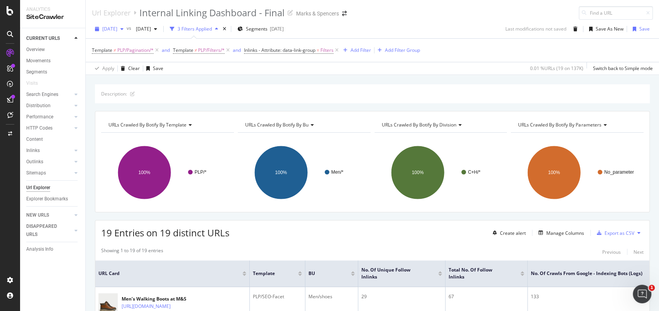
click at [117, 27] on span "2025 Sep. 20th" at bounding box center [109, 28] width 15 height 7
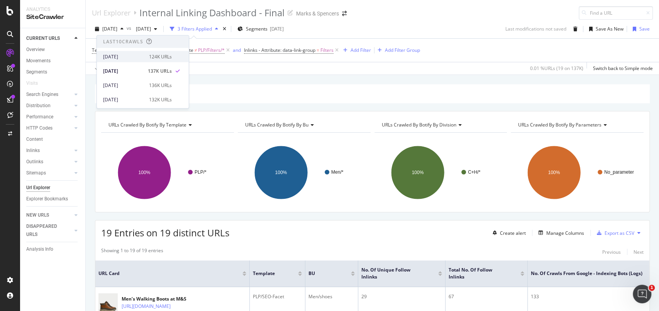
click at [125, 51] on div "2025 Sep. 27th 124K URLs" at bounding box center [143, 56] width 92 height 11
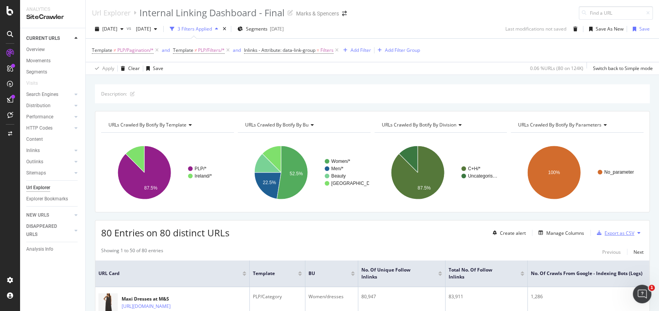
click at [608, 232] on div "Export as CSV" at bounding box center [620, 232] width 30 height 7
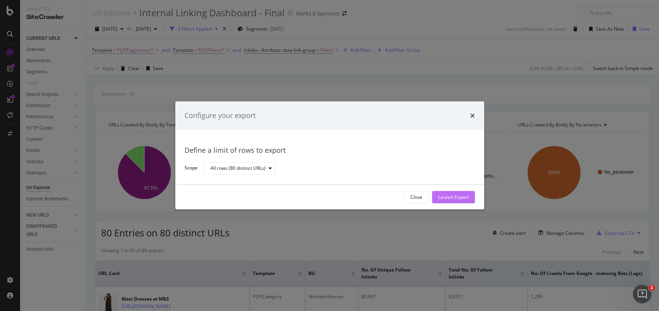
click at [450, 195] on div "Launch Export" at bounding box center [453, 197] width 31 height 7
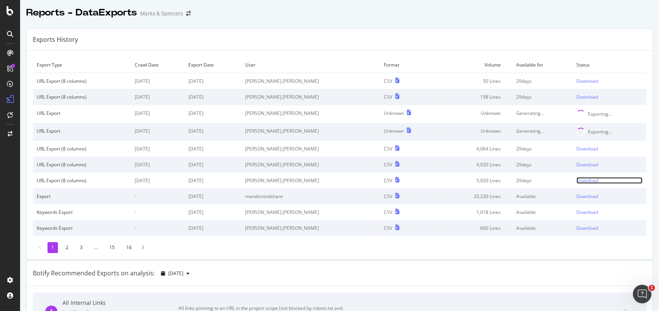
click at [577, 182] on div "Download" at bounding box center [588, 180] width 22 height 7
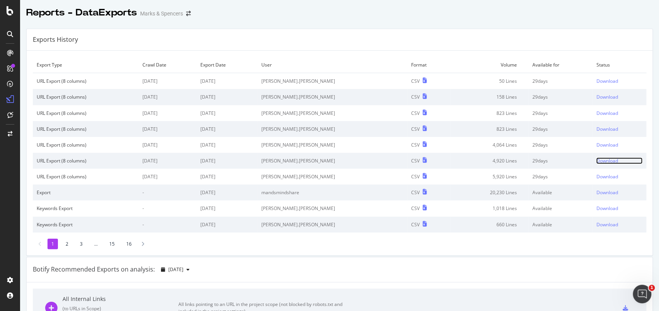
click at [596, 162] on div "Download" at bounding box center [607, 160] width 22 height 7
click at [596, 141] on div "Download" at bounding box center [607, 144] width 22 height 7
click at [596, 129] on div "Download" at bounding box center [607, 129] width 22 height 7
click at [596, 97] on div "Download" at bounding box center [607, 96] width 22 height 7
click at [596, 80] on div "Download" at bounding box center [607, 81] width 22 height 7
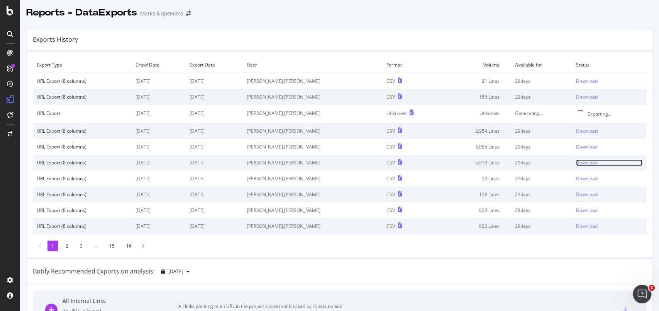
click at [576, 163] on div "Download" at bounding box center [587, 162] width 22 height 7
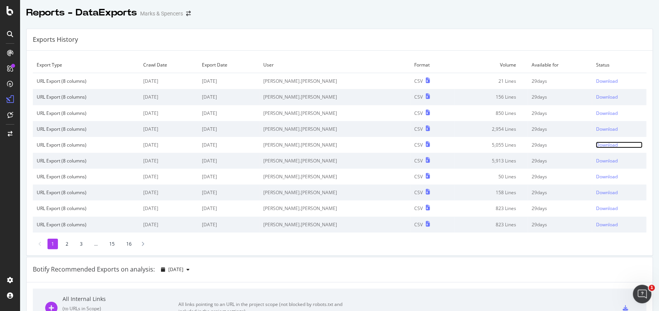
click at [596, 143] on div "Download" at bounding box center [607, 144] width 22 height 7
click at [596, 127] on div "Download" at bounding box center [607, 129] width 22 height 7
click at [596, 111] on div "Download" at bounding box center [607, 113] width 22 height 7
click at [596, 96] on div "Download" at bounding box center [607, 96] width 22 height 7
click at [596, 81] on div "Download" at bounding box center [607, 81] width 22 height 7
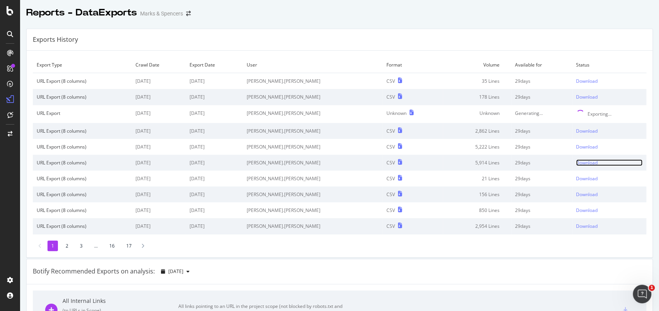
click at [576, 163] on div "Download" at bounding box center [587, 162] width 22 height 7
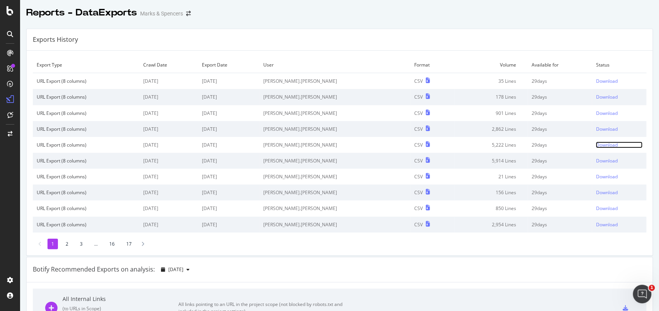
click at [596, 145] on div "Download" at bounding box center [607, 144] width 22 height 7
click at [596, 127] on div "Download" at bounding box center [607, 129] width 22 height 7
click at [596, 116] on div "Download" at bounding box center [607, 113] width 22 height 7
click at [596, 99] on div "Download" at bounding box center [607, 96] width 22 height 7
click at [596, 81] on div "Download" at bounding box center [607, 81] width 22 height 7
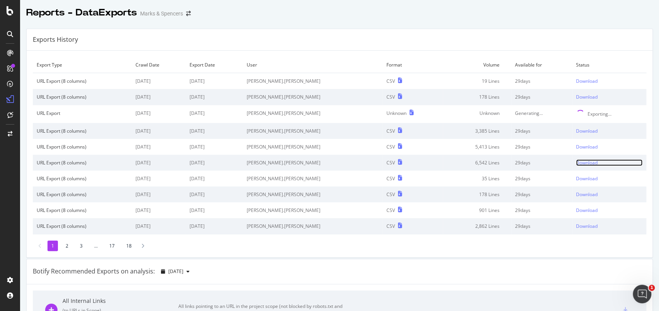
click at [576, 162] on div "Download" at bounding box center [587, 162] width 22 height 7
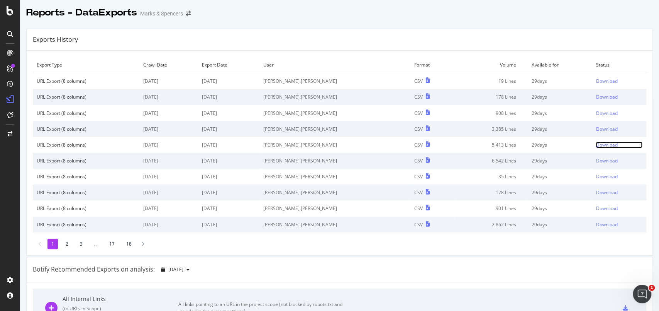
click at [596, 142] on div "Download" at bounding box center [607, 144] width 22 height 7
click at [596, 128] on div "Download" at bounding box center [607, 129] width 22 height 7
click at [596, 113] on div "Download" at bounding box center [607, 113] width 22 height 7
click at [596, 94] on div "Download" at bounding box center [607, 96] width 22 height 7
click at [596, 83] on div "Download" at bounding box center [607, 81] width 22 height 7
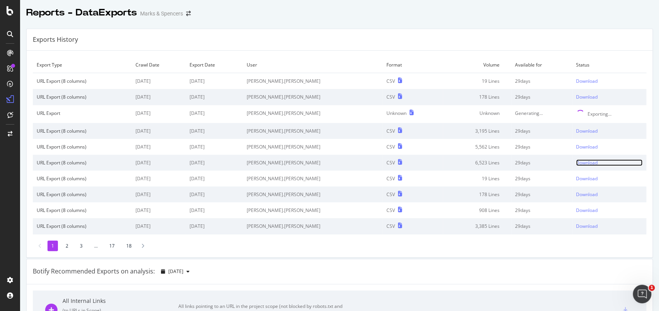
click at [576, 160] on div "Download" at bounding box center [587, 162] width 22 height 7
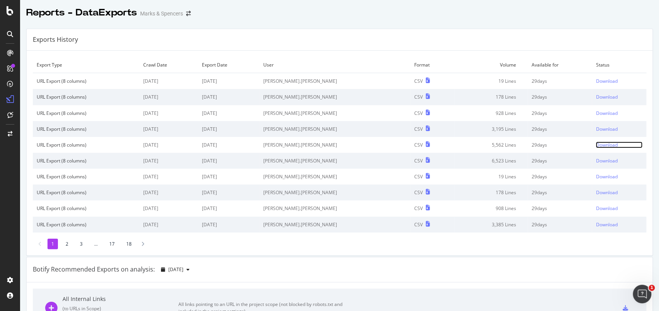
click at [596, 144] on div "Download" at bounding box center [607, 144] width 22 height 7
click at [594, 122] on td "Download" at bounding box center [619, 129] width 54 height 16
click at [596, 127] on div "Download" at bounding box center [607, 129] width 22 height 7
click at [596, 112] on div "Download" at bounding box center [607, 113] width 22 height 7
click at [596, 96] on div "Download" at bounding box center [607, 96] width 22 height 7
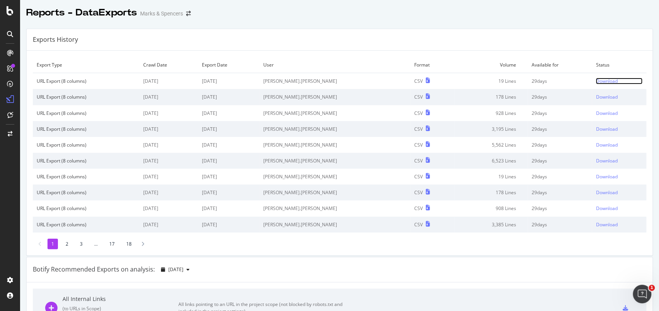
click at [596, 83] on div "Download" at bounding box center [607, 81] width 22 height 7
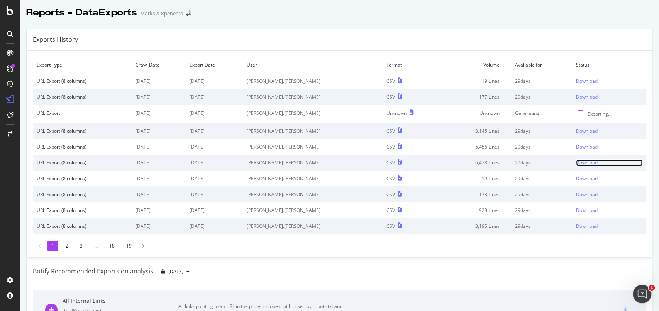
click at [576, 163] on div "Download" at bounding box center [587, 162] width 22 height 7
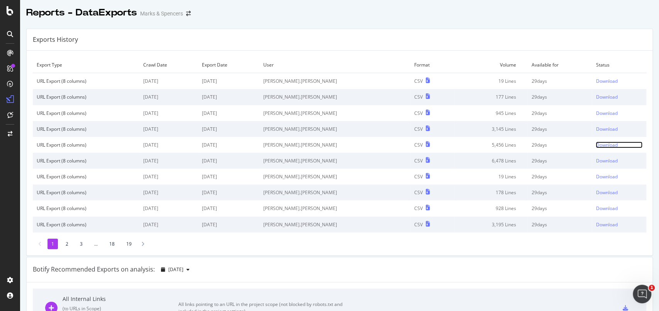
click at [596, 146] on div "Download" at bounding box center [607, 144] width 22 height 7
click at [596, 128] on div "Download" at bounding box center [607, 129] width 22 height 7
click at [596, 113] on div "Download" at bounding box center [607, 113] width 22 height 7
click at [596, 94] on div "Download" at bounding box center [607, 96] width 22 height 7
click at [596, 79] on div "Download" at bounding box center [607, 81] width 22 height 7
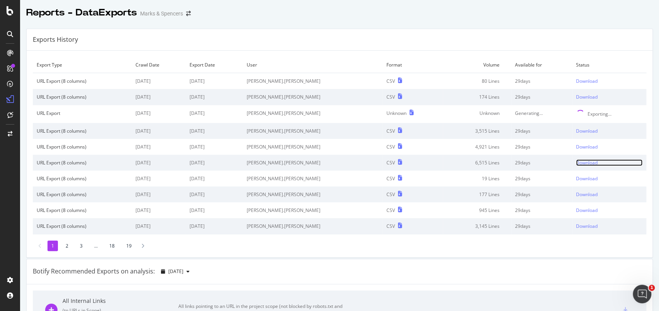
click at [576, 162] on div "Download" at bounding box center [587, 162] width 22 height 7
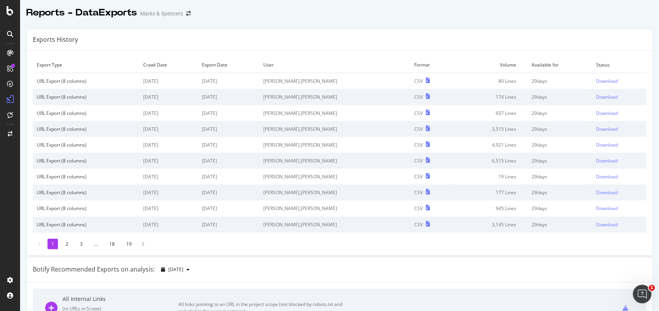
click at [592, 149] on td "Download" at bounding box center [619, 145] width 54 height 16
click at [596, 142] on div "Download" at bounding box center [607, 144] width 22 height 7
click at [596, 129] on div "Download" at bounding box center [607, 129] width 22 height 7
click at [596, 114] on div "Download" at bounding box center [607, 113] width 22 height 7
click at [596, 94] on div "Download" at bounding box center [607, 96] width 22 height 7
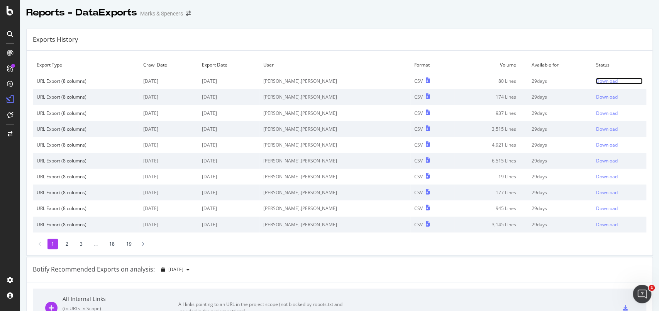
click at [596, 80] on div "Download" at bounding box center [607, 81] width 22 height 7
